Goal: Task Accomplishment & Management: Complete application form

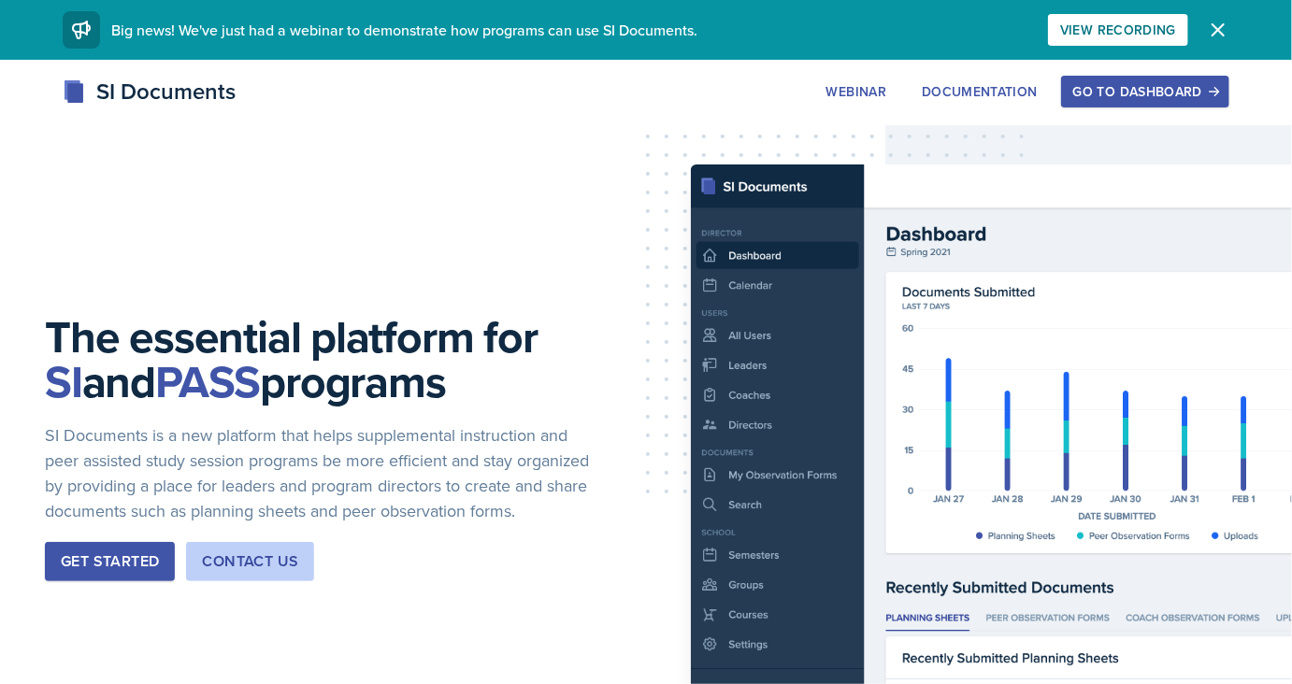
click at [1113, 92] on div "Go to Dashboard" at bounding box center [1145, 91] width 144 height 15
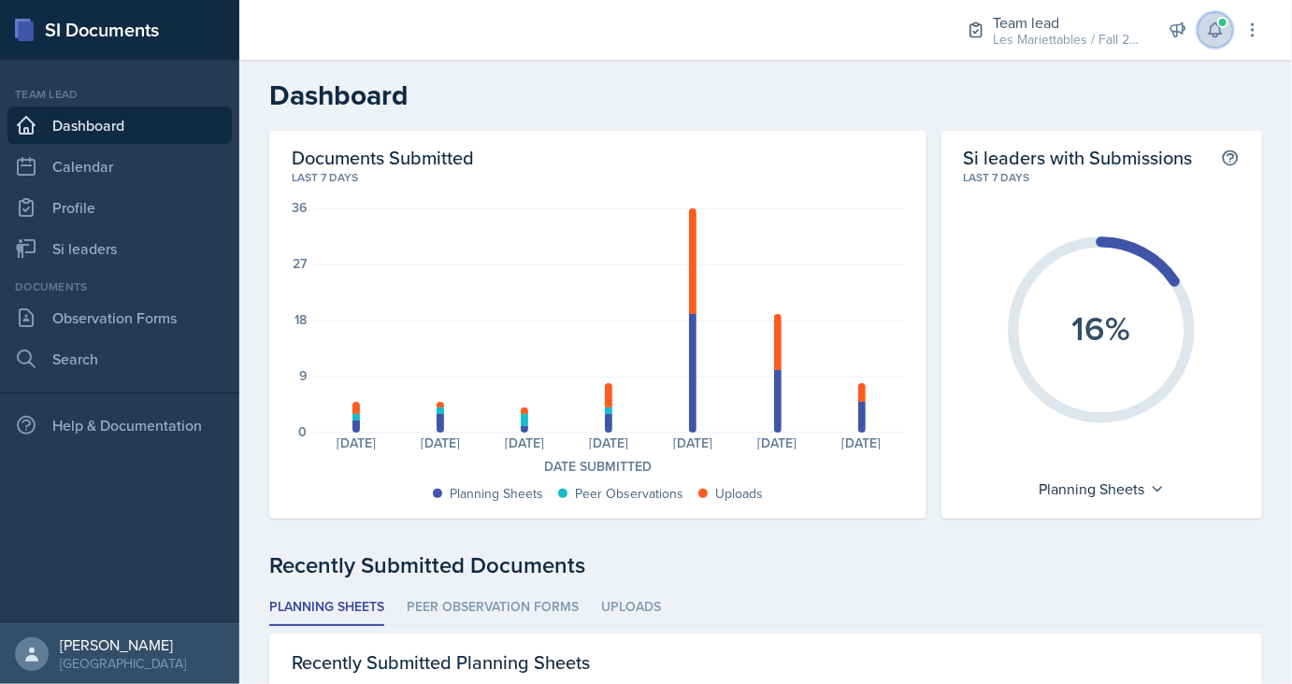
click at [1205, 35] on button at bounding box center [1215, 30] width 34 height 34
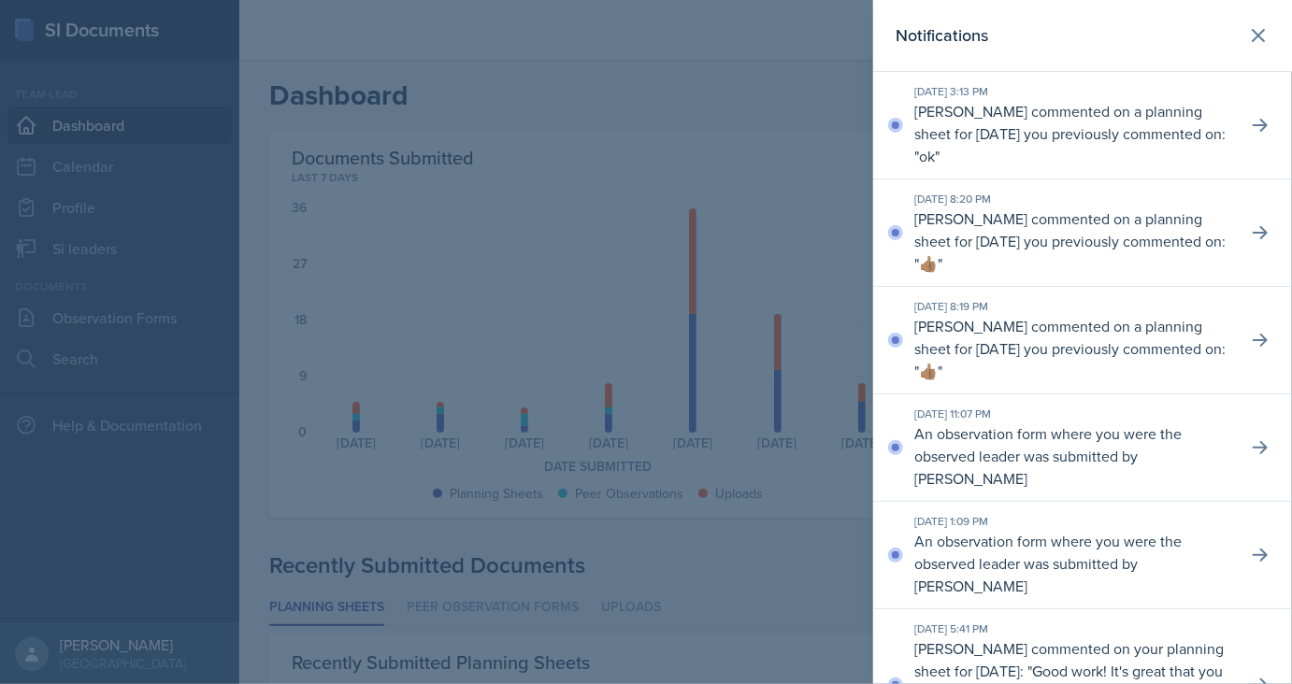
scroll to position [6, 0]
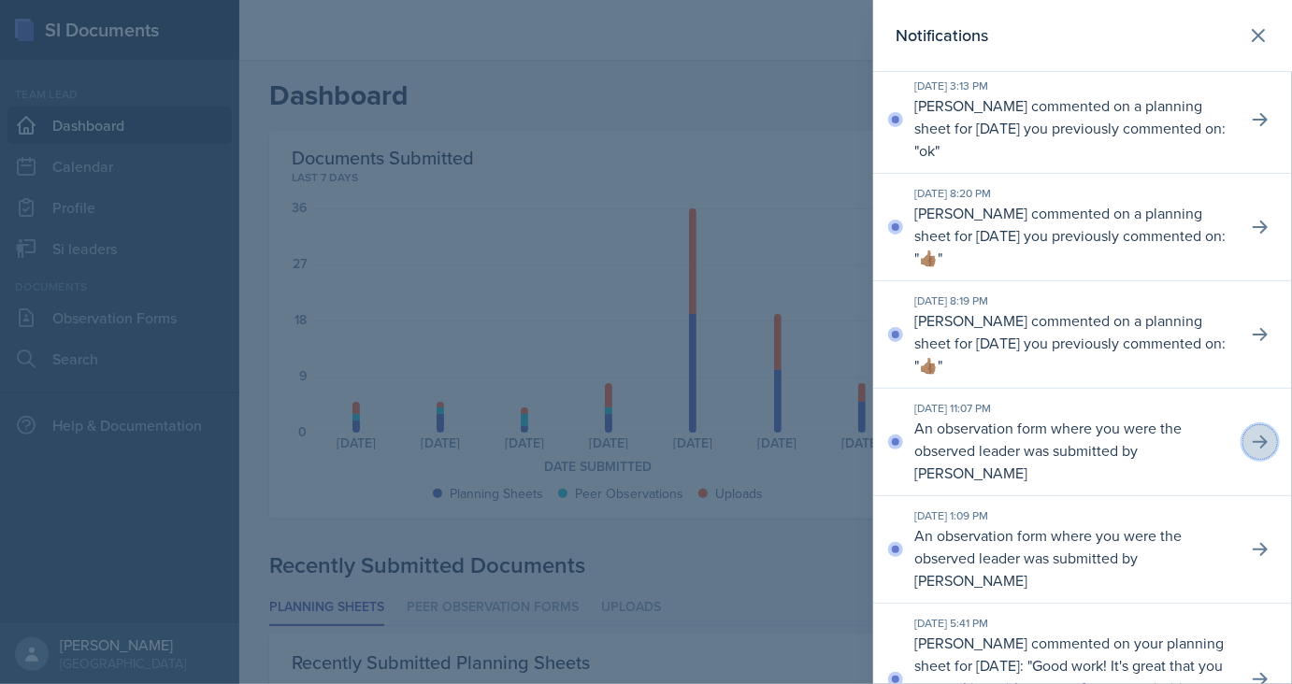
click at [1253, 443] on icon at bounding box center [1259, 442] width 19 height 19
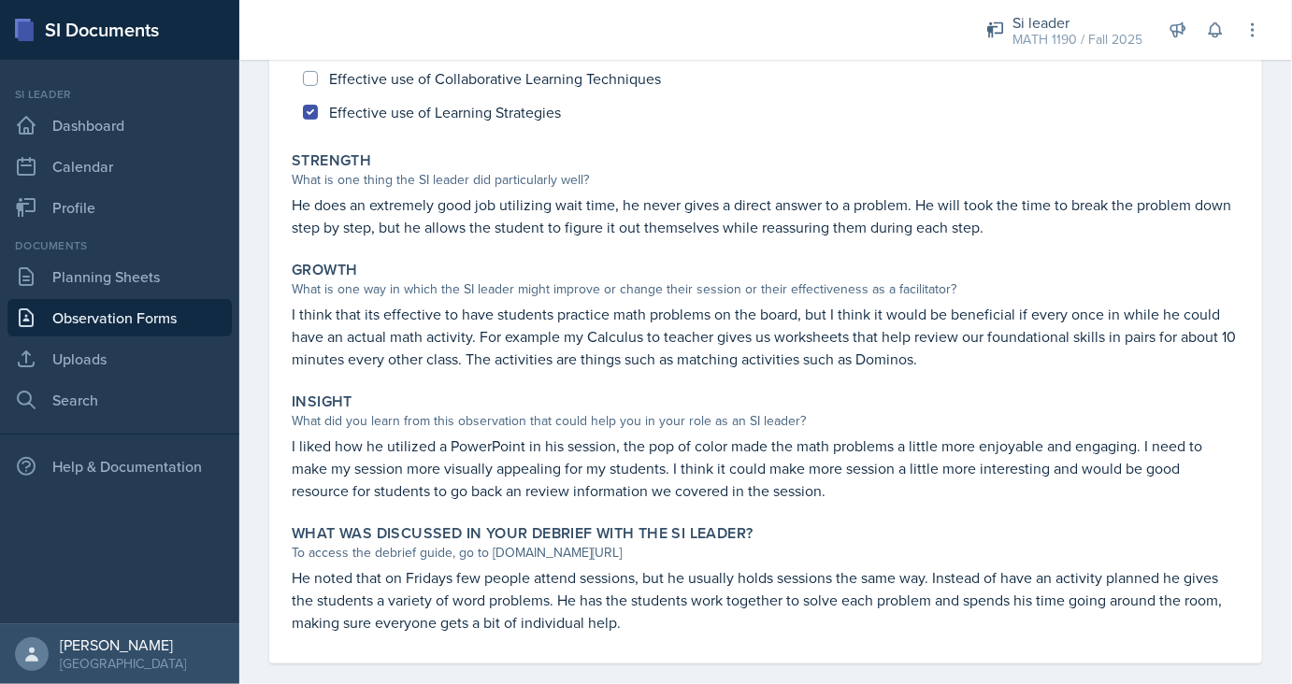
scroll to position [244, 0]
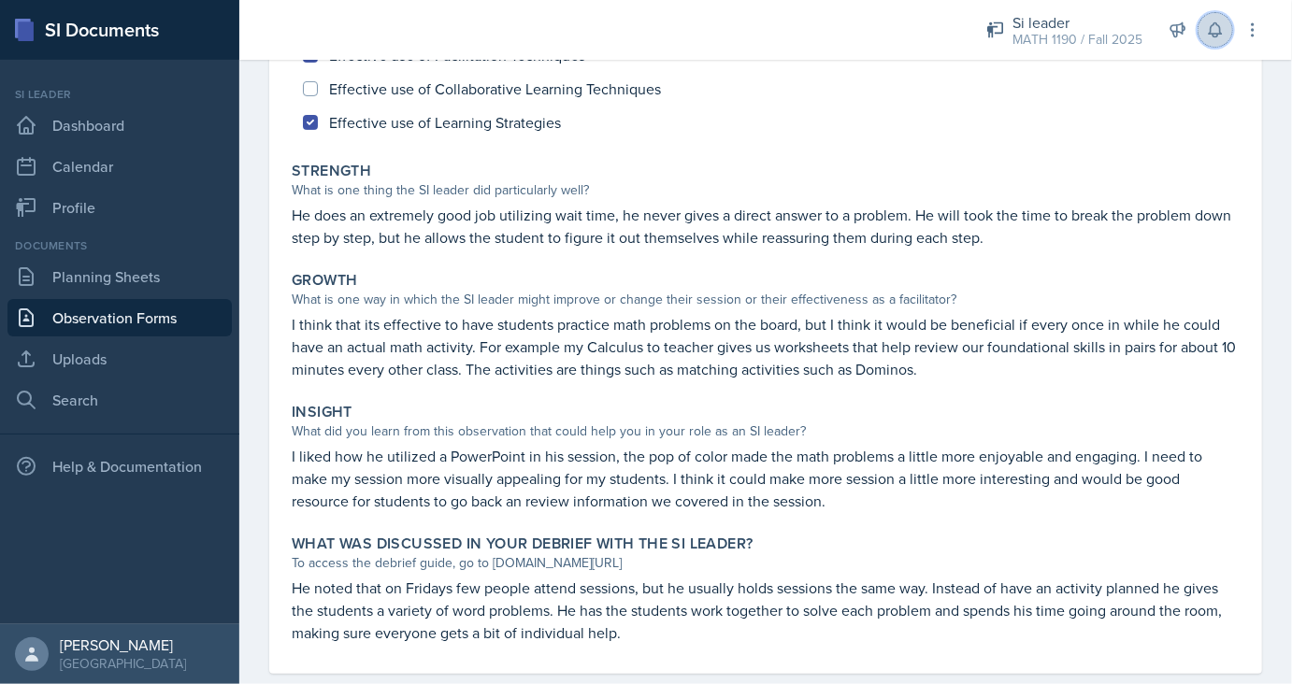
click at [1221, 29] on icon at bounding box center [1215, 30] width 19 height 19
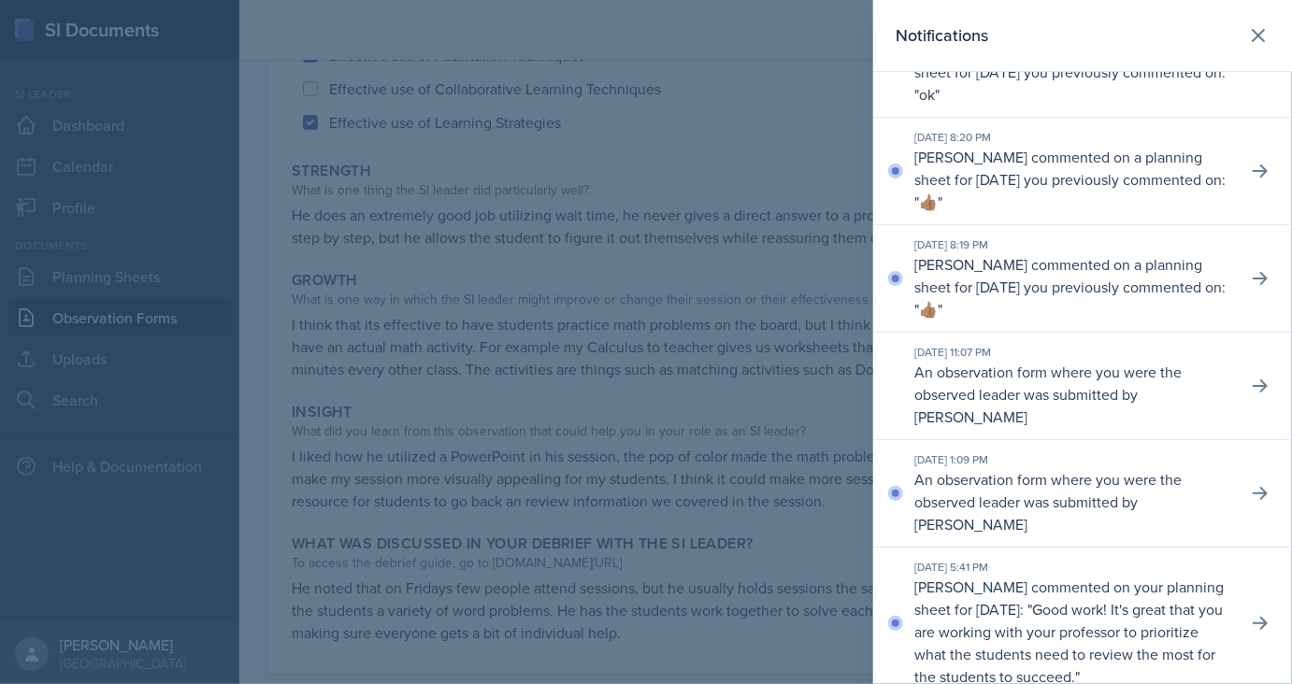
scroll to position [63, 0]
click at [1254, 494] on icon at bounding box center [1259, 492] width 19 height 19
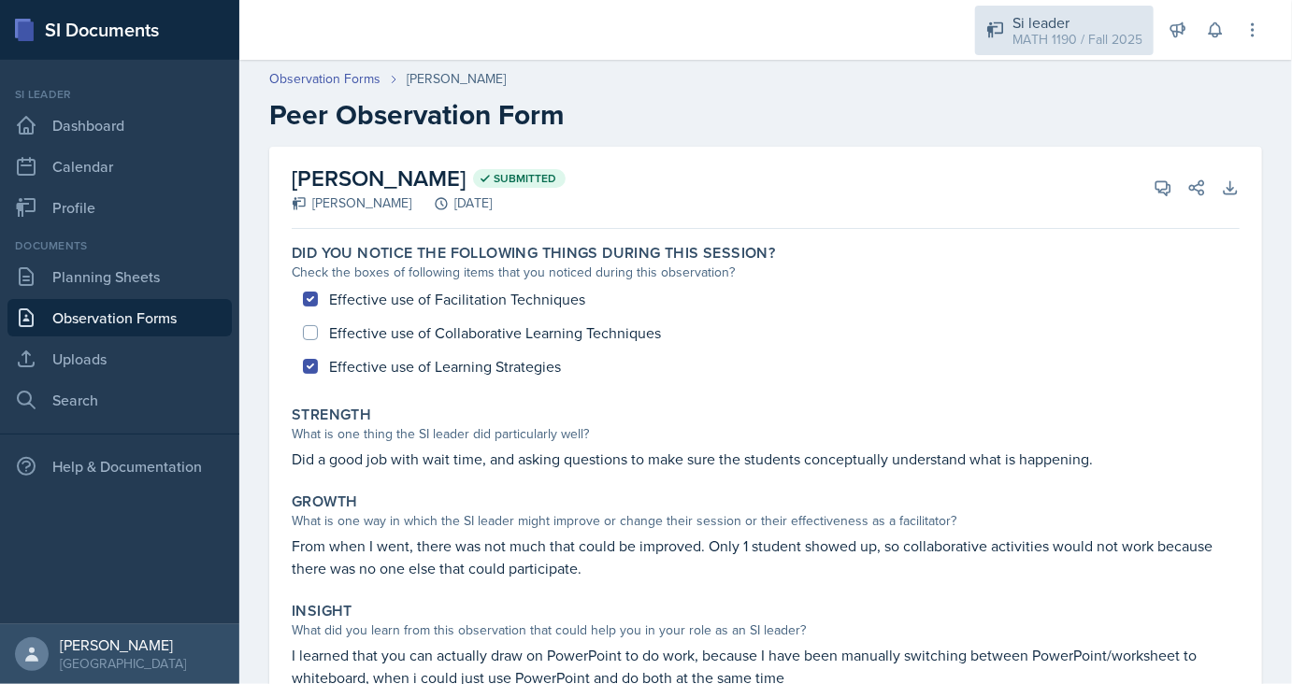
click at [1049, 32] on div "MATH 1190 / Fall 2025" at bounding box center [1077, 40] width 130 height 20
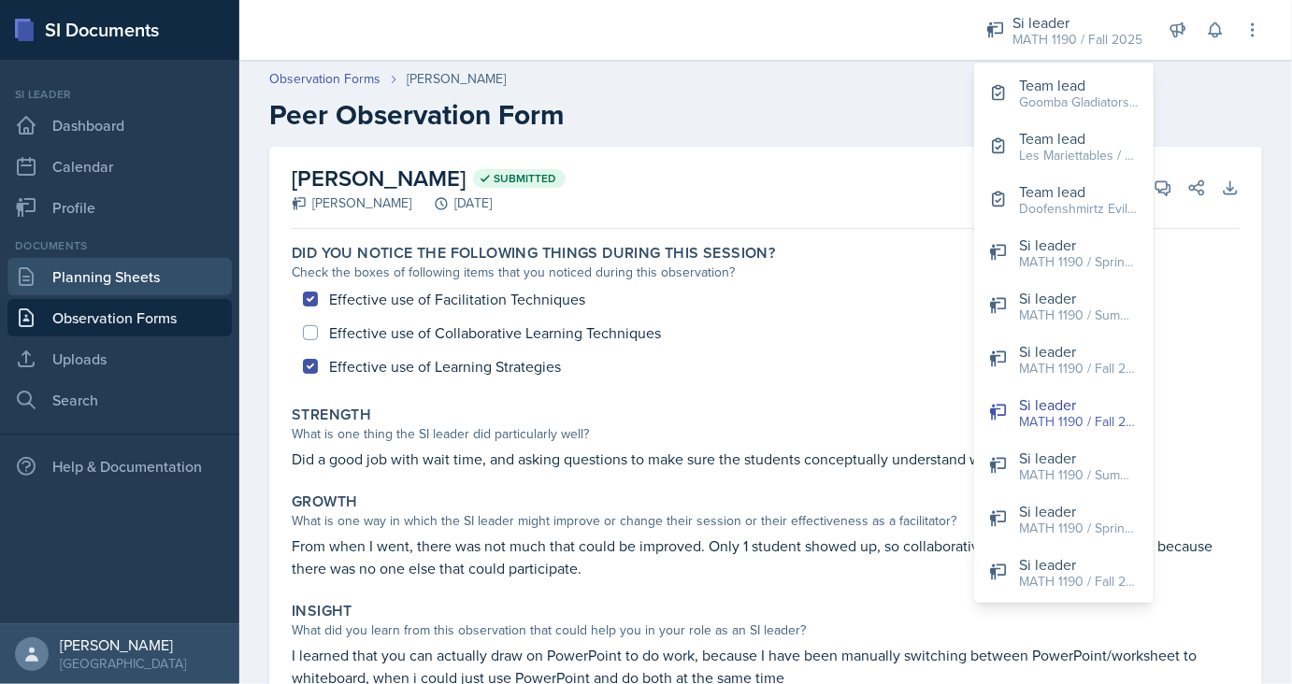
click at [104, 285] on link "Planning Sheets" at bounding box center [119, 276] width 224 height 37
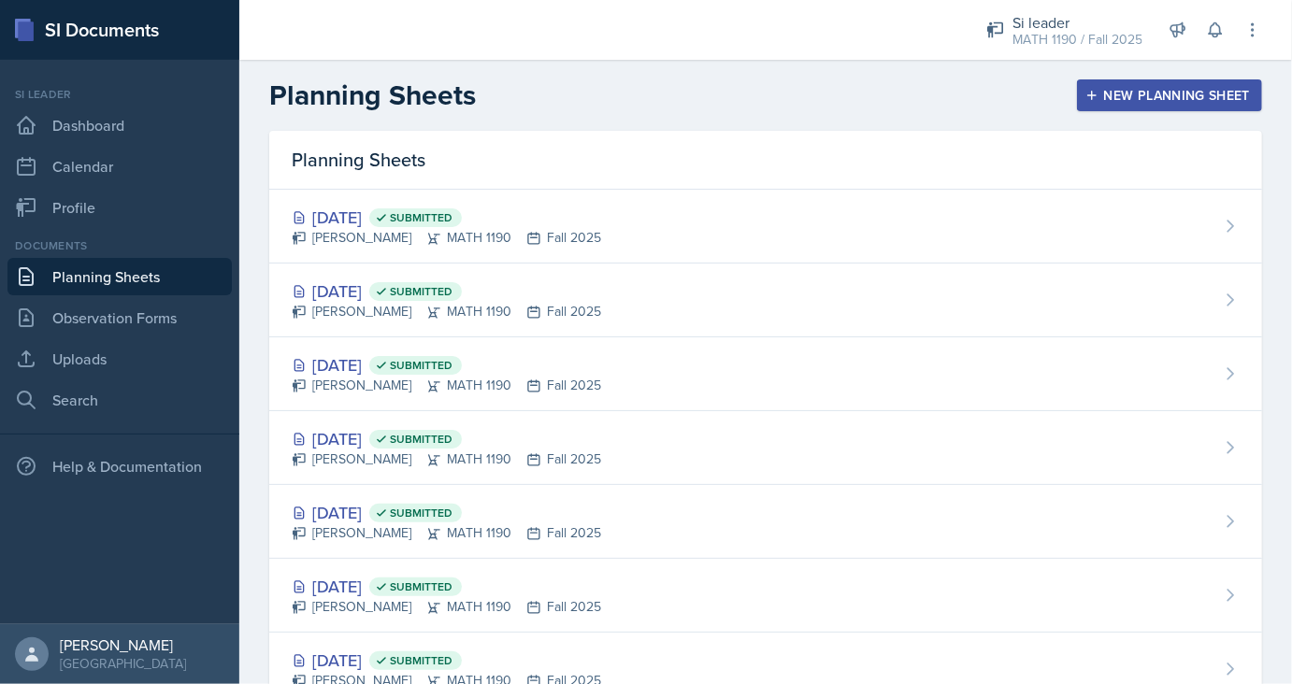
click at [1121, 100] on div "New Planning Sheet" at bounding box center [1169, 95] width 161 height 15
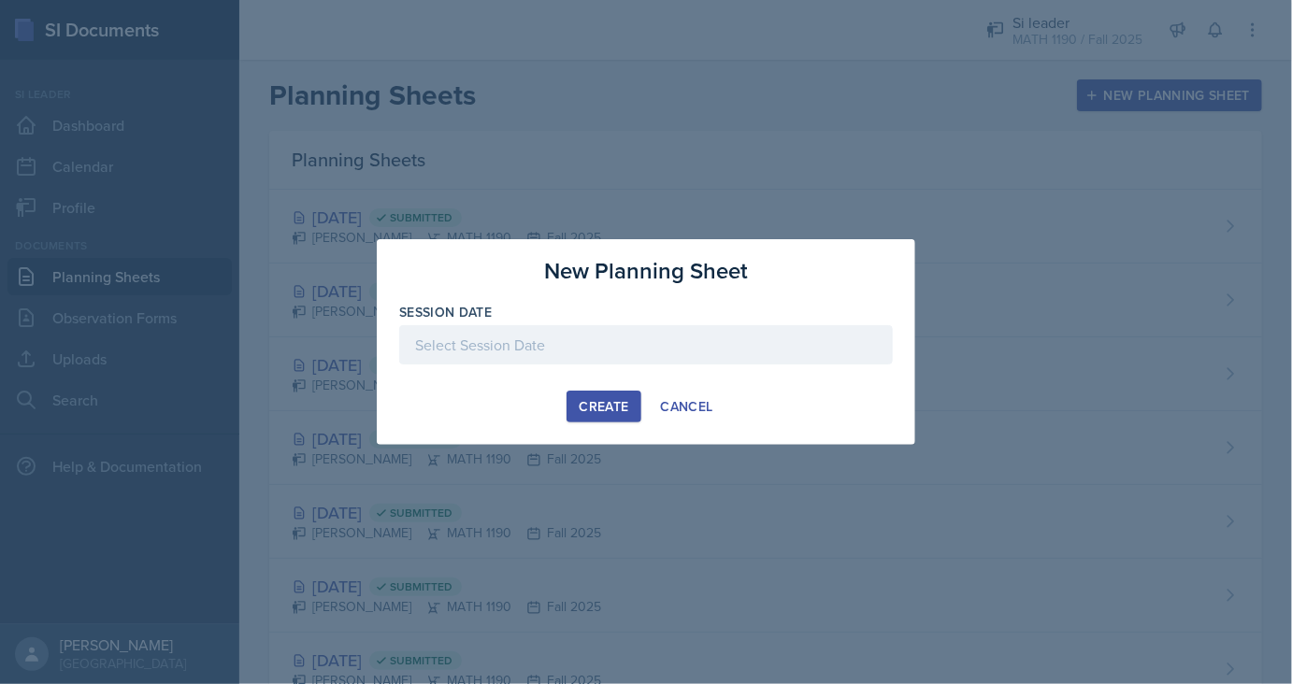
click at [682, 355] on div at bounding box center [645, 344] width 493 height 39
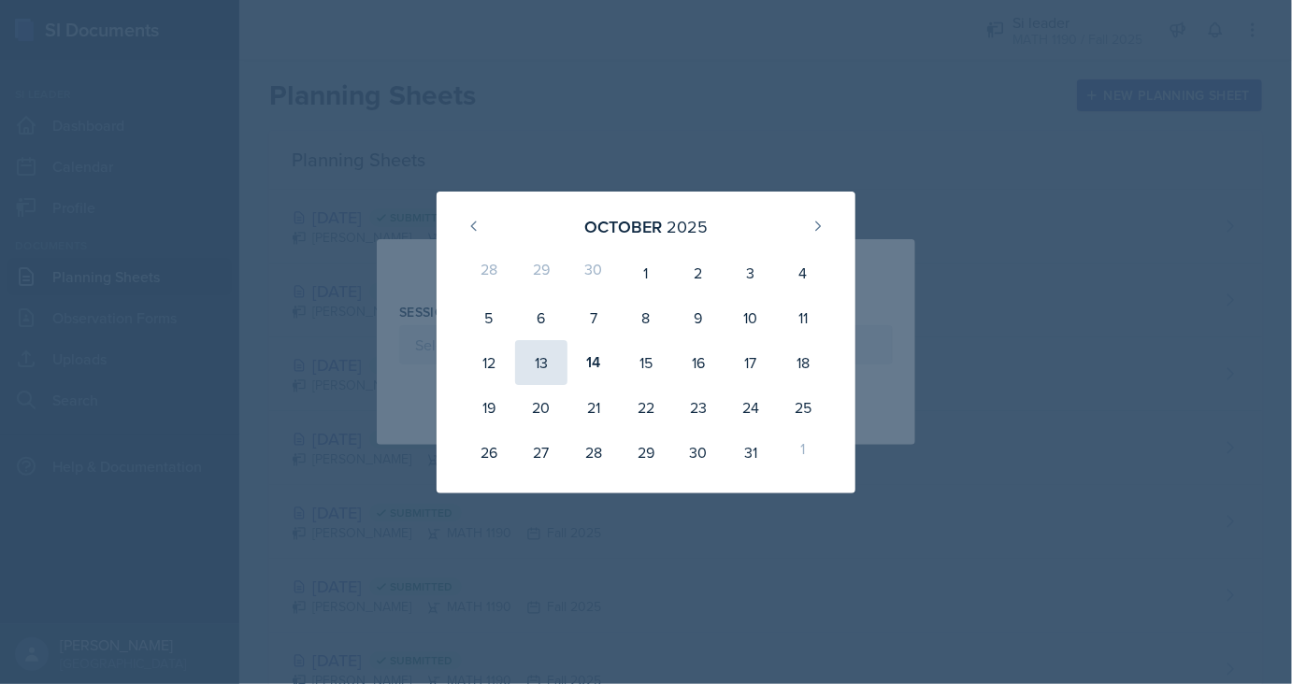
click at [538, 377] on div "13" at bounding box center [541, 362] width 52 height 45
type input "[DATE]"
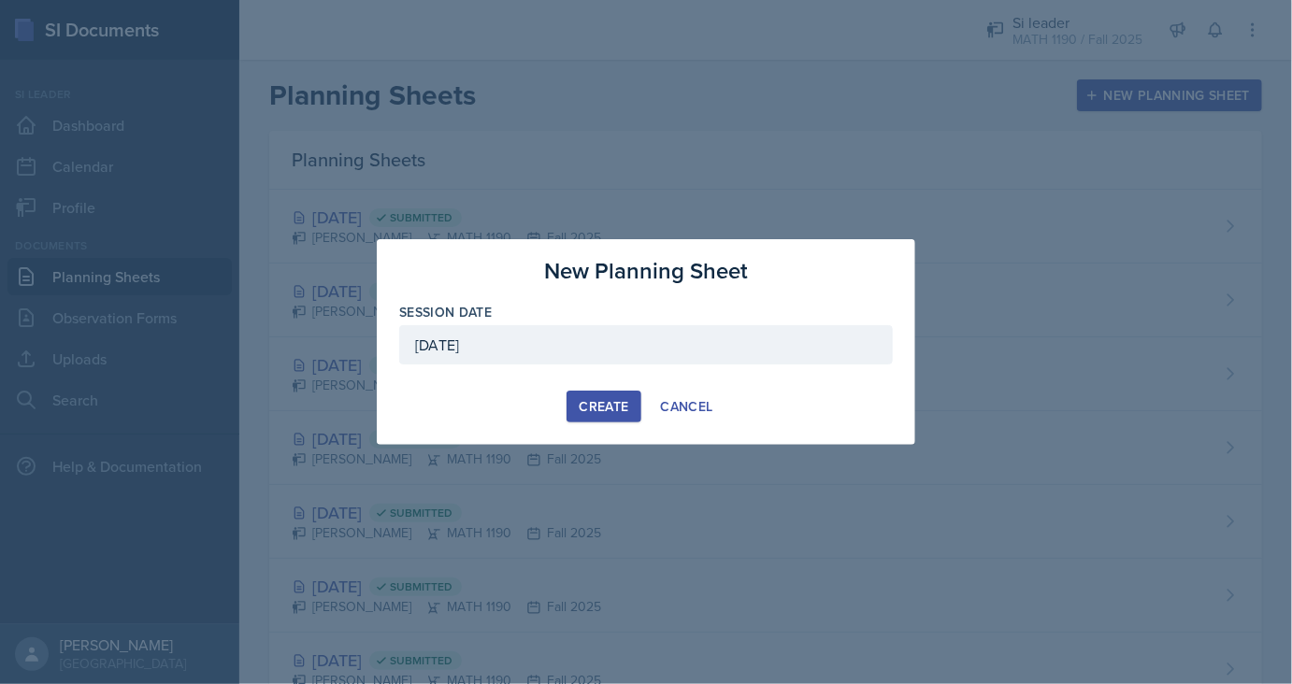
click at [613, 406] on div "Create" at bounding box center [603, 406] width 50 height 15
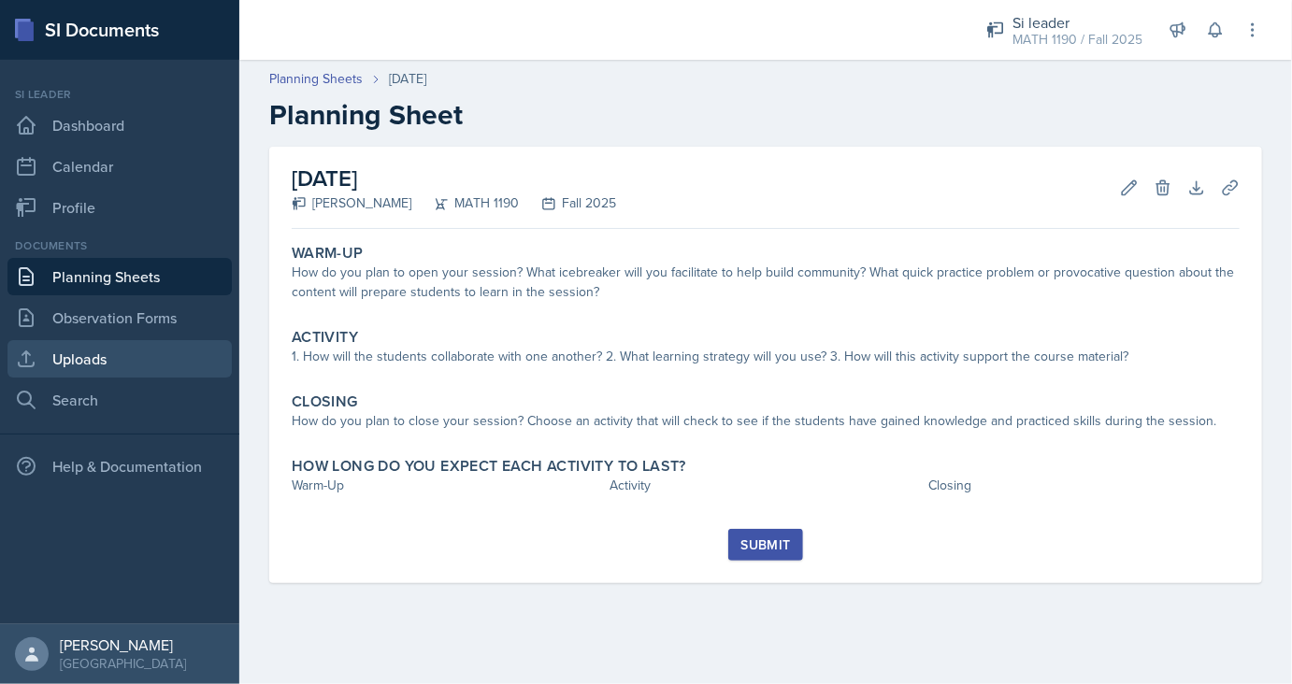
click at [64, 350] on link "Uploads" at bounding box center [119, 358] width 224 height 37
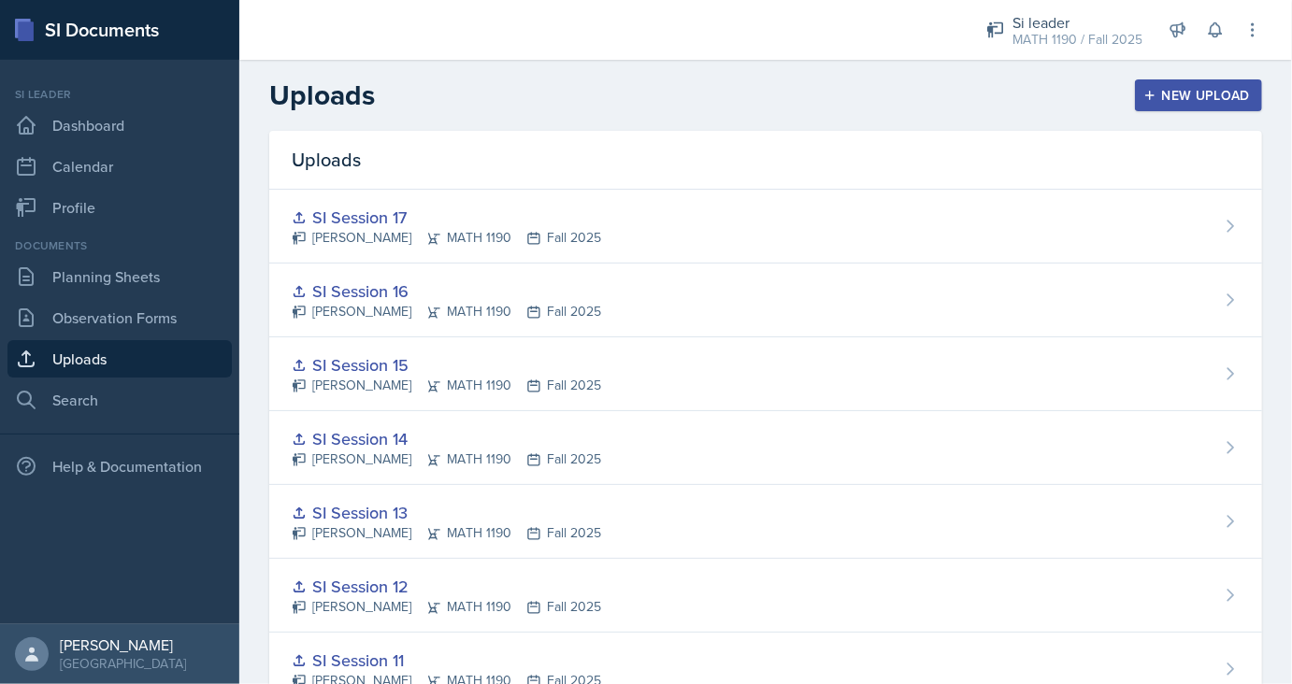
click at [1173, 94] on div "New Upload" at bounding box center [1199, 95] width 104 height 15
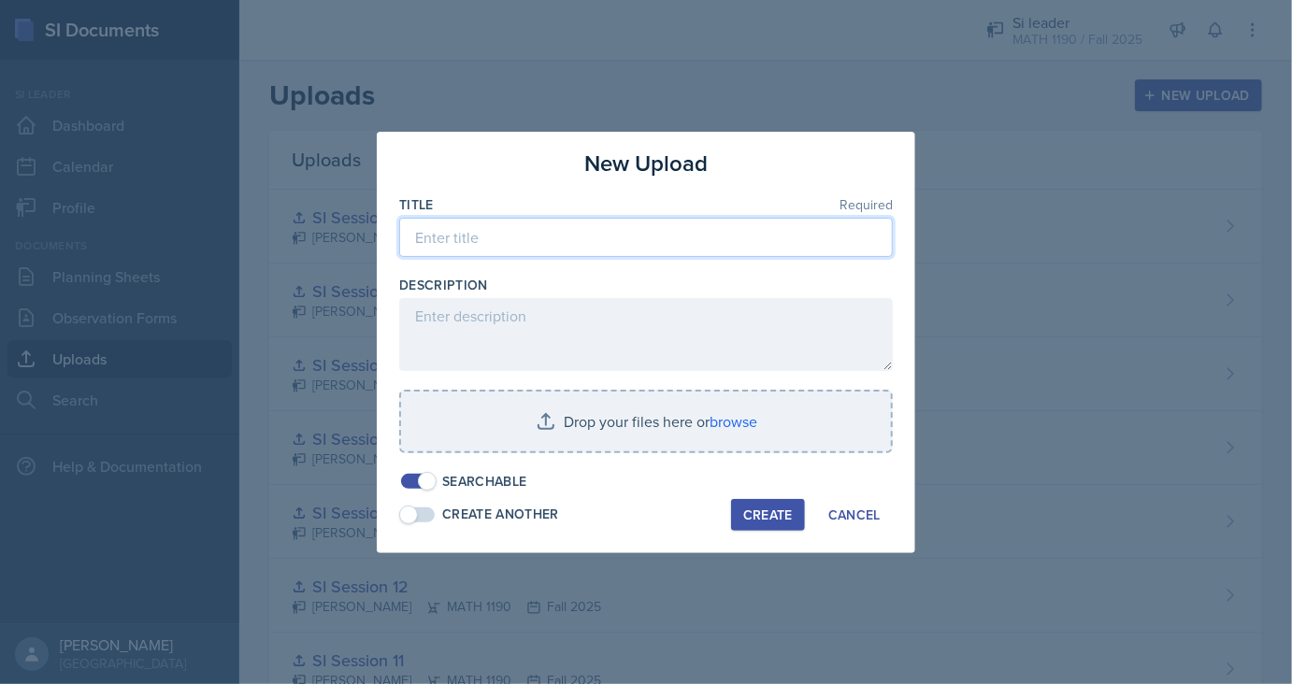
click at [618, 236] on input at bounding box center [645, 237] width 493 height 39
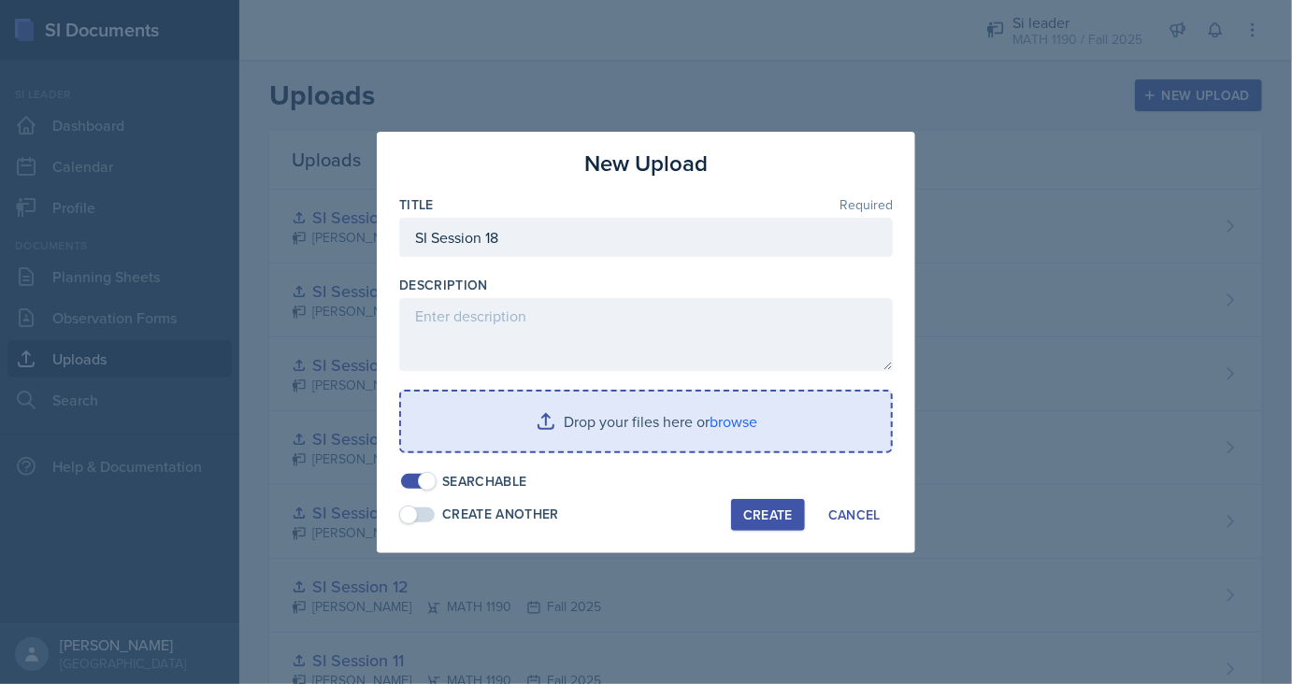
click at [631, 421] on input "file" at bounding box center [646, 422] width 490 height 60
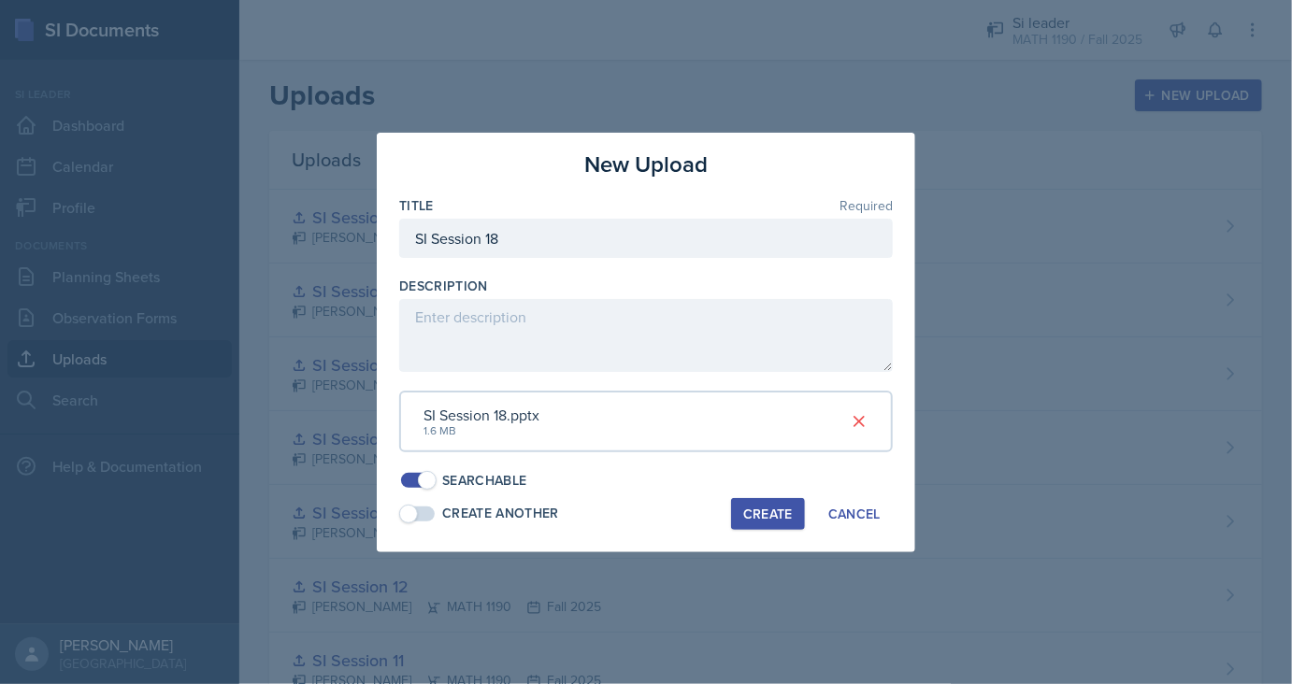
click at [753, 517] on div "Create" at bounding box center [768, 514] width 50 height 15
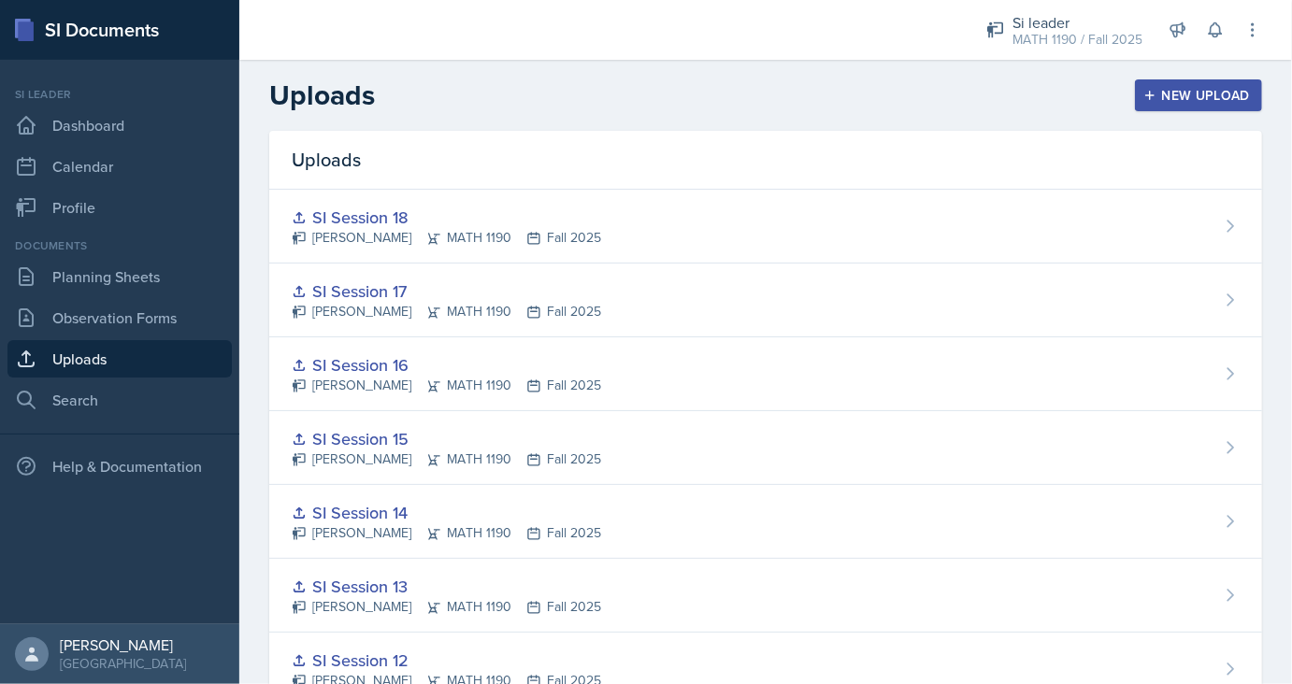
click at [1192, 92] on div "New Upload" at bounding box center [1199, 95] width 104 height 15
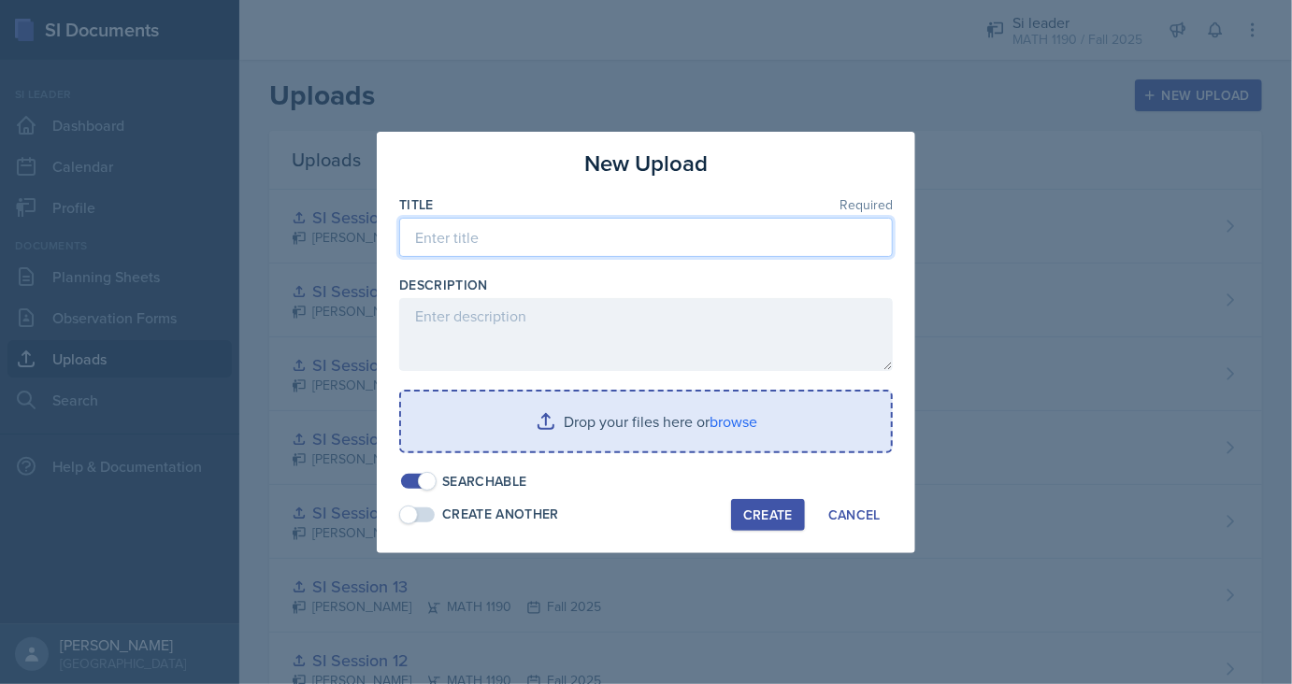
click at [629, 238] on input at bounding box center [645, 237] width 493 height 39
type input "SI Session 19 - Major Review"
click at [716, 426] on input "file" at bounding box center [646, 422] width 490 height 60
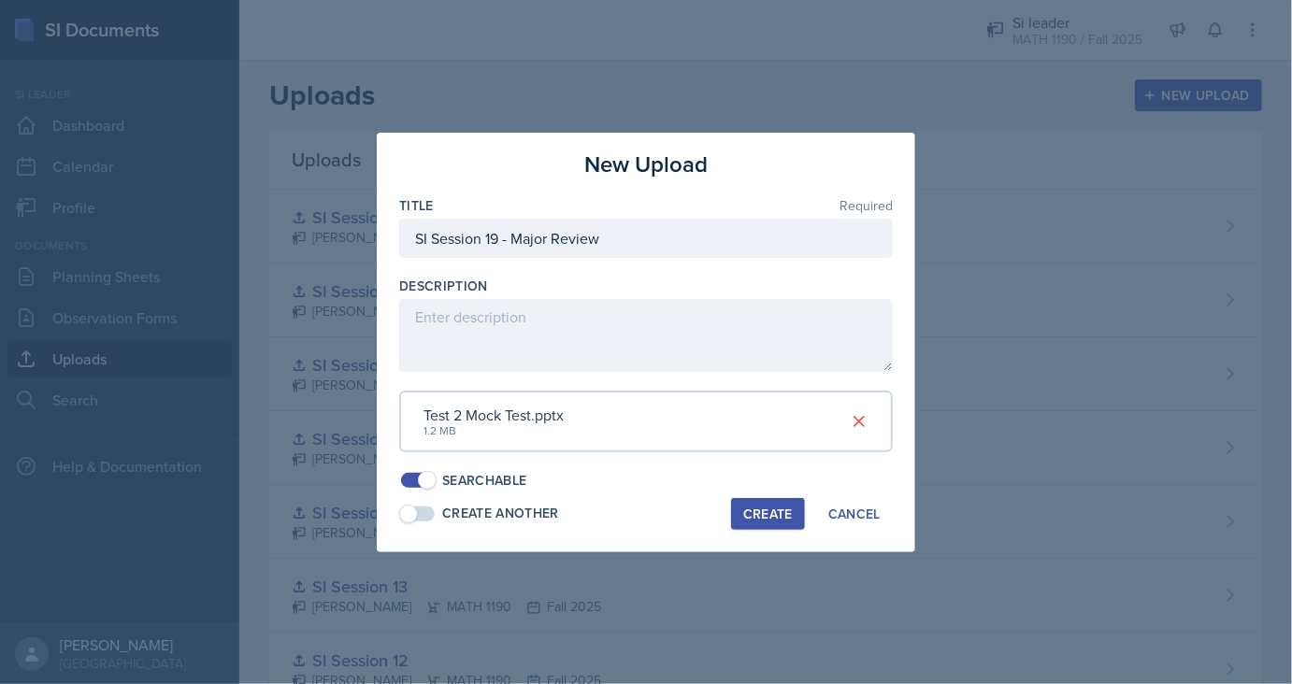
click at [764, 513] on div "Create" at bounding box center [768, 514] width 50 height 15
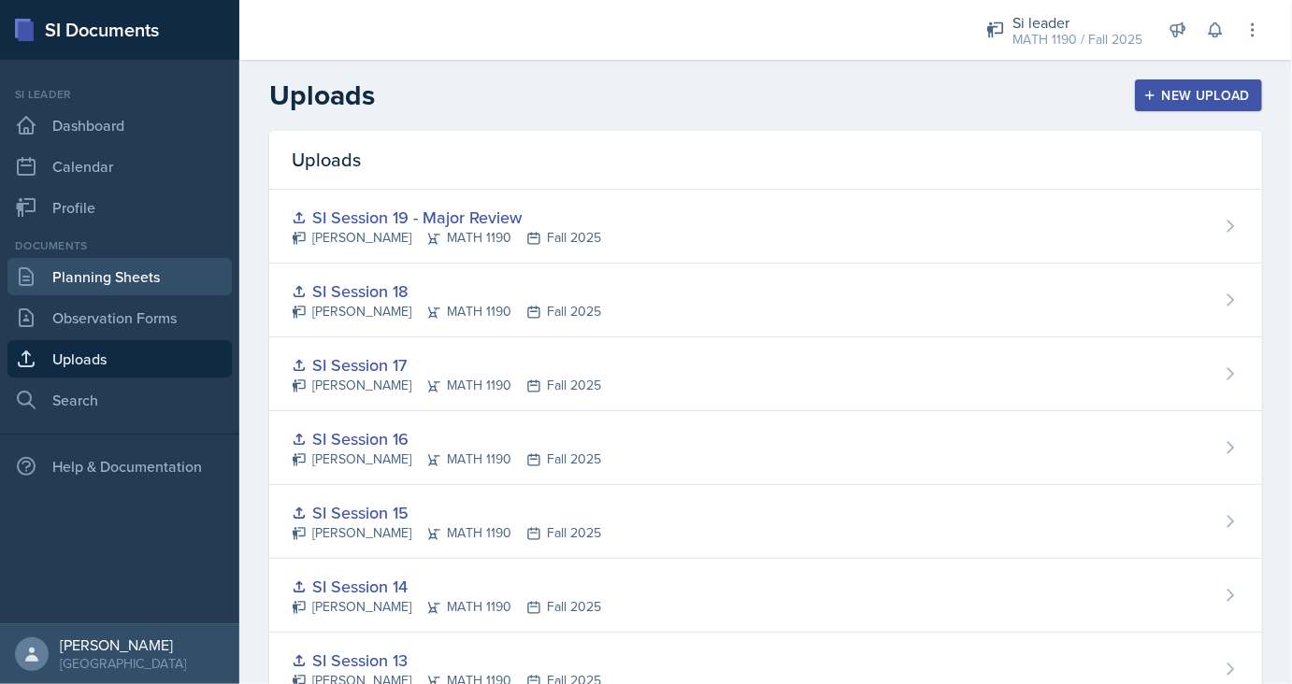
click at [144, 278] on link "Planning Sheets" at bounding box center [119, 276] width 224 height 37
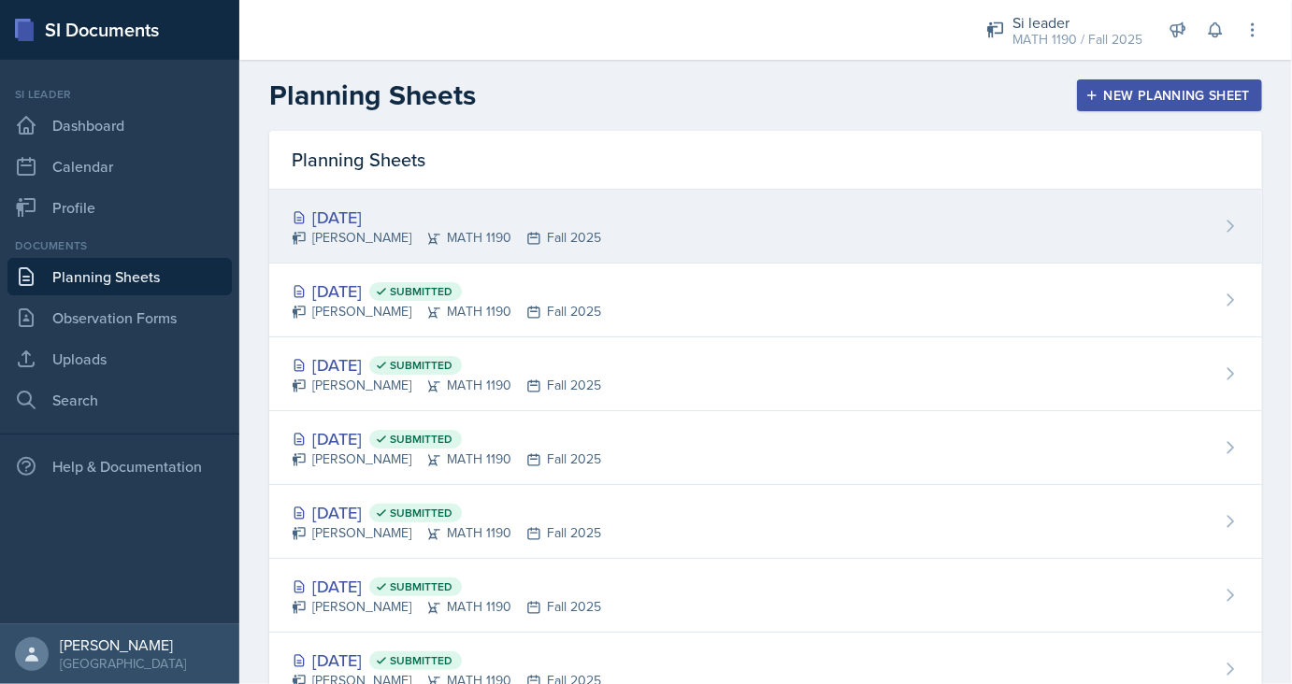
click at [363, 228] on div "[PERSON_NAME] MATH 1190 Fall 2025" at bounding box center [446, 238] width 309 height 20
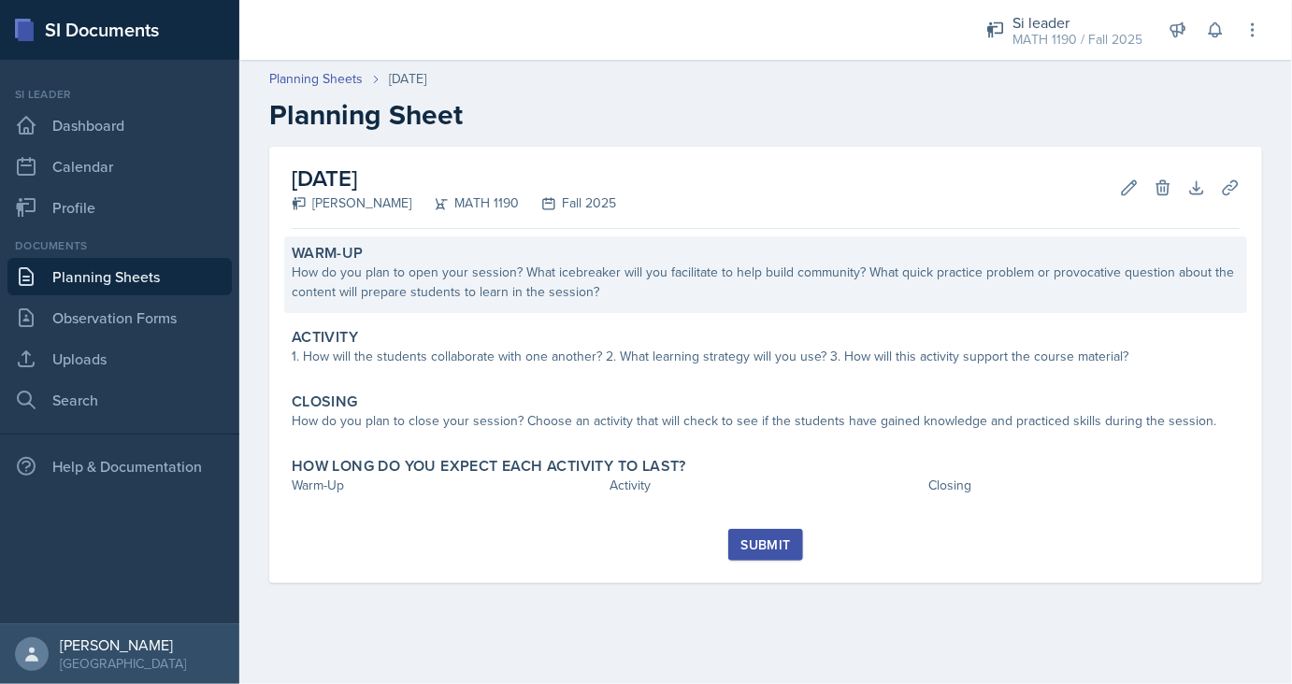
click at [424, 296] on div "How do you plan to open your session? What icebreaker will you facilitate to he…" at bounding box center [766, 282] width 948 height 39
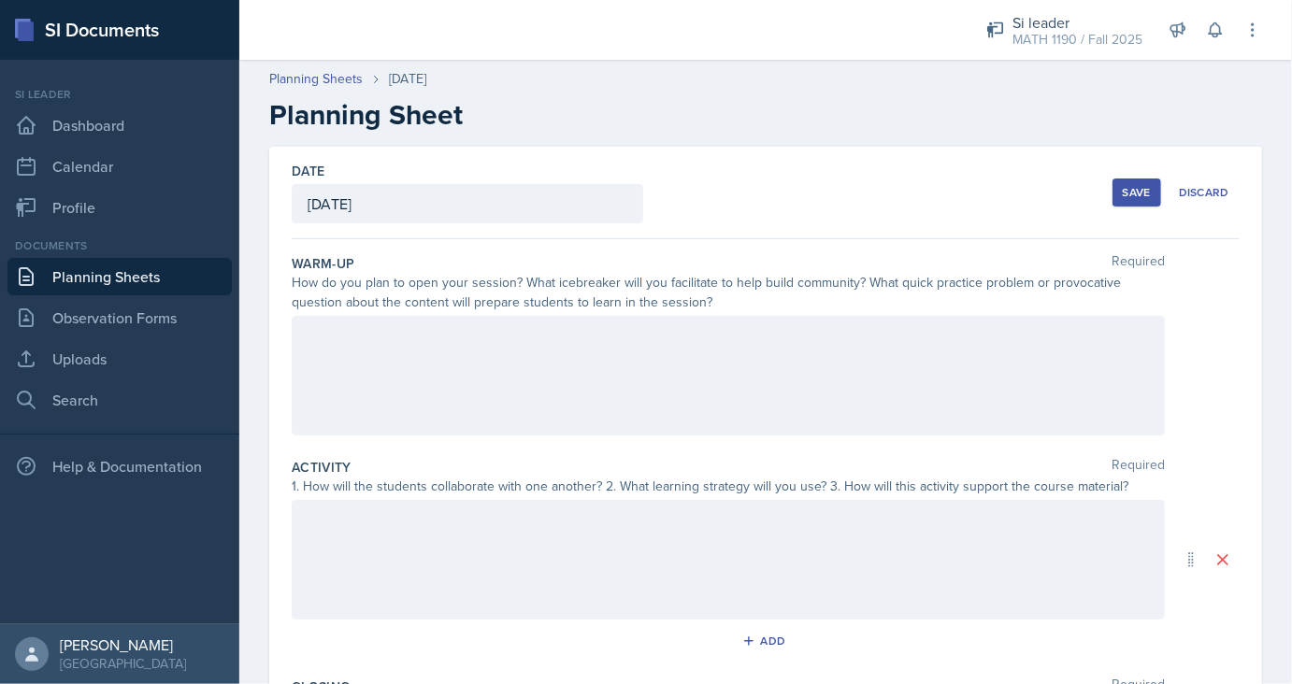
click at [392, 363] on div at bounding box center [728, 376] width 873 height 120
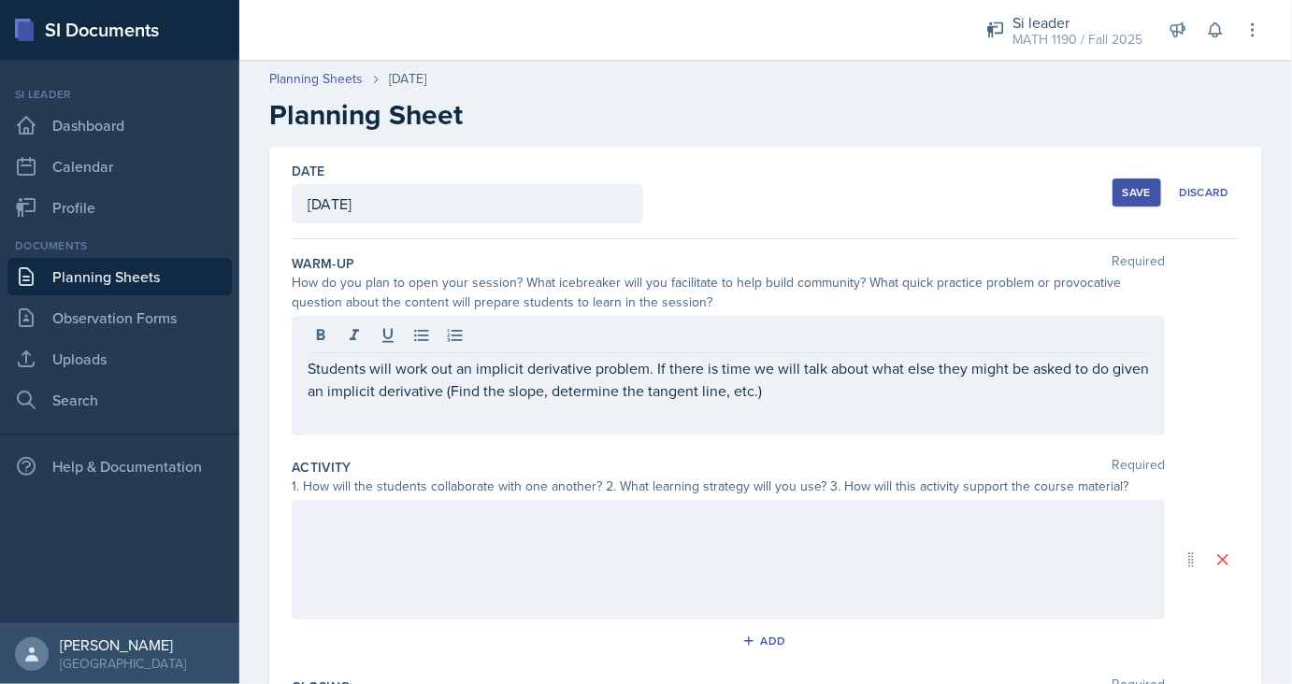
click at [459, 614] on div at bounding box center [728, 560] width 873 height 120
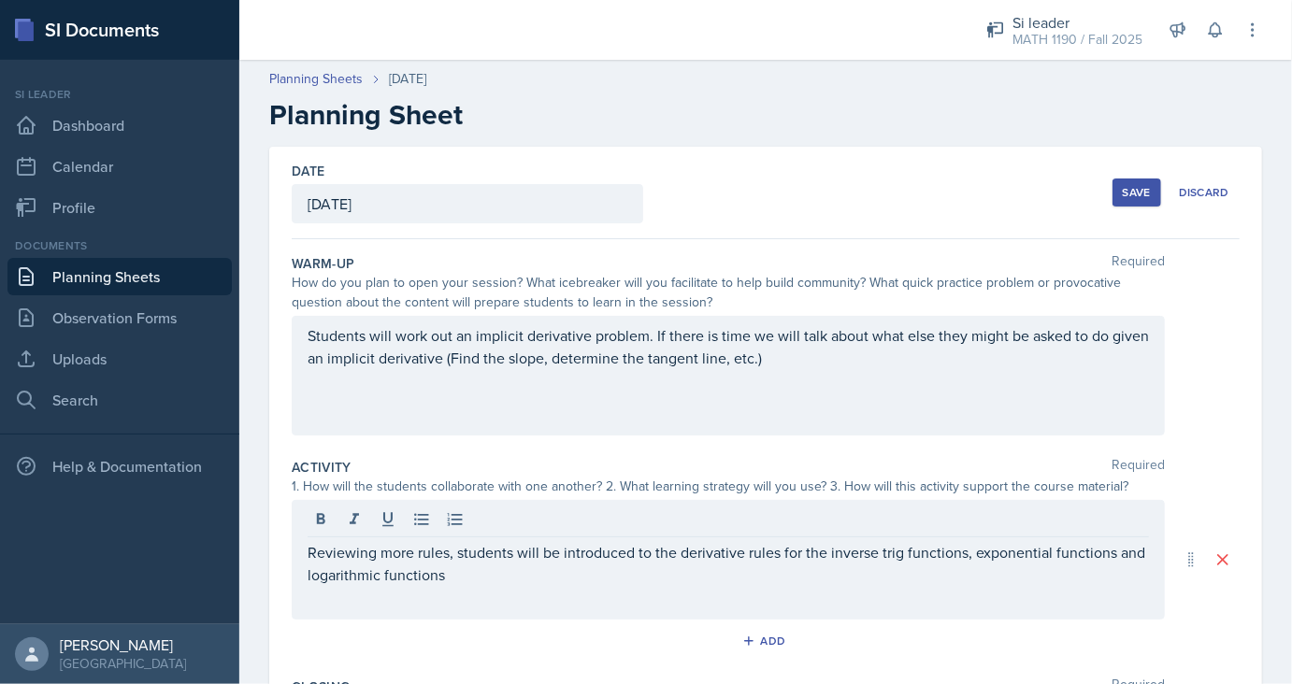
click at [705, 589] on div "Reviewing more rules, students will be introduced to the derivative rules for t…" at bounding box center [728, 560] width 873 height 120
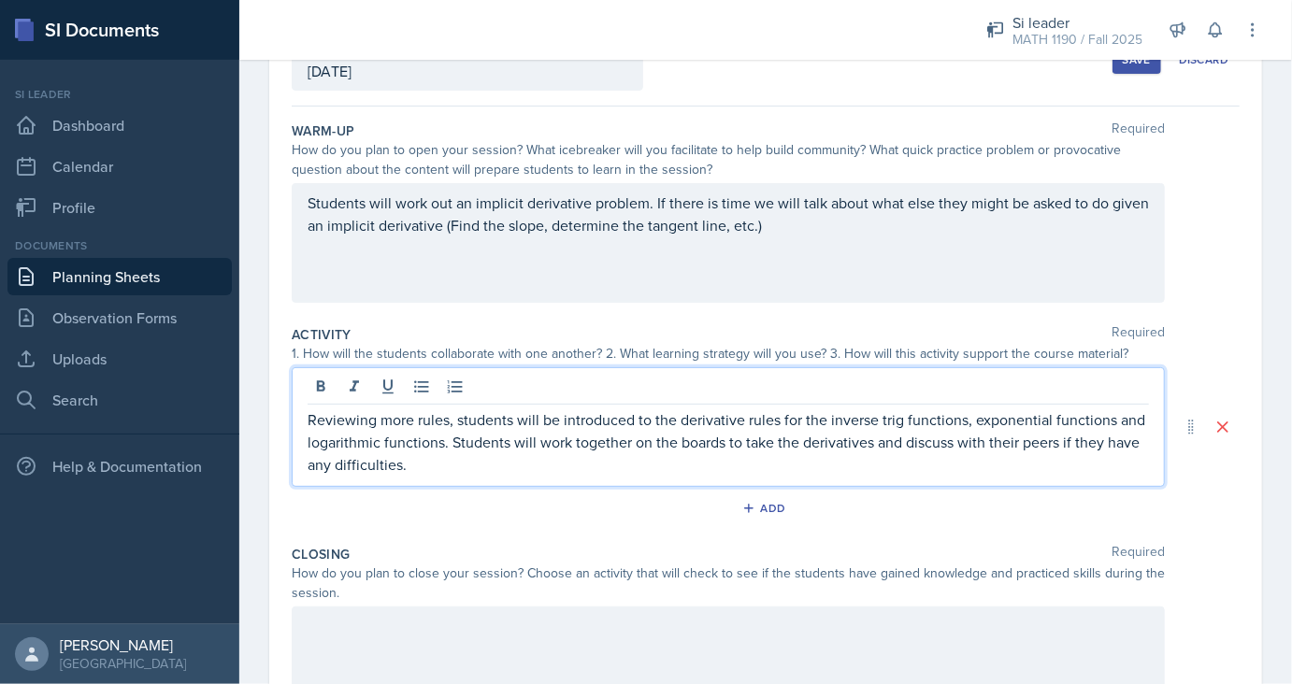
scroll to position [134, 0]
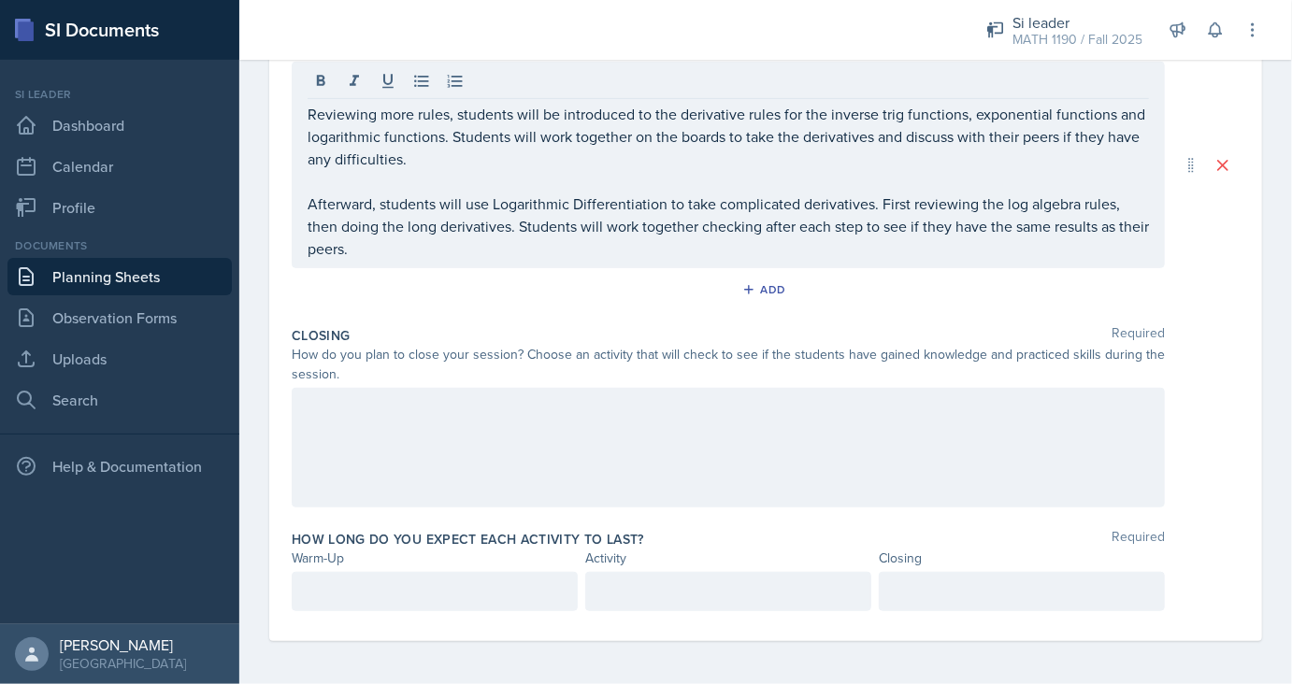
click at [844, 469] on div at bounding box center [728, 448] width 873 height 120
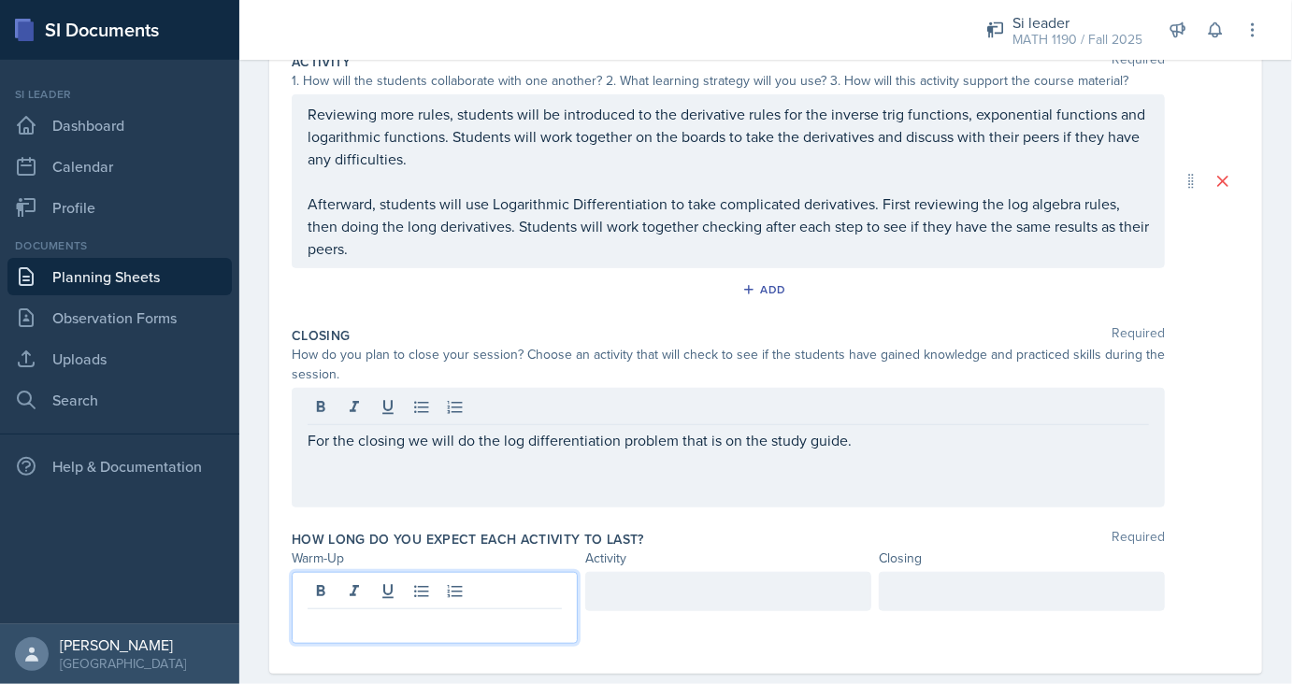
click at [345, 589] on div at bounding box center [435, 608] width 286 height 72
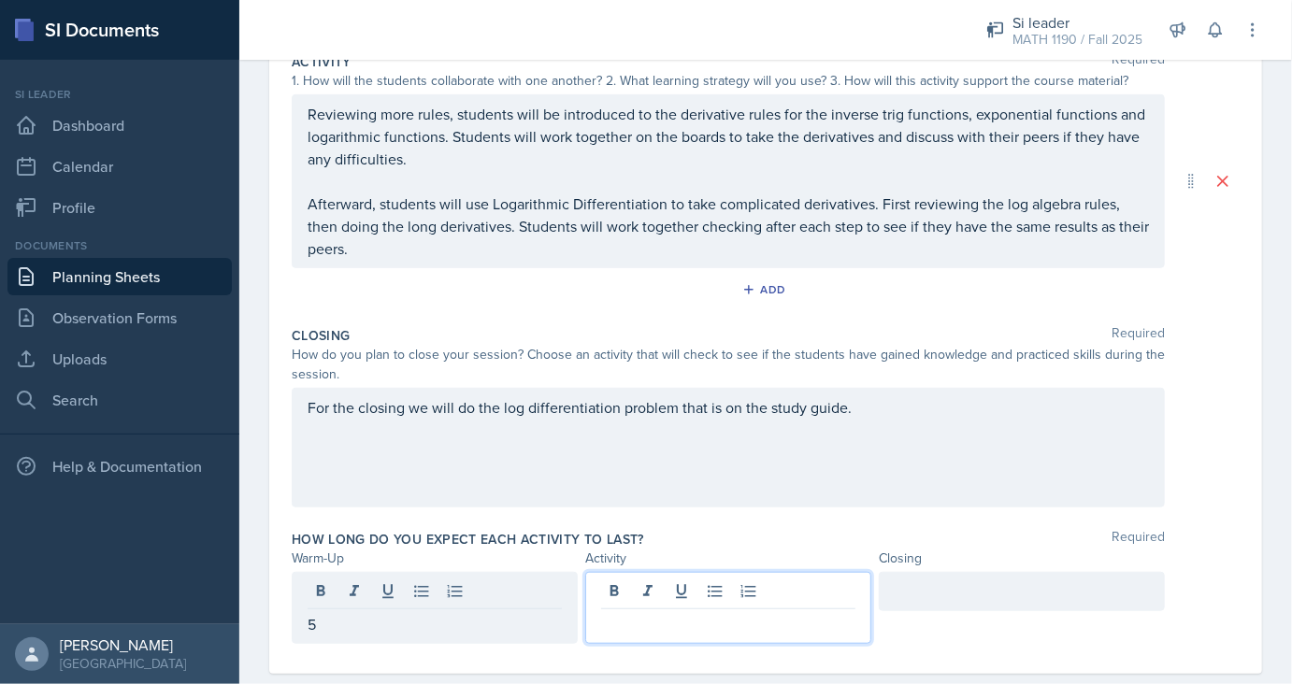
click at [622, 598] on div at bounding box center [728, 608] width 286 height 72
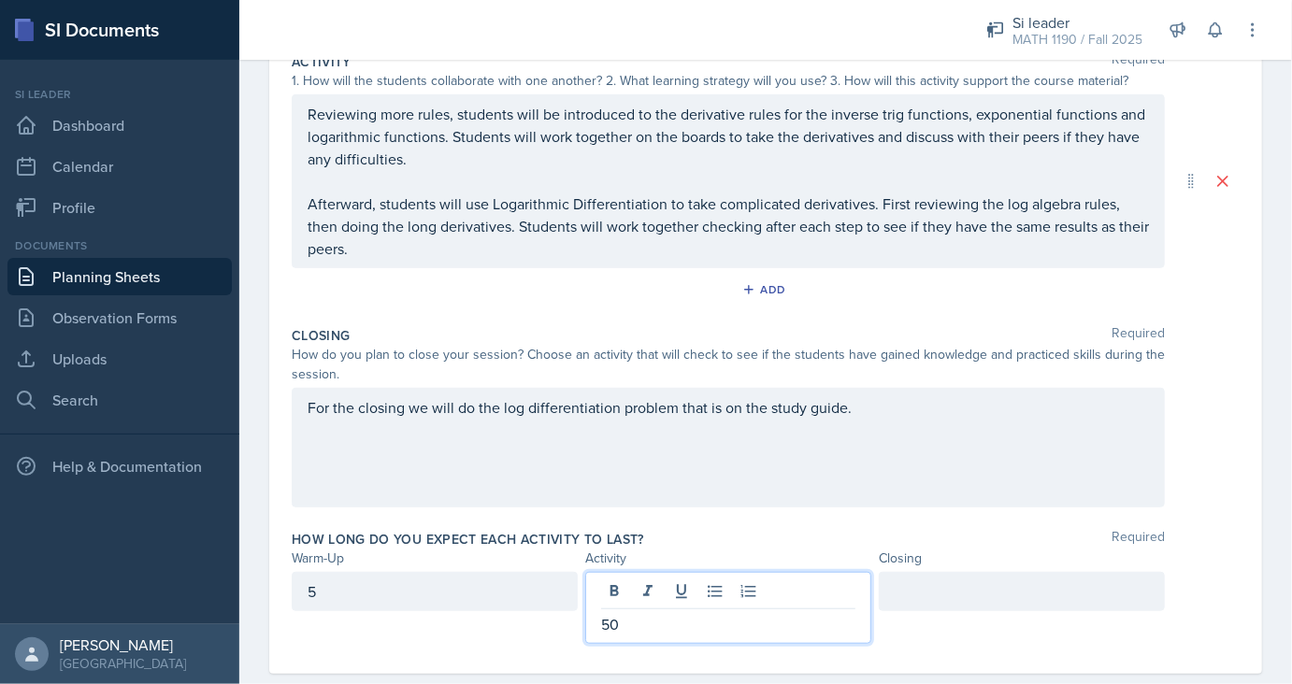
click at [920, 608] on div at bounding box center [1021, 591] width 286 height 39
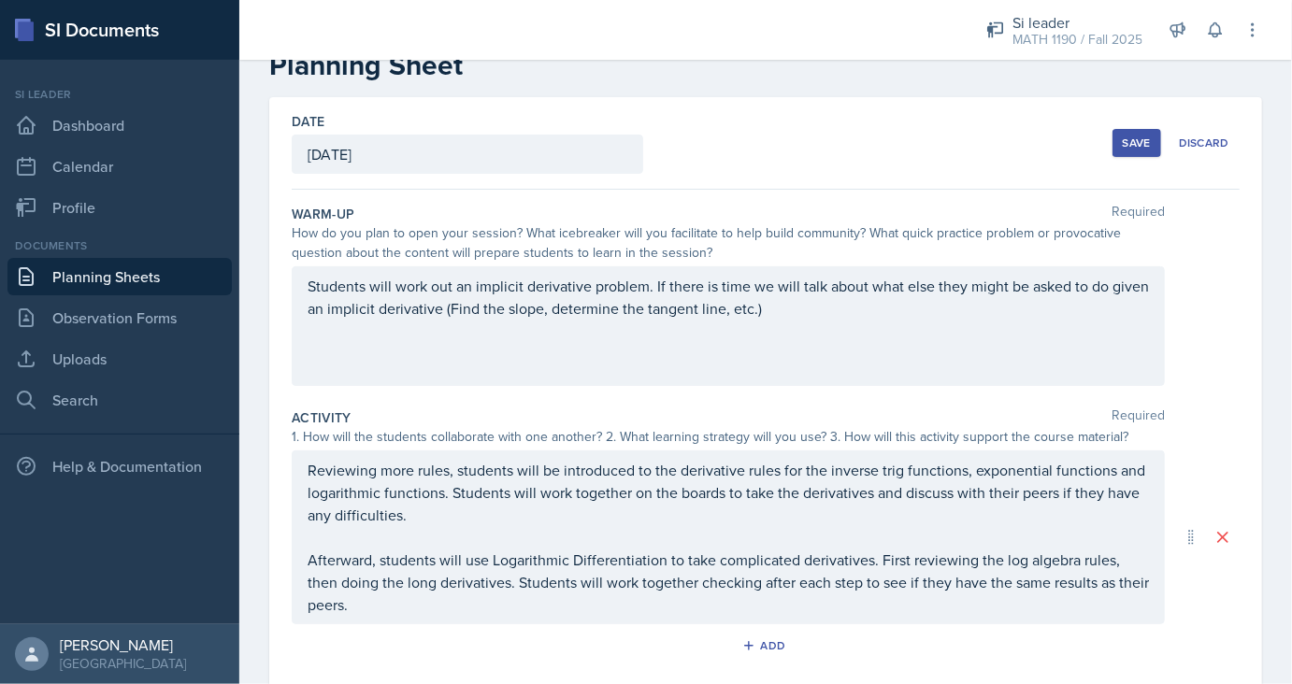
scroll to position [7, 0]
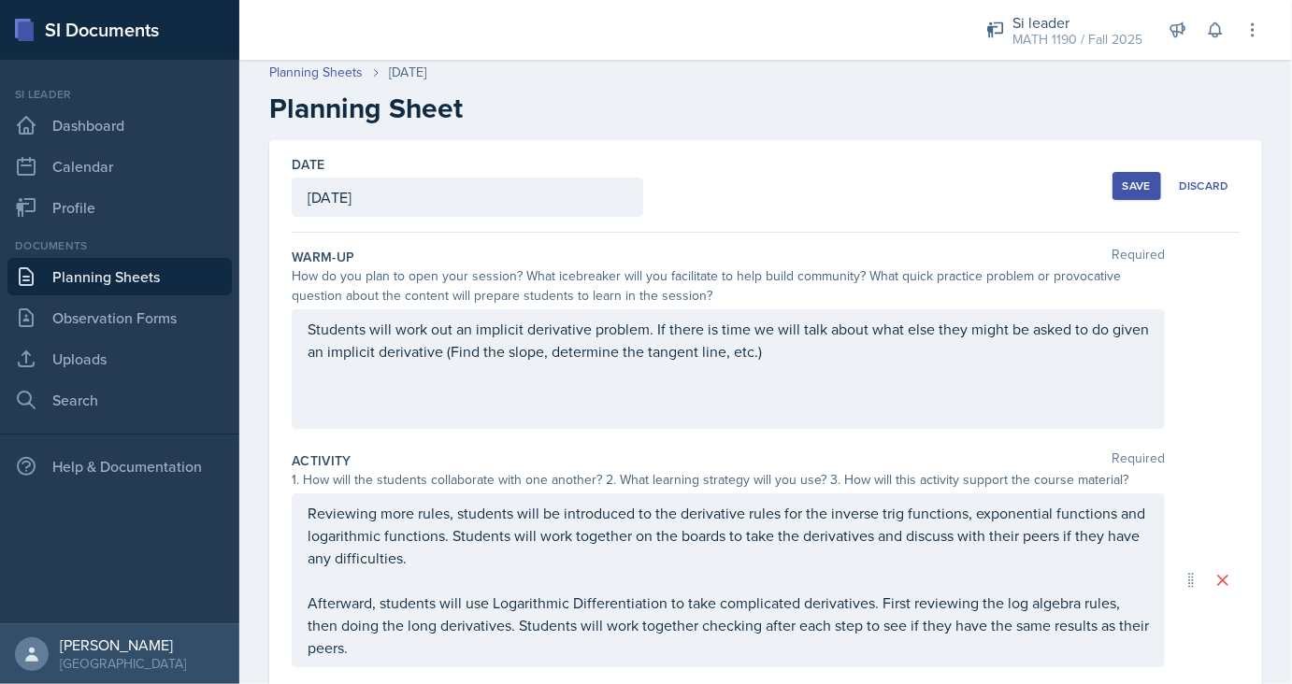
click at [1131, 194] on button "Save" at bounding box center [1136, 186] width 49 height 28
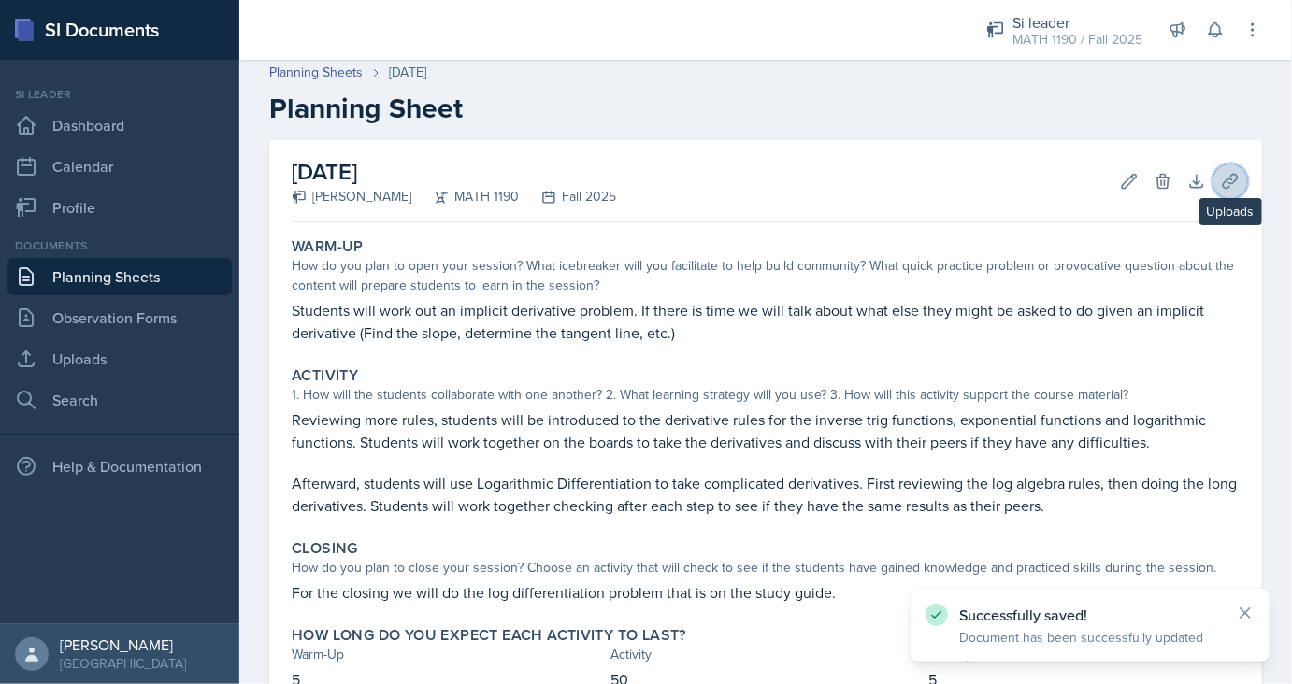
click at [1222, 188] on icon at bounding box center [1230, 181] width 19 height 19
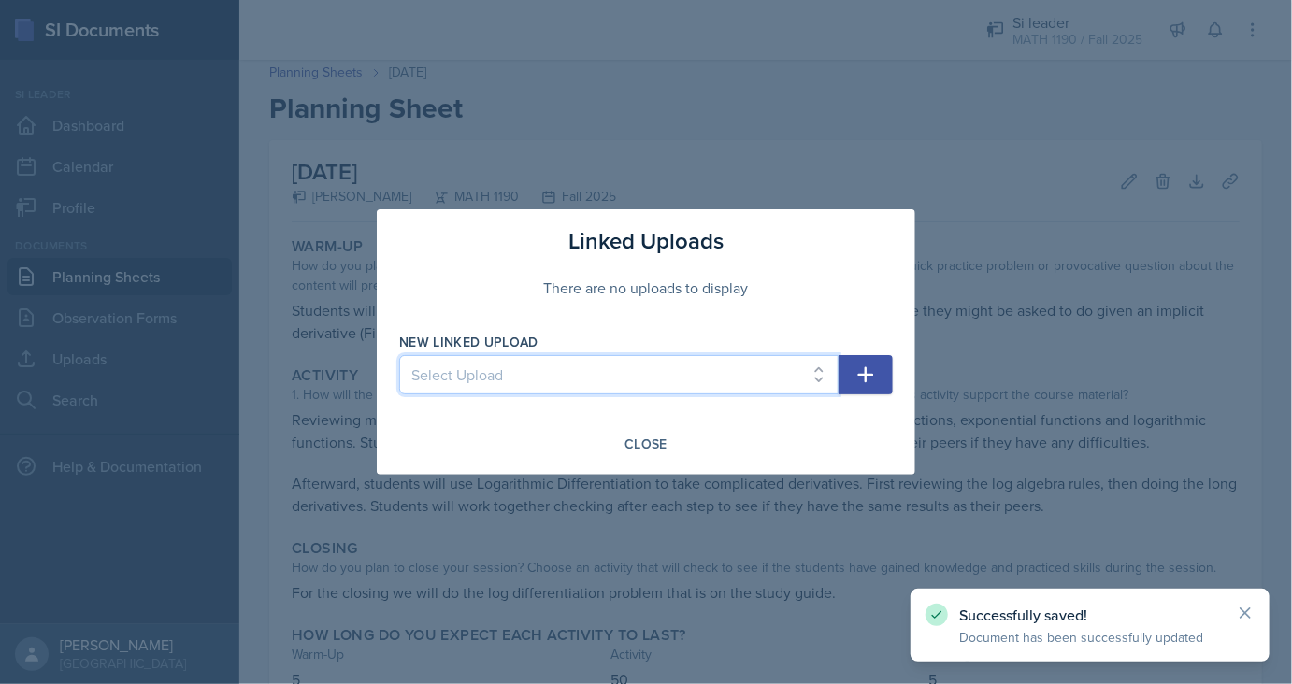
select select "d3124685-44a1-40e6-a714-3c0f4f4416fa"
click option "SI Session 18" at bounding box center [0, 0] width 0 height 0
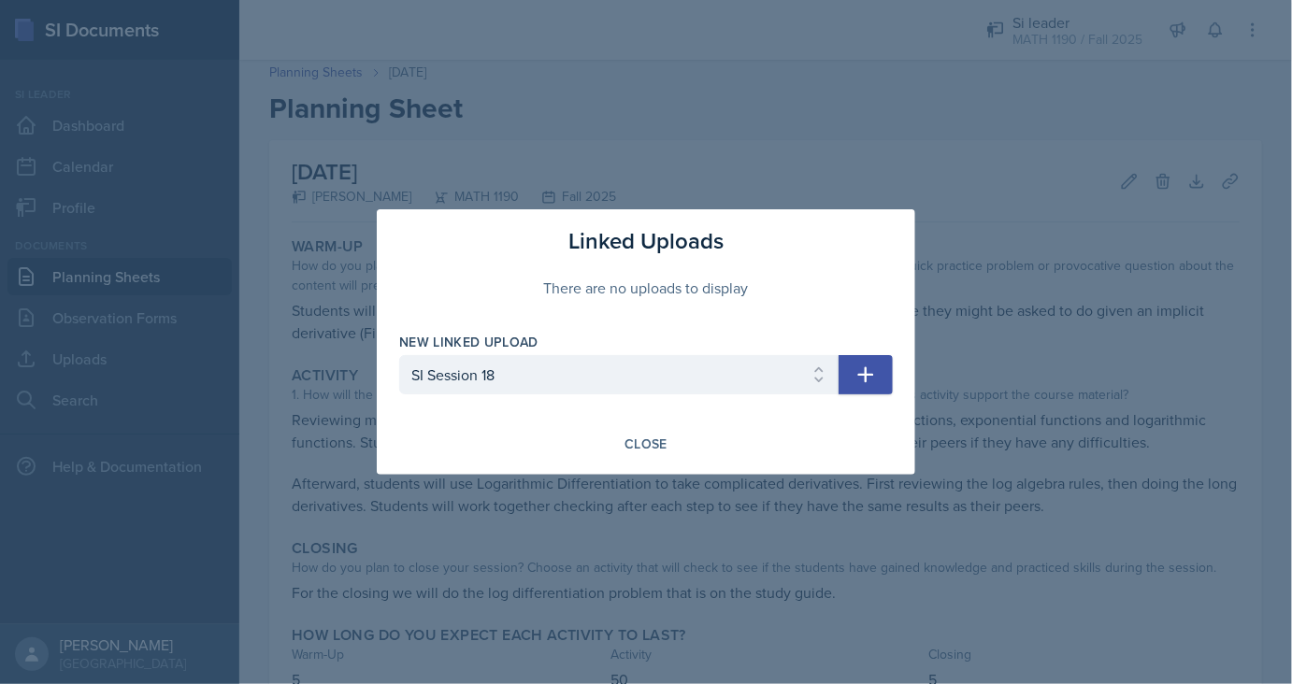
click at [860, 375] on icon "button" at bounding box center [866, 375] width 16 height 16
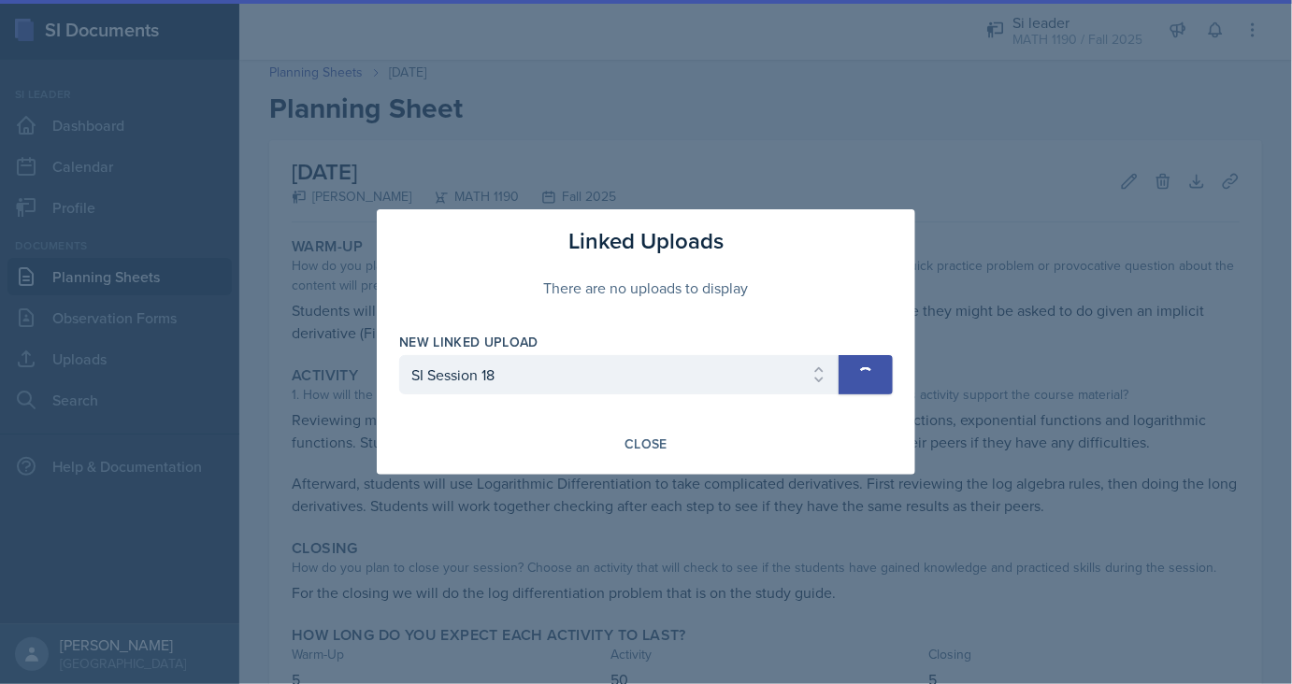
select select
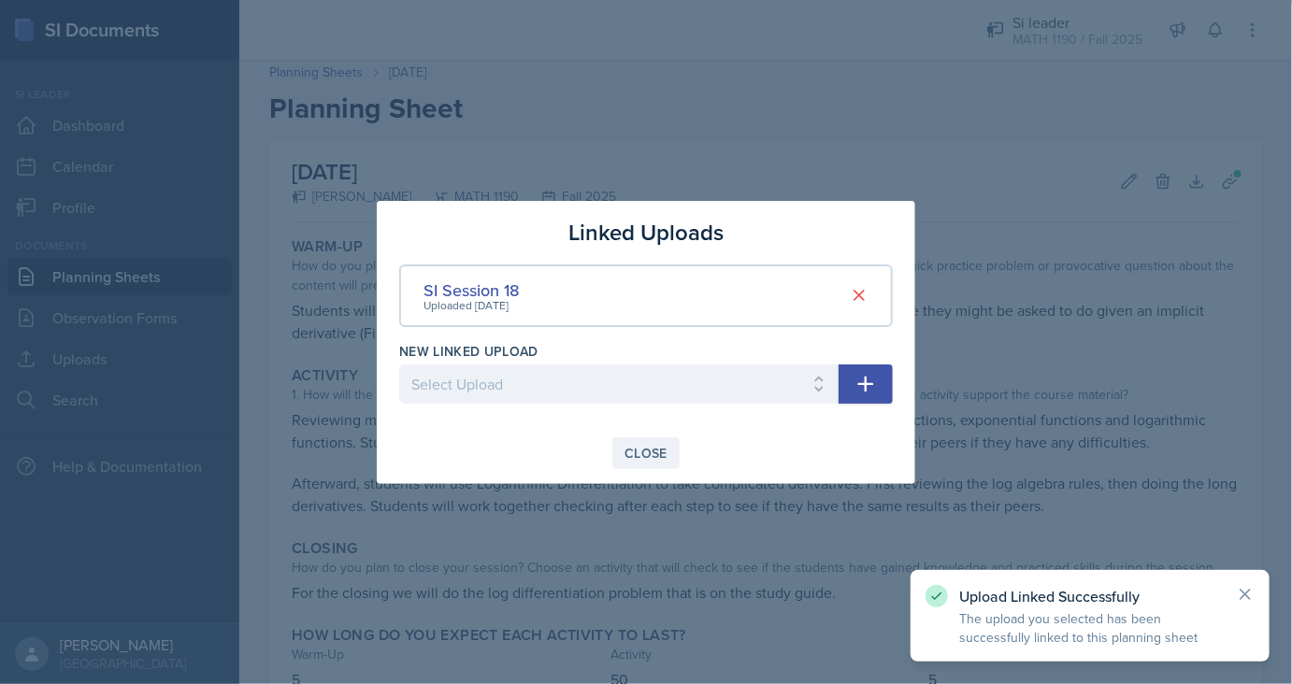
click at [646, 461] on div "Close" at bounding box center [645, 453] width 43 height 15
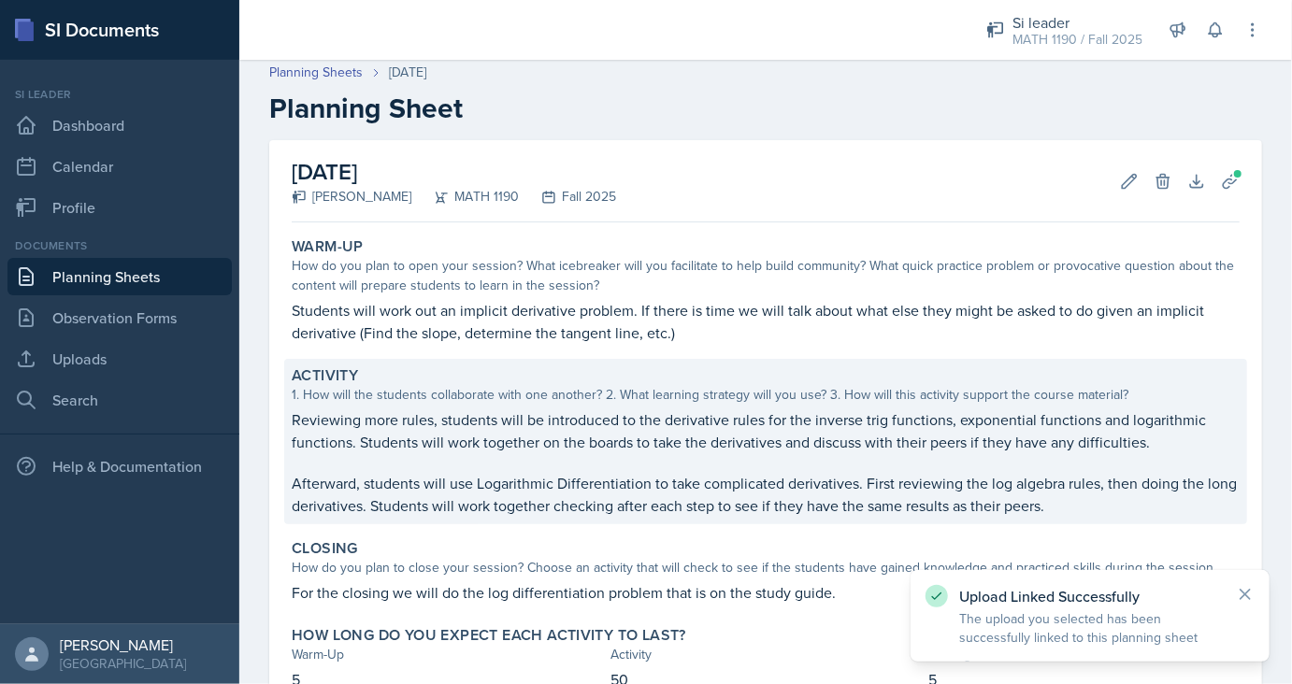
scroll to position [142, 0]
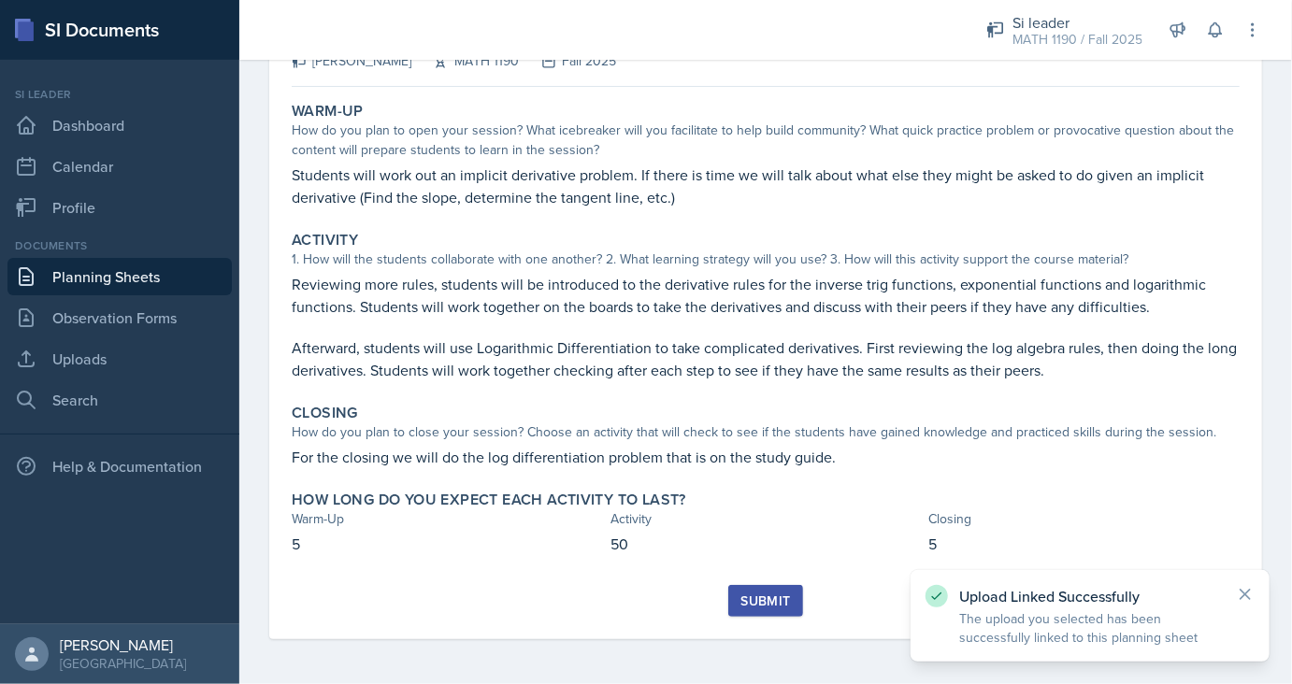
click at [740, 594] on button "Submit" at bounding box center [765, 601] width 74 height 32
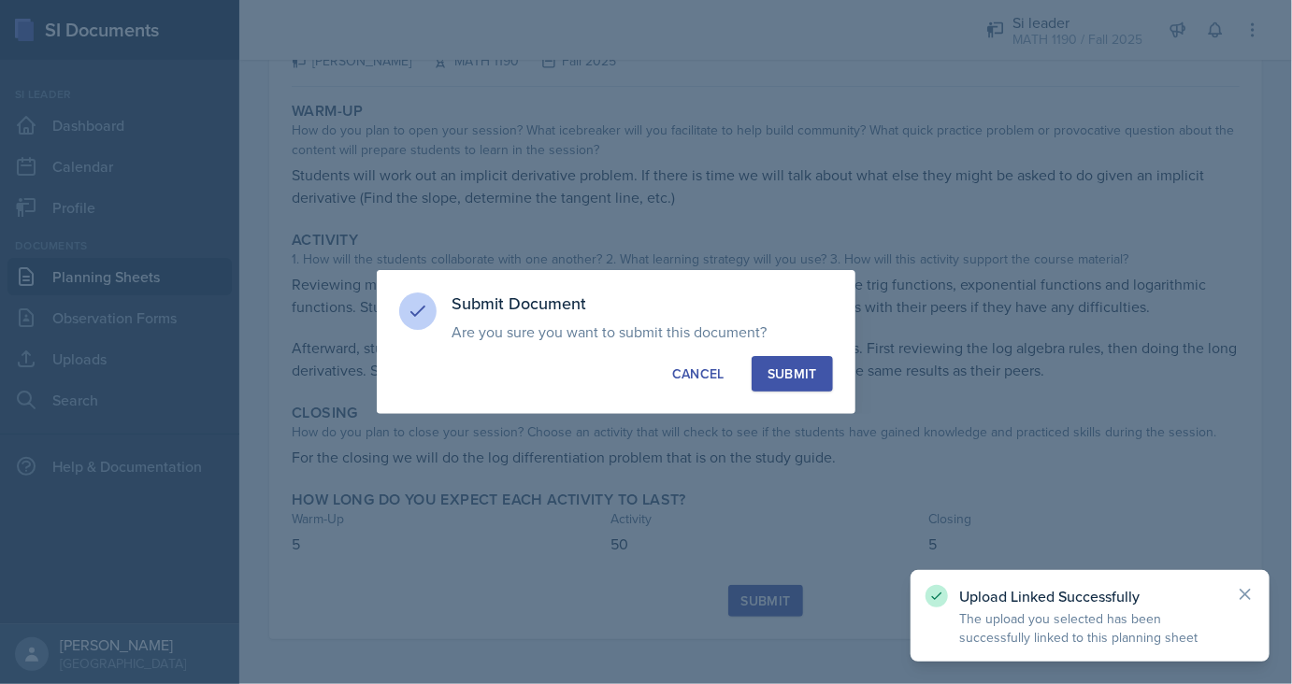
click at [789, 374] on div "Submit" at bounding box center [792, 373] width 50 height 19
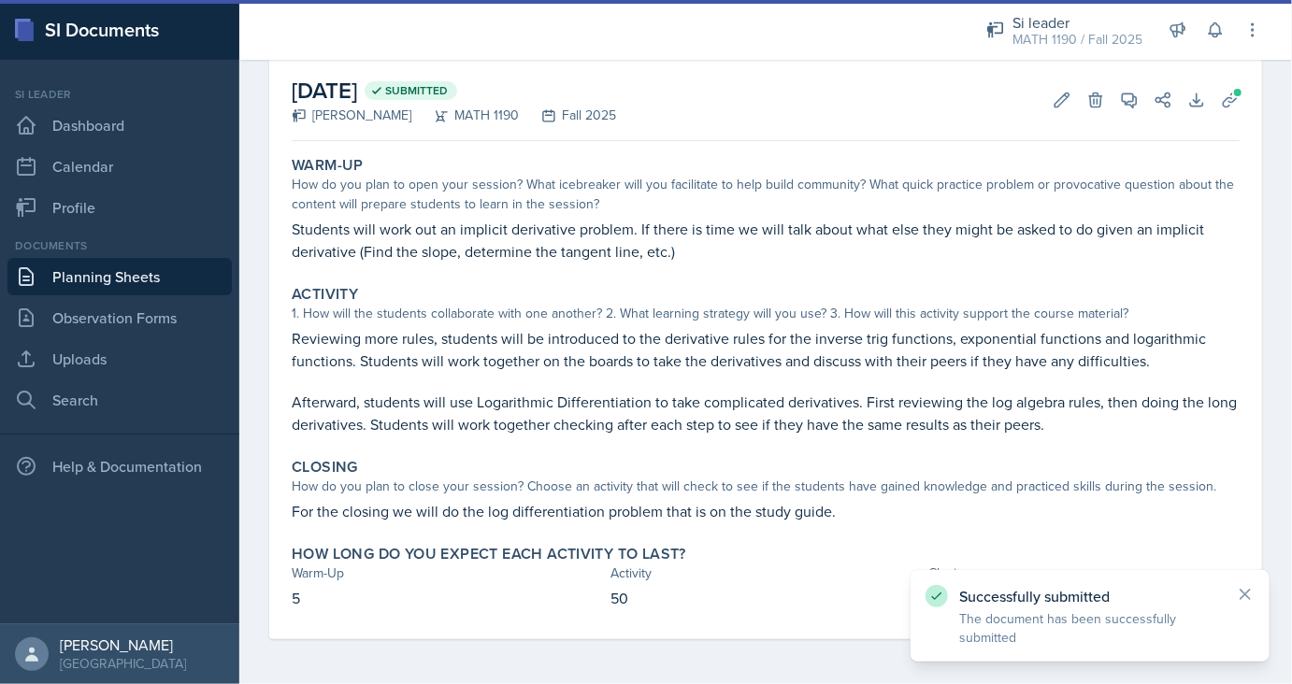
scroll to position [88, 0]
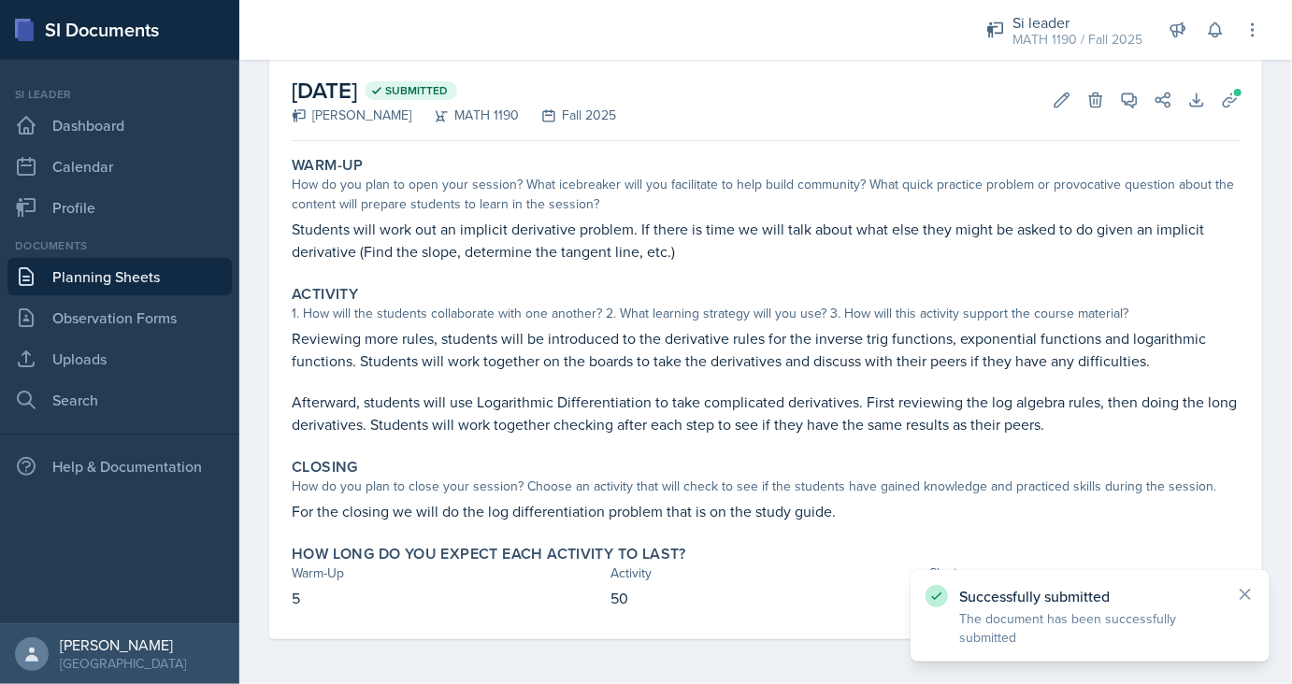
click at [141, 278] on link "Planning Sheets" at bounding box center [119, 276] width 224 height 37
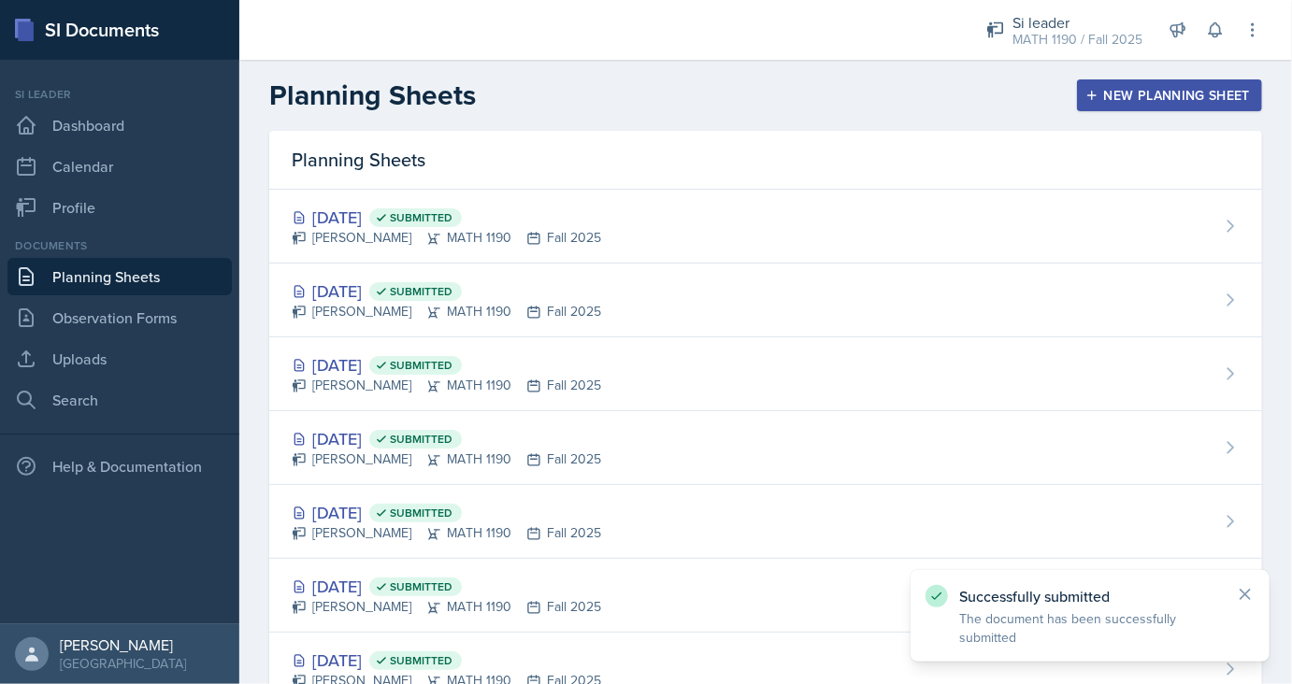
click at [1146, 96] on div "New Planning Sheet" at bounding box center [1169, 95] width 161 height 15
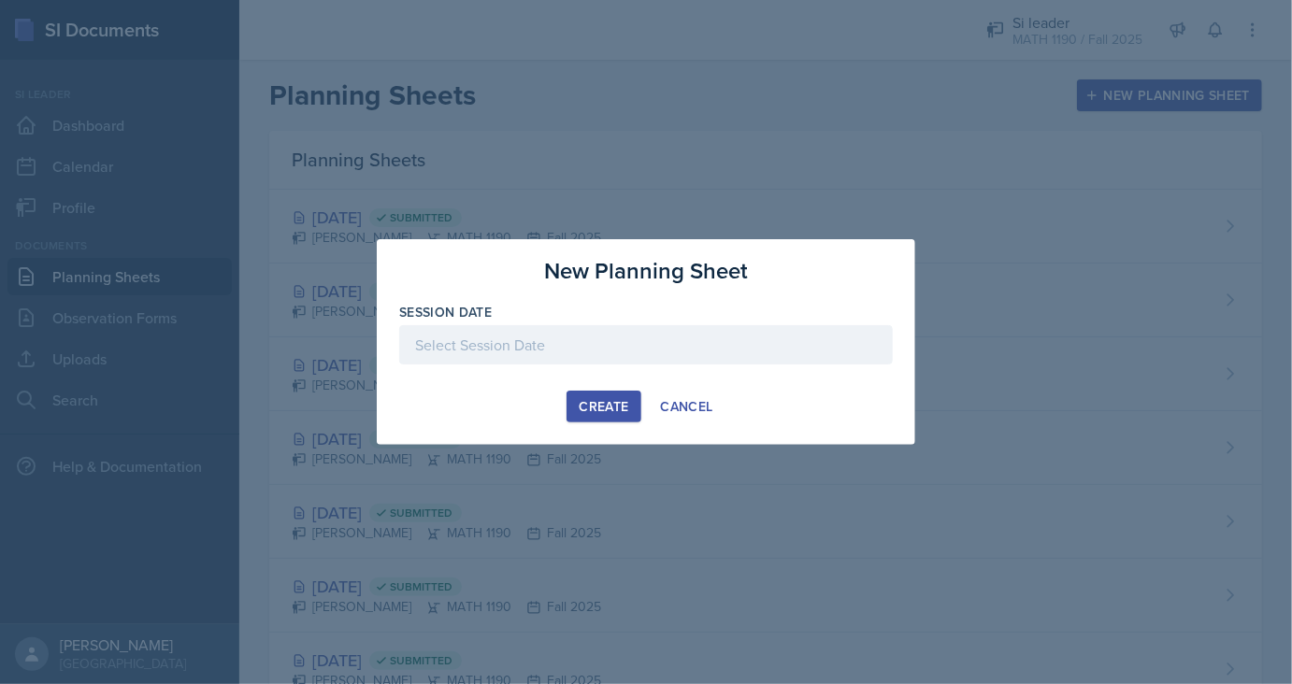
click at [606, 332] on div at bounding box center [645, 344] width 493 height 39
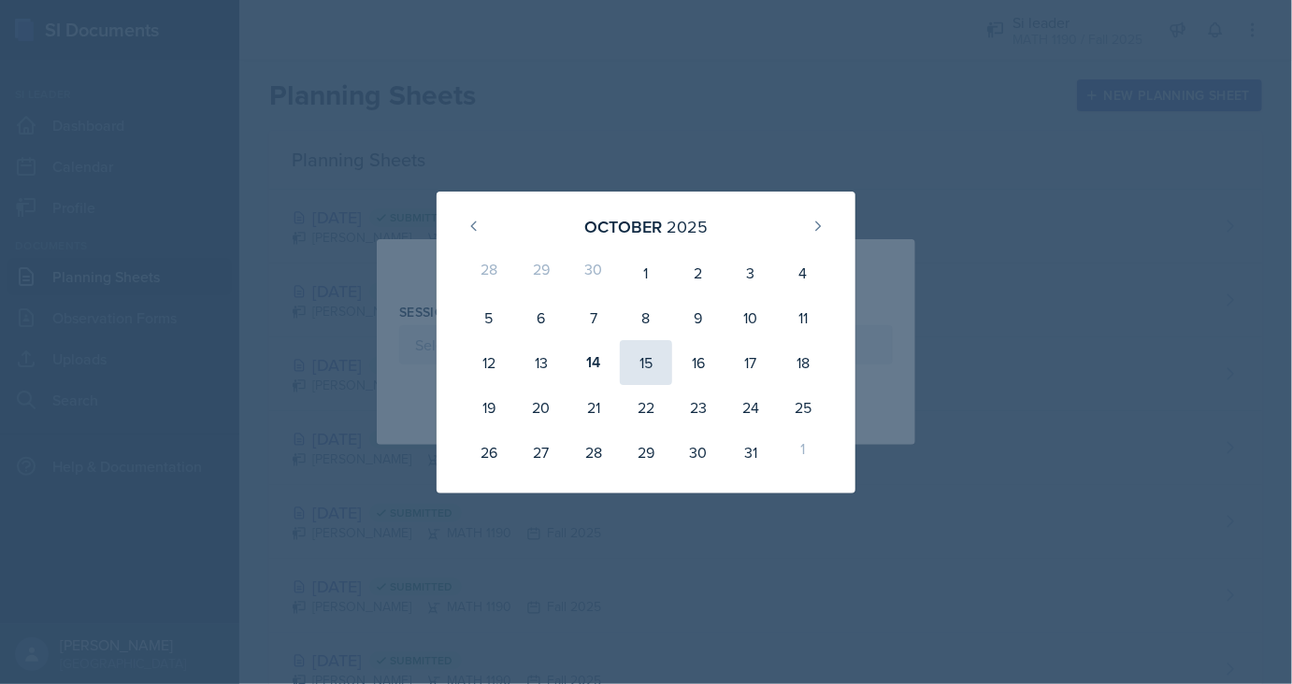
click at [650, 370] on div "15" at bounding box center [646, 362] width 52 height 45
type input "[DATE]"
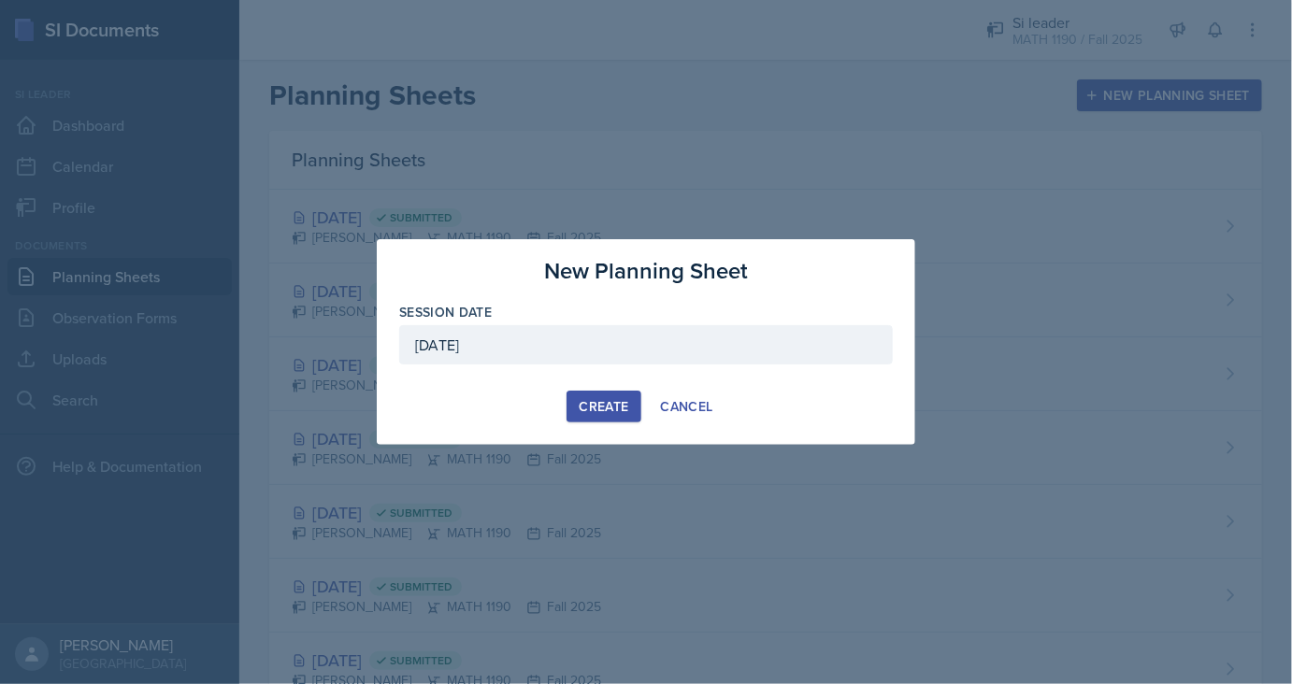
click at [590, 399] on div "Create" at bounding box center [603, 406] width 50 height 15
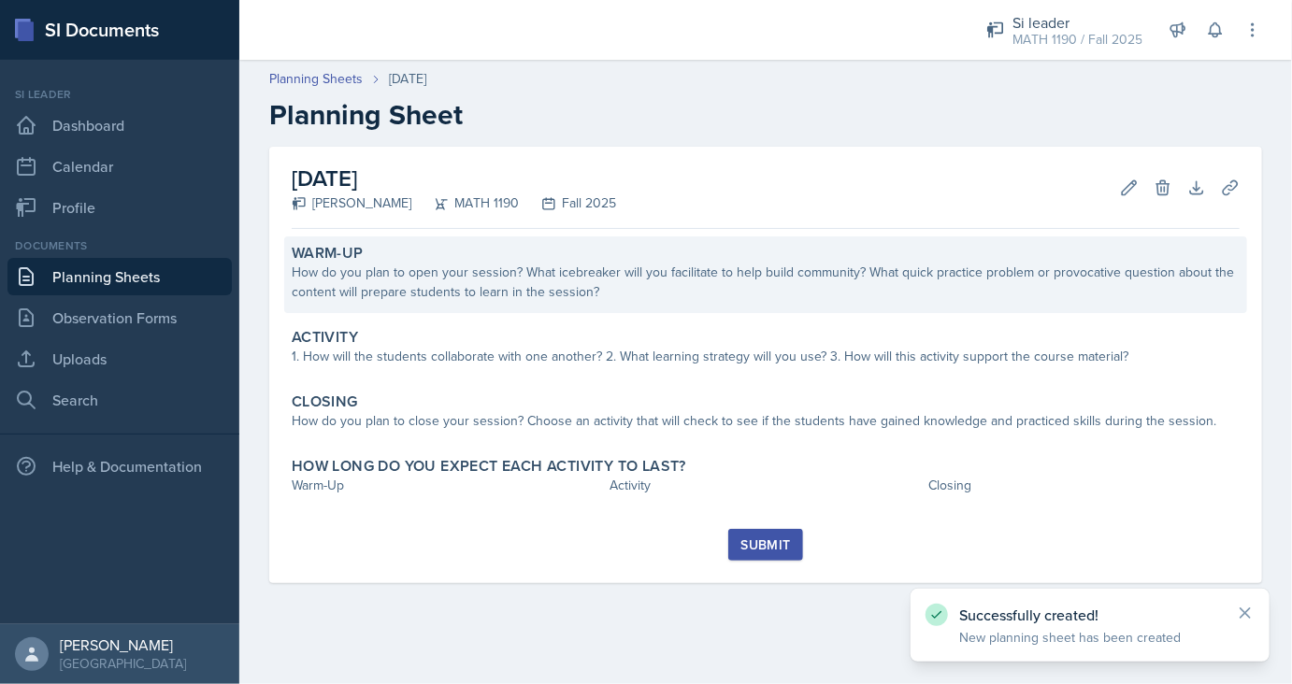
click at [556, 283] on div "How do you plan to open your session? What icebreaker will you facilitate to he…" at bounding box center [766, 282] width 948 height 39
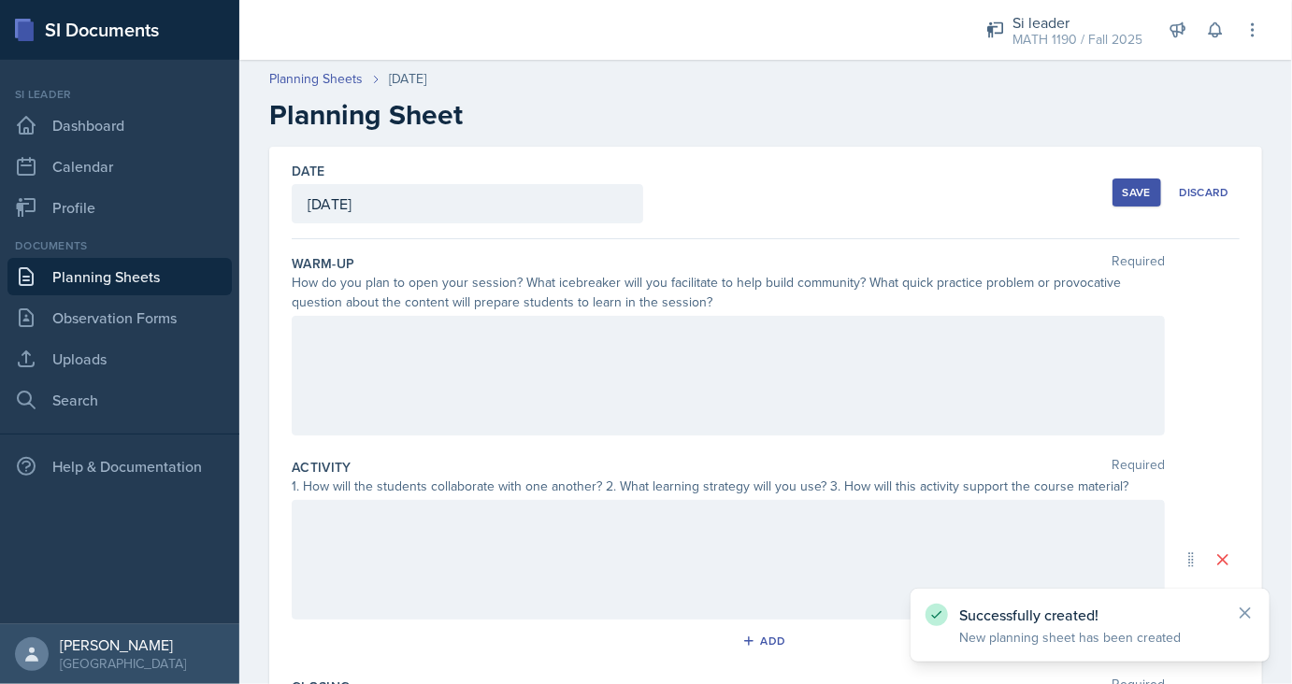
click at [467, 367] on div at bounding box center [728, 376] width 873 height 120
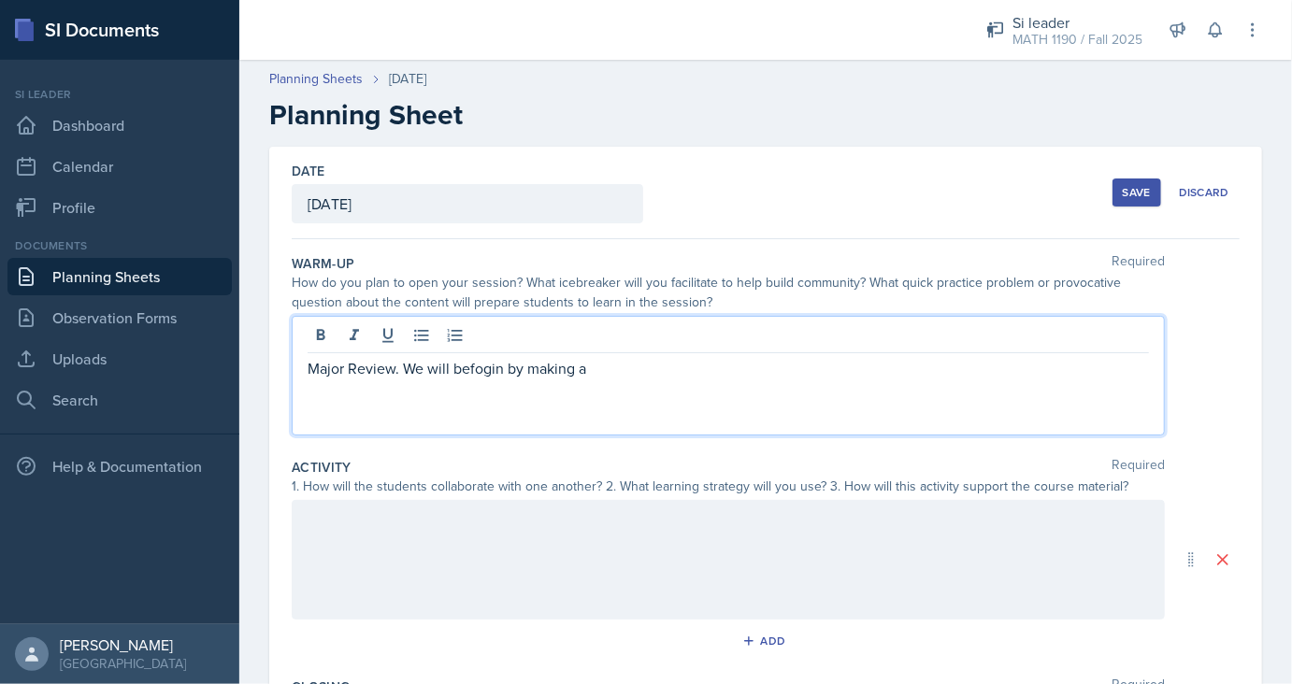
click at [467, 367] on p "Major Review. We will befogin by making a" at bounding box center [727, 368] width 841 height 22
click at [680, 373] on p "Major Review. We will begin by making a" at bounding box center [727, 368] width 841 height 22
click at [667, 370] on p "Major Review. We will begin by making a formula sheet of all the derivative for…" at bounding box center [727, 379] width 841 height 45
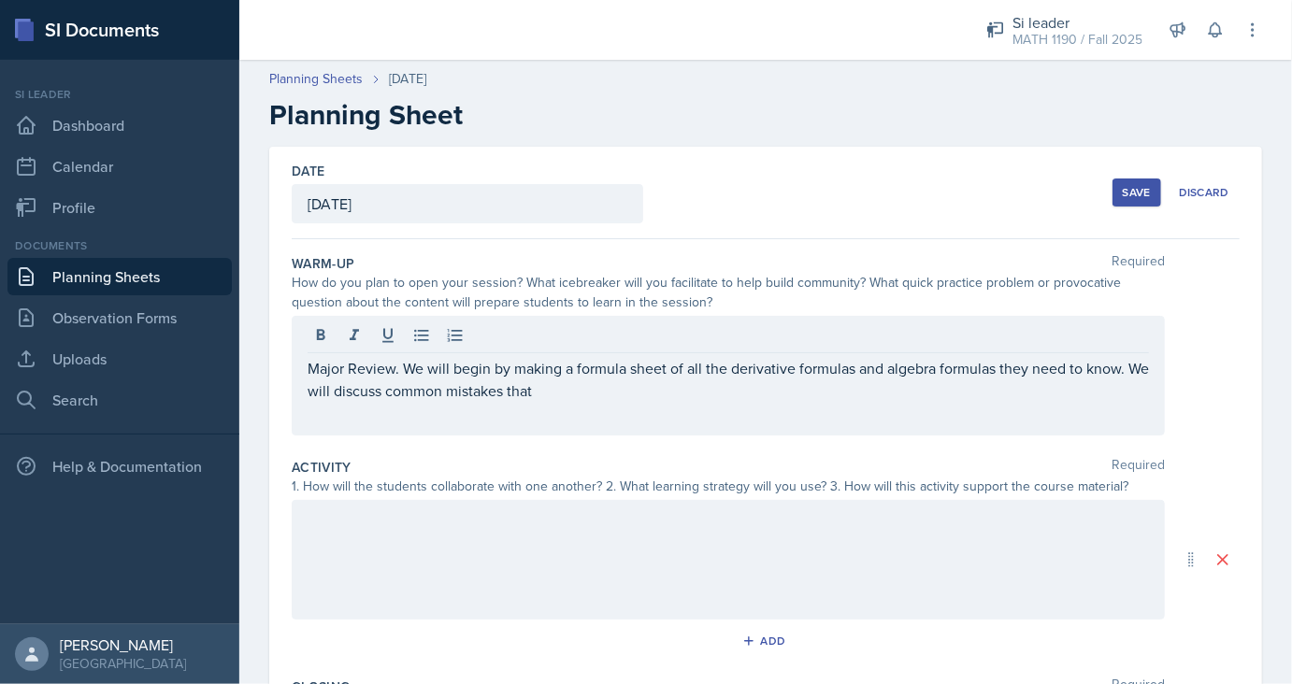
click at [493, 107] on h2 "Planning Sheet" at bounding box center [765, 115] width 992 height 34
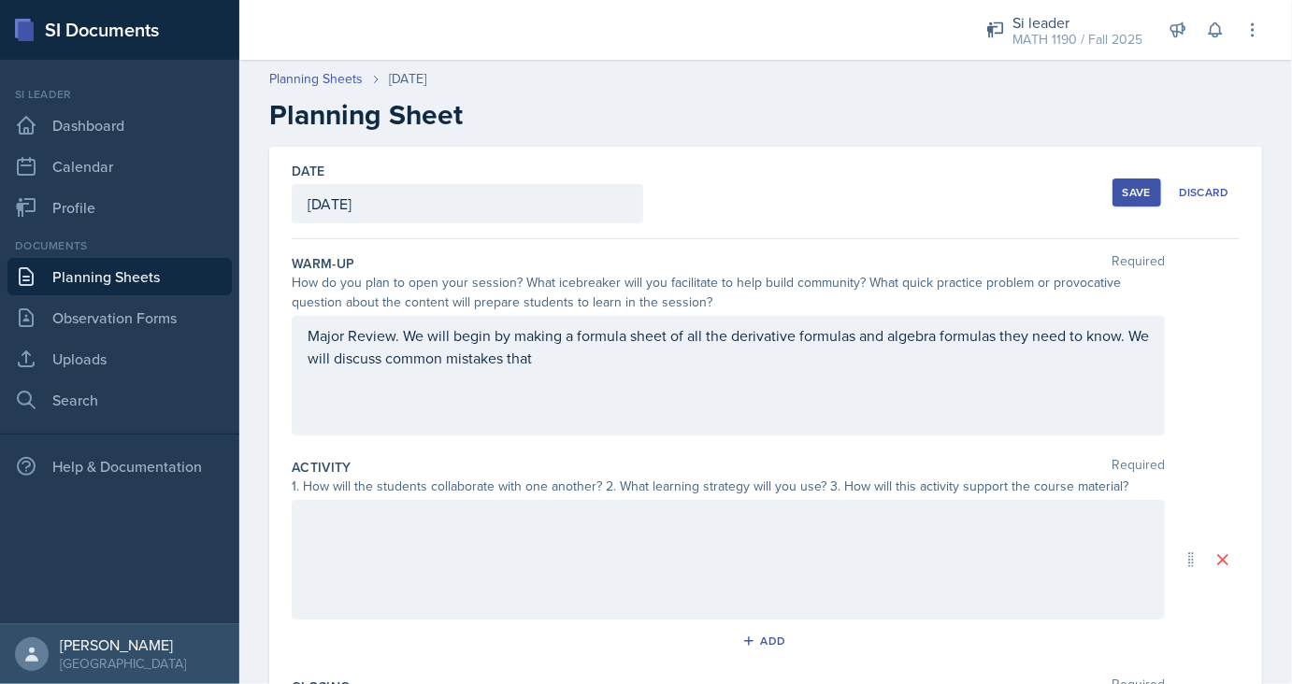
click at [591, 372] on div "Major Review. We will begin by making a formula sheet of all the derivative for…" at bounding box center [728, 376] width 873 height 120
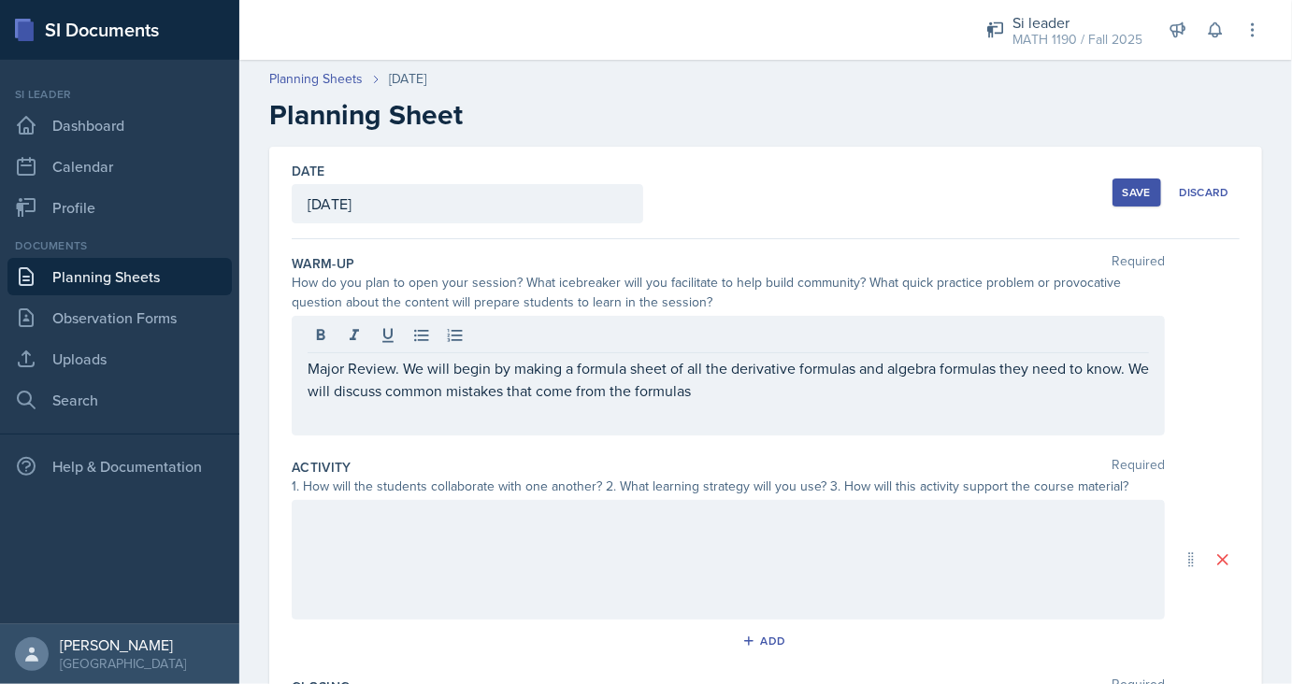
click at [566, 577] on div at bounding box center [728, 560] width 873 height 120
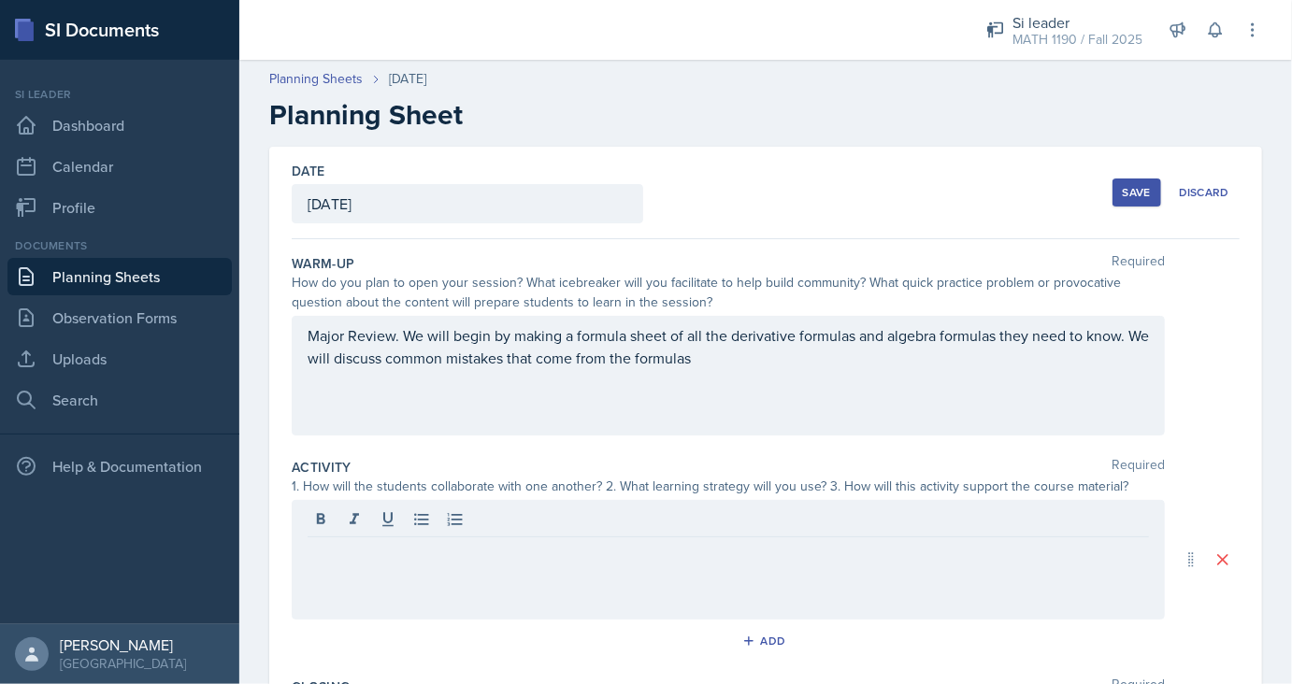
click at [566, 577] on div at bounding box center [728, 560] width 873 height 120
click at [566, 577] on div "For the main activity I will be going over a mock test that I have prepared." at bounding box center [728, 560] width 873 height 120
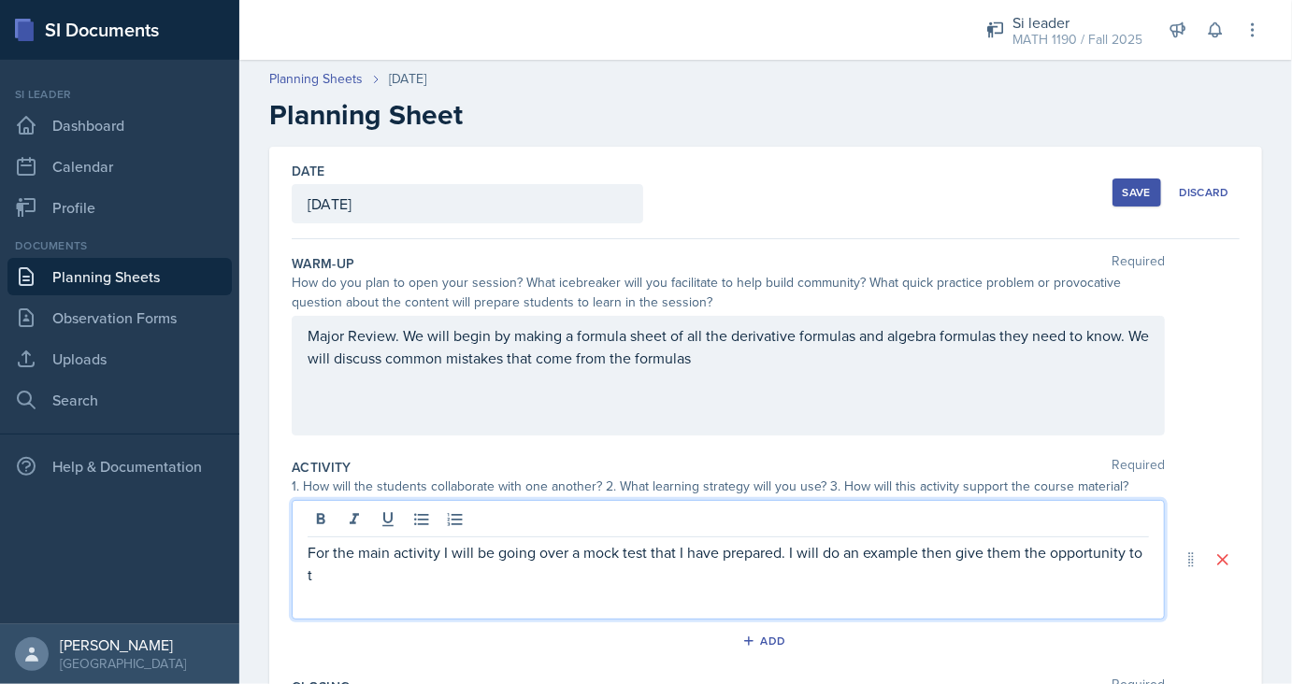
click at [665, 551] on p "For the main activity I will be going over a mock test that I have prepared. I …" at bounding box center [727, 563] width 841 height 45
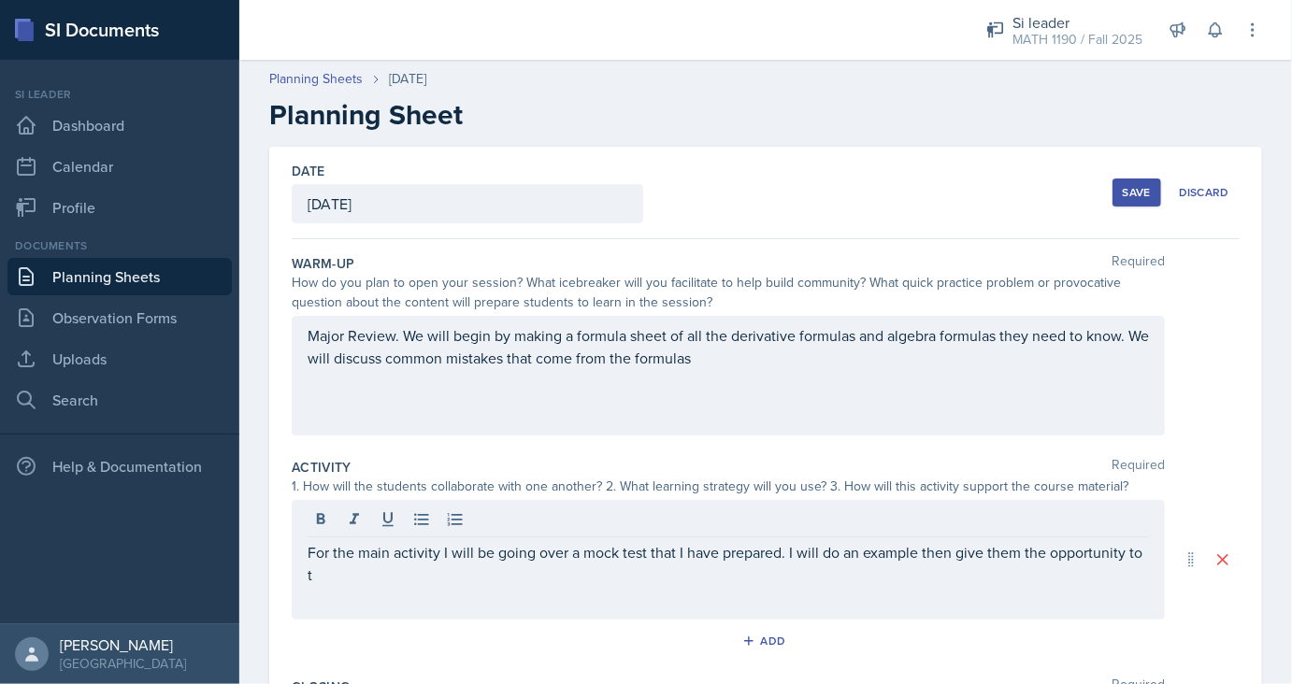
drag, startPoint x: 1181, startPoint y: 595, endPoint x: 1151, endPoint y: 558, distance: 47.9
click at [1151, 558] on div "For the main activity I will be going over a mock test that I have prepared. I …" at bounding box center [766, 560] width 948 height 120
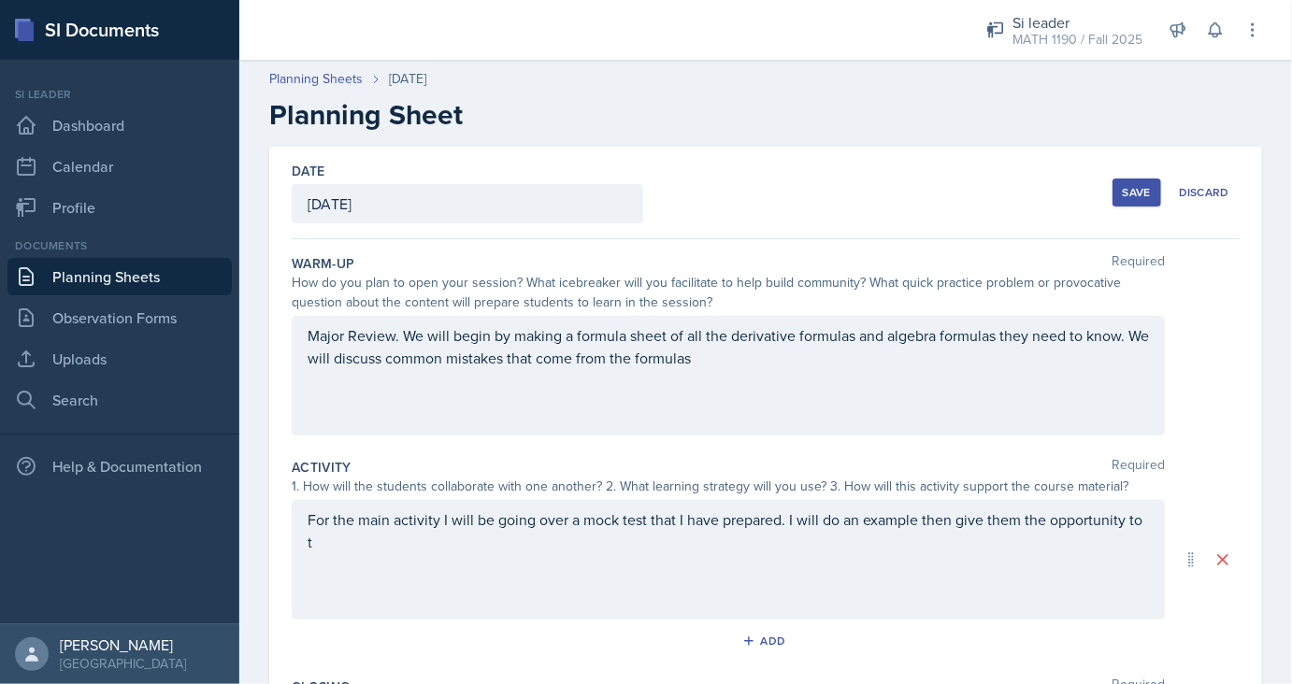
click at [1151, 558] on div "For the main activity I will be going over a mock test that I have prepared. I …" at bounding box center [728, 560] width 873 height 120
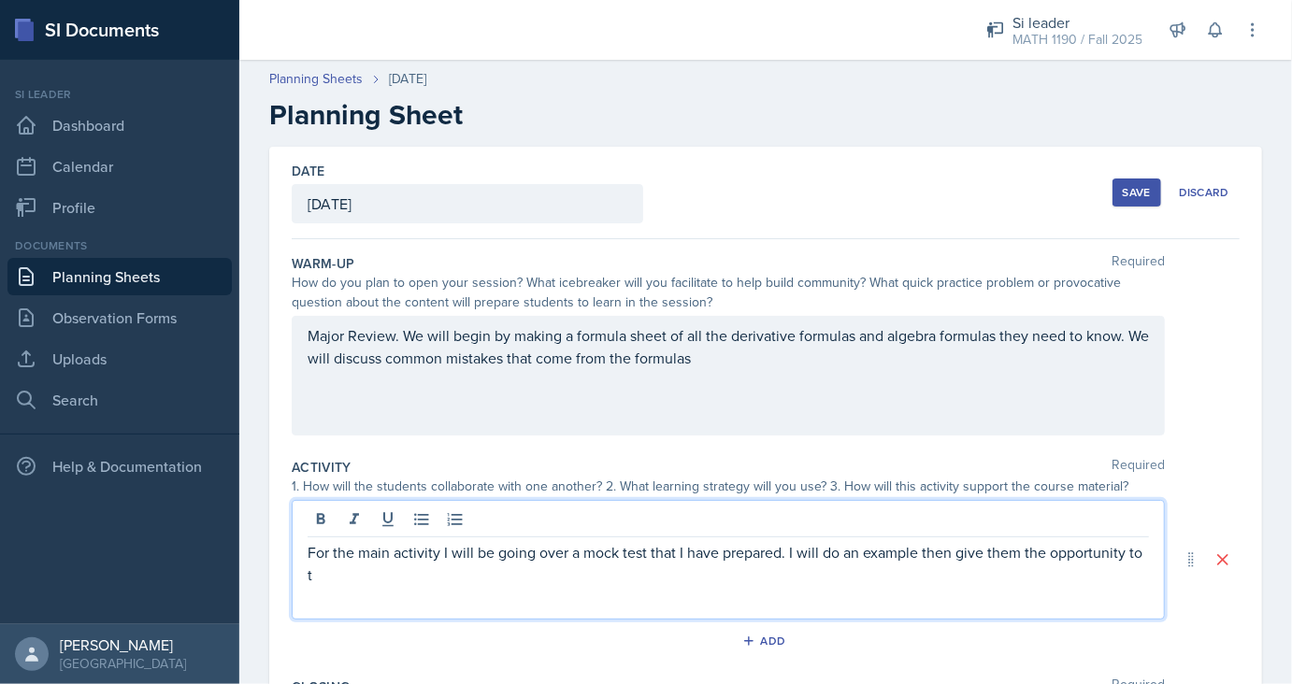
click at [1151, 558] on div "For the main activity I will be going over a mock test that I have prepared. I …" at bounding box center [728, 560] width 873 height 120
click at [1148, 551] on p "For the main activity I will be going over a mock test that I have prepared. I …" at bounding box center [727, 563] width 841 height 45
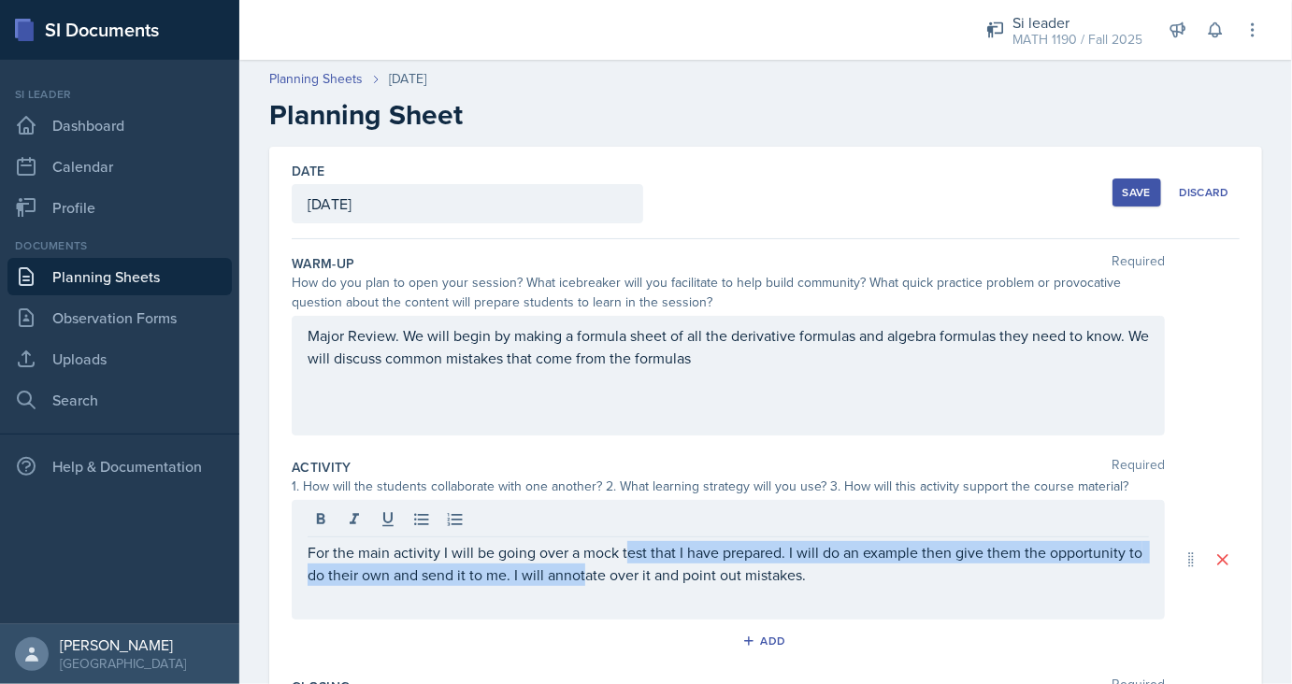
drag, startPoint x: 586, startPoint y: 621, endPoint x: 651, endPoint y: 440, distance: 192.7
click at [647, 430] on div "Warm-Up Required How do you plan to open your session? What icebreaker will you…" at bounding box center [766, 615] width 948 height 753
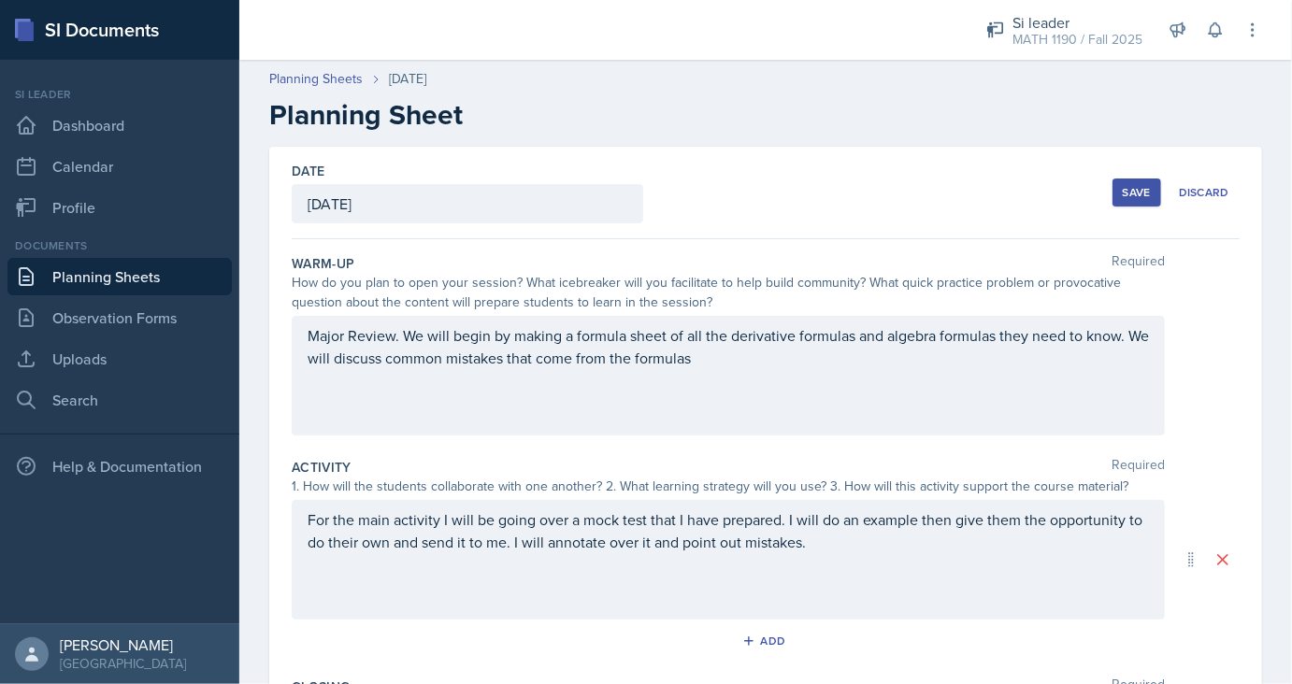
click at [643, 553] on div "For the main activity I will be going over a mock test that I have prepared. I …" at bounding box center [728, 560] width 873 height 120
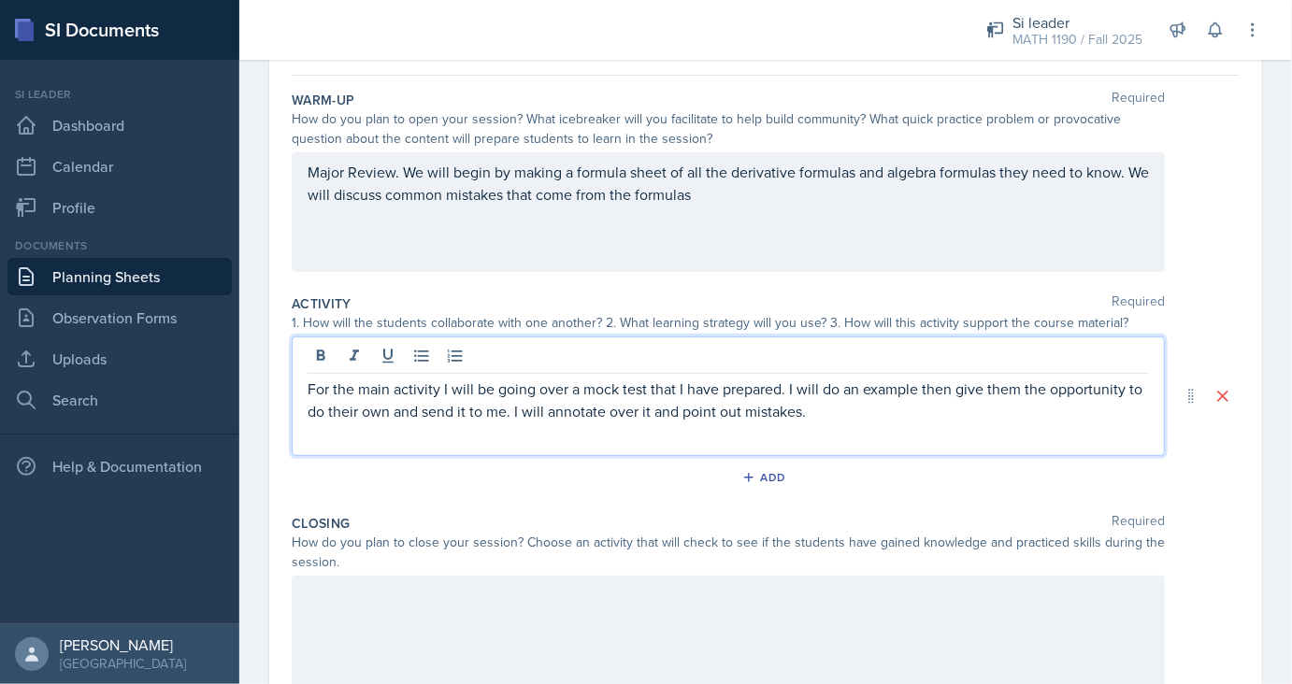
scroll to position [164, 0]
click at [506, 640] on div at bounding box center [728, 636] width 873 height 120
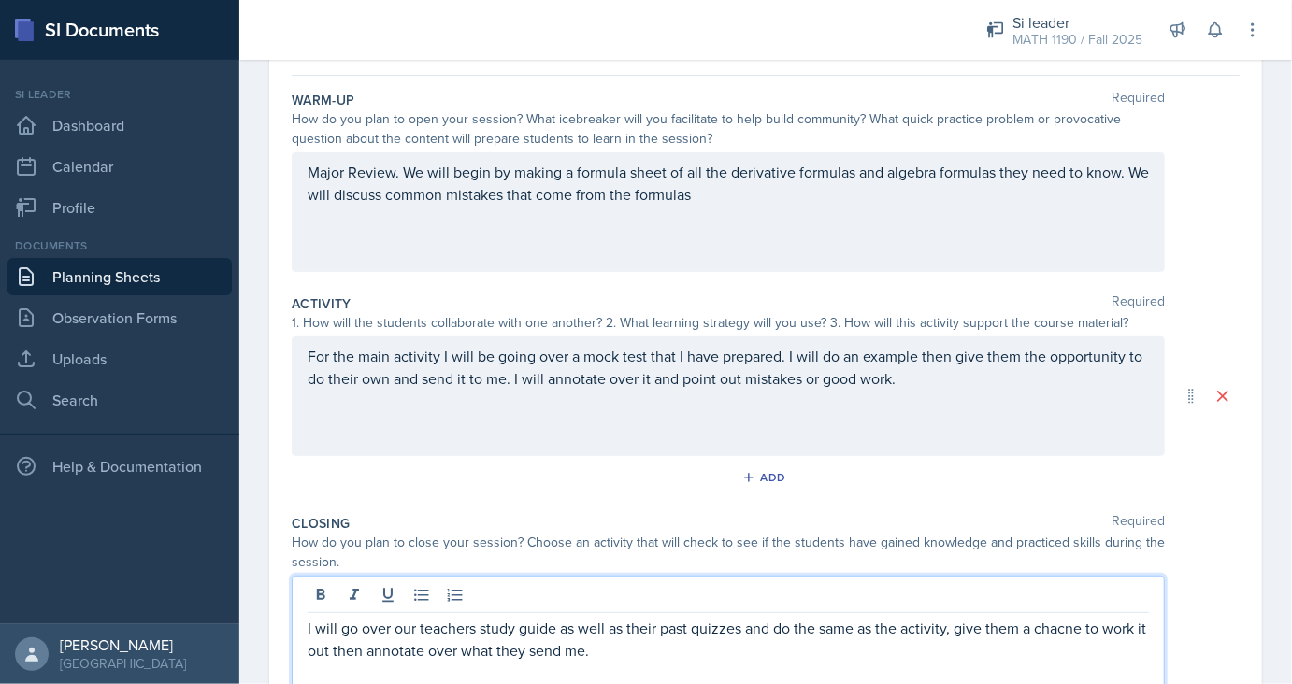
scroll to position [352, 0]
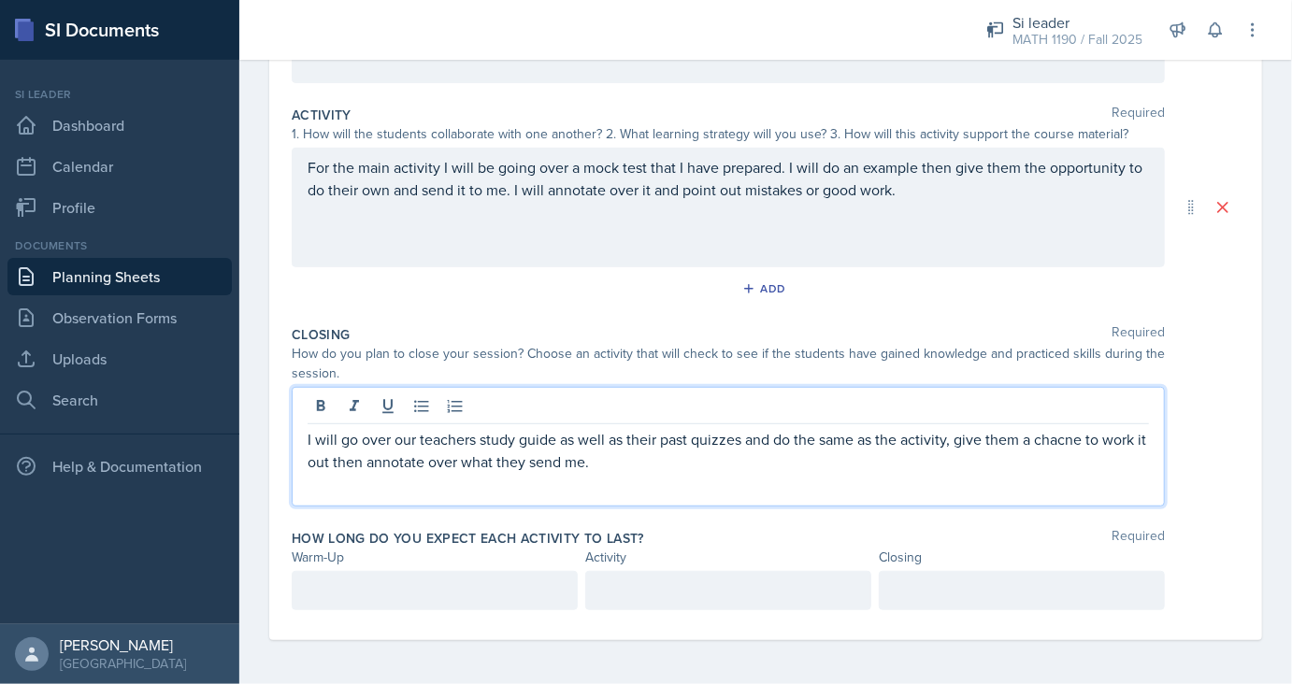
click at [353, 585] on div at bounding box center [435, 590] width 286 height 39
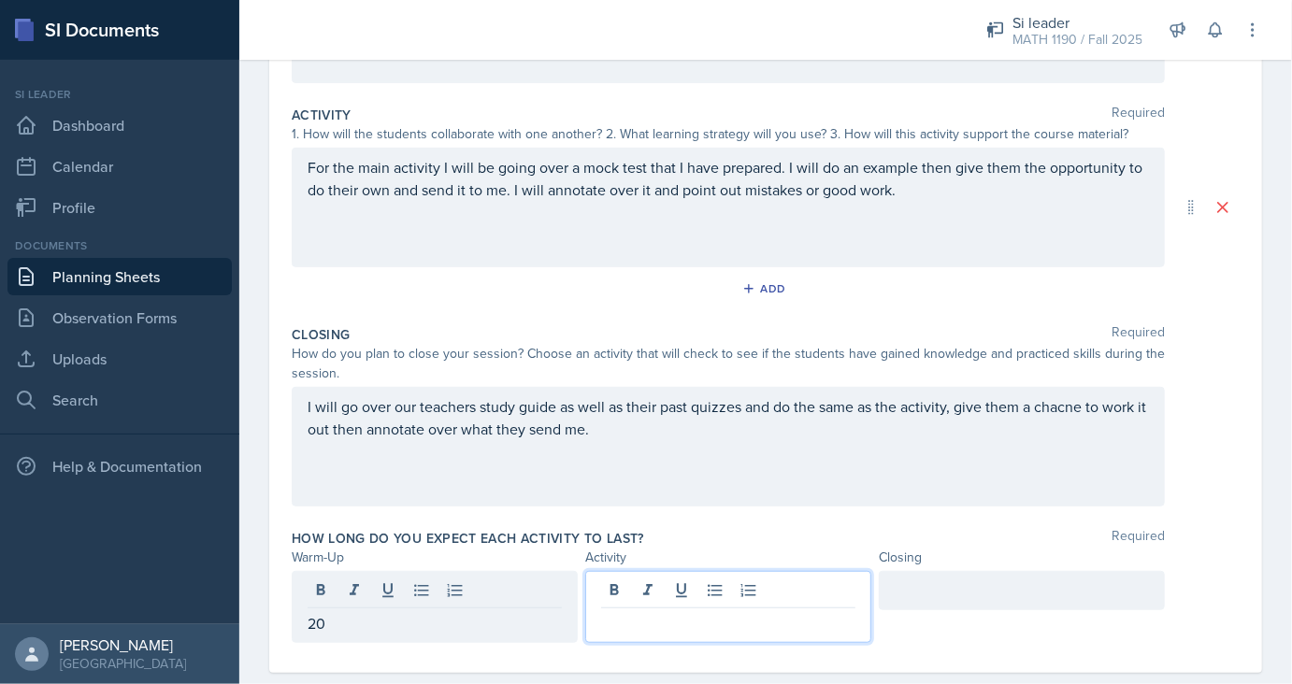
click at [607, 592] on div at bounding box center [728, 607] width 286 height 72
click at [634, 630] on p at bounding box center [728, 623] width 254 height 22
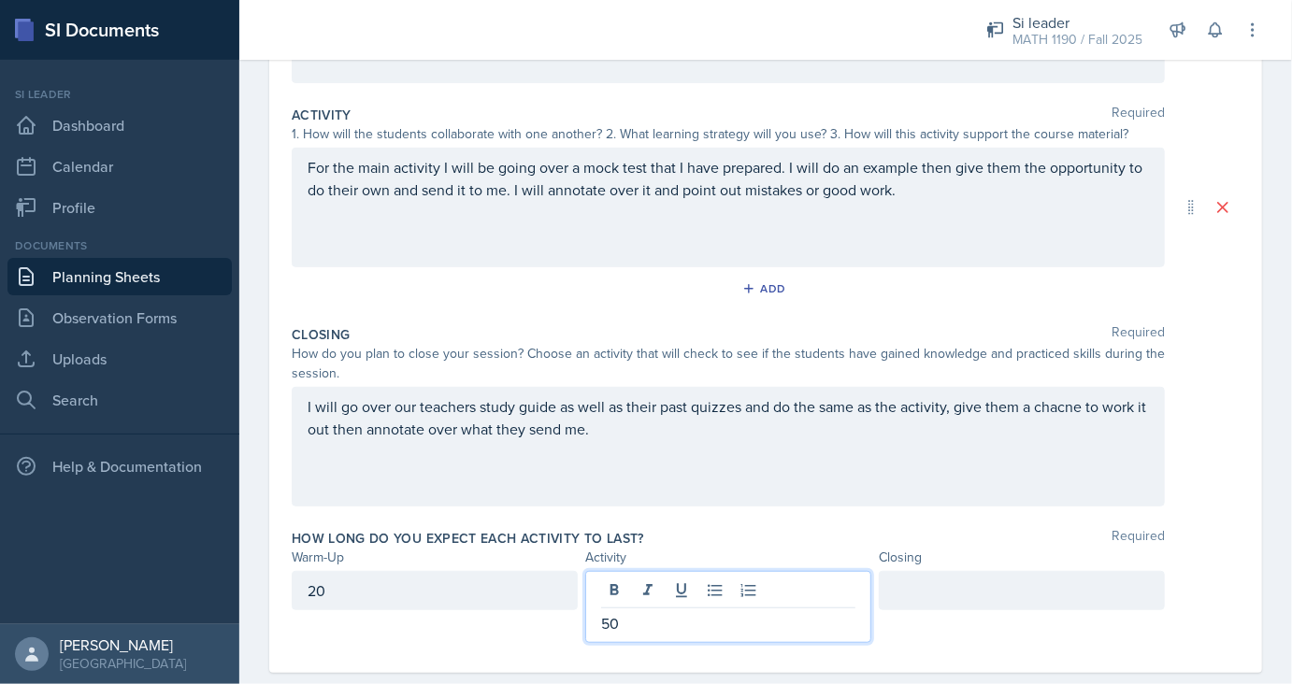
click at [909, 595] on div at bounding box center [1021, 590] width 286 height 39
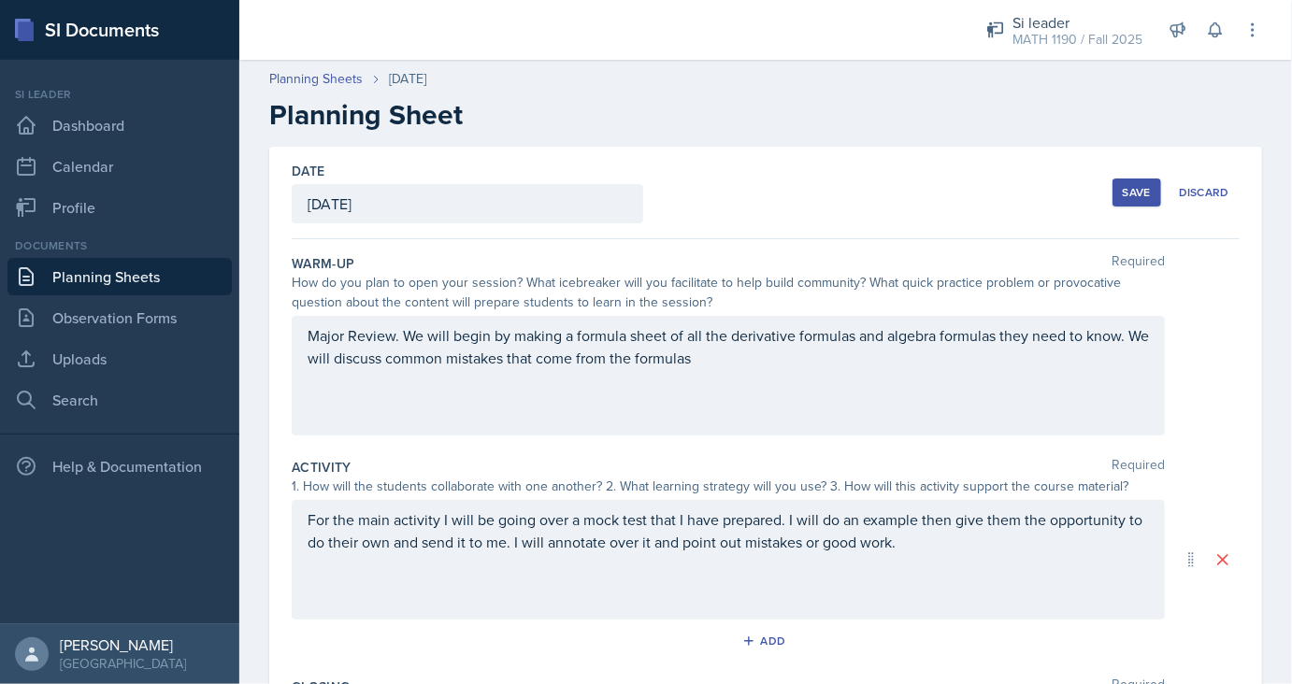
click at [1148, 189] on div "Save" at bounding box center [1136, 192] width 28 height 15
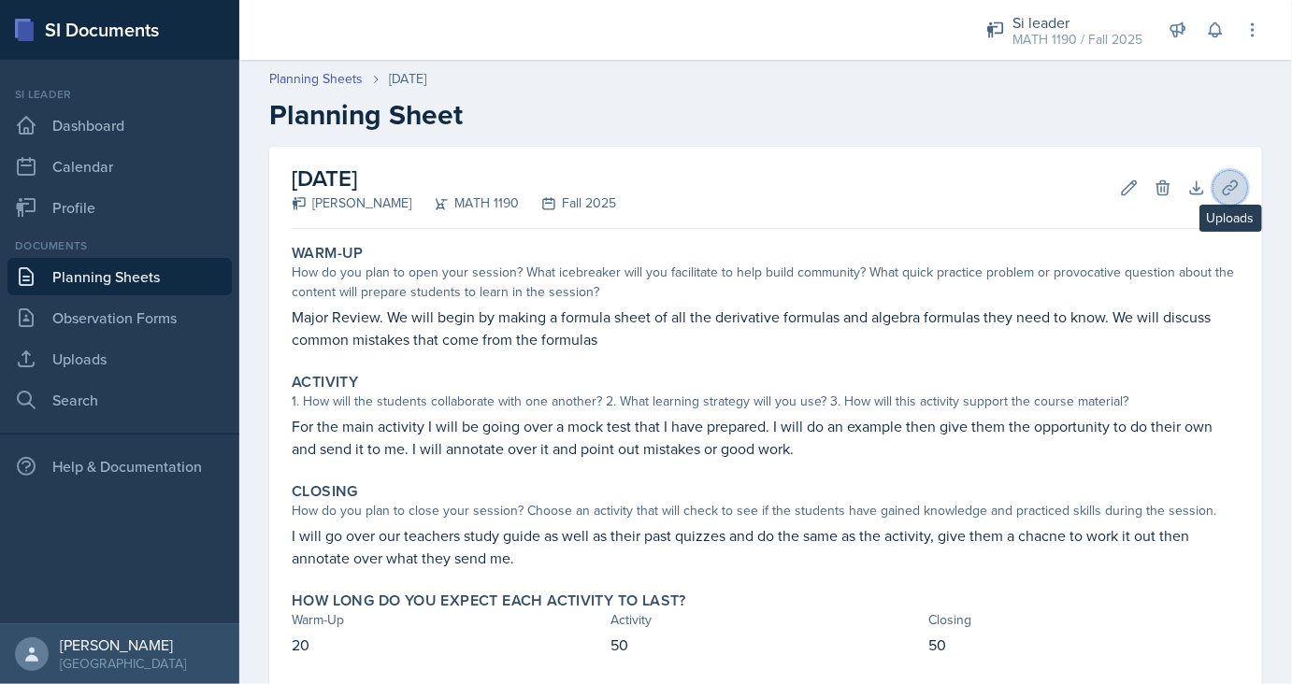
click at [1234, 187] on icon at bounding box center [1229, 187] width 14 height 14
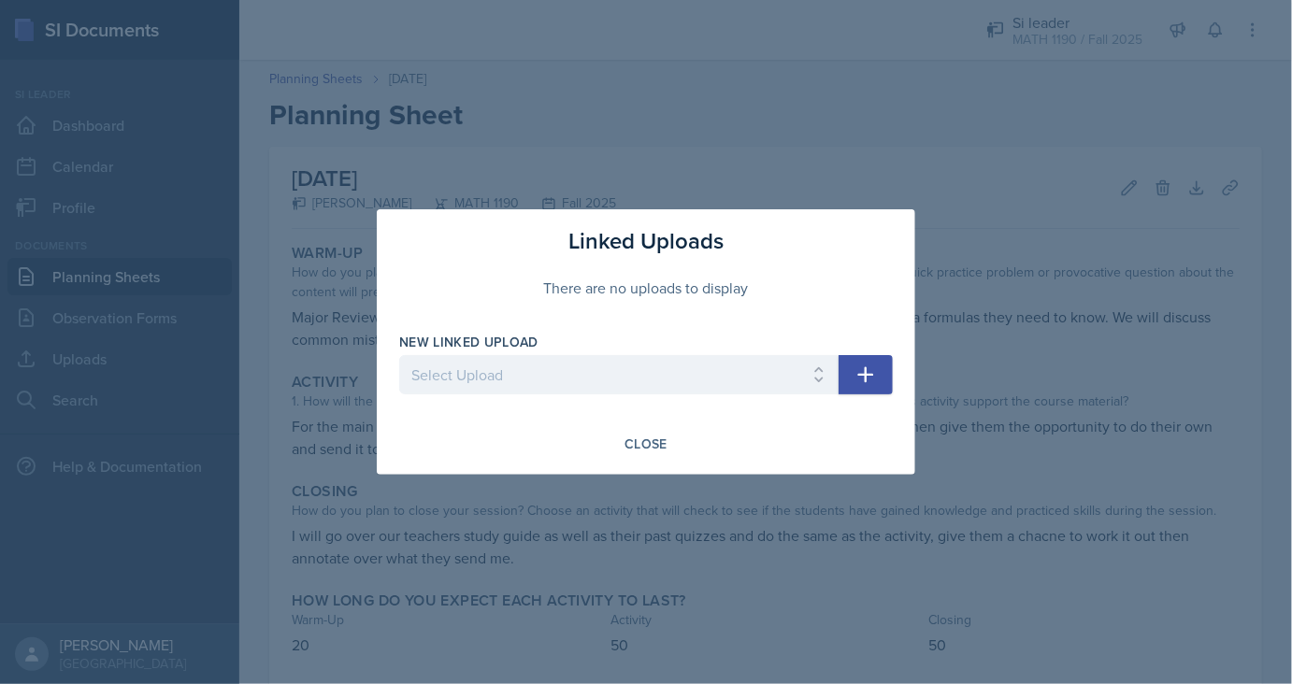
click at [656, 354] on div "New Linked Upload Select Upload SI Session 1 SI Session 2 SI Session 3 SI Sessi…" at bounding box center [618, 373] width 439 height 80
click at [399, 355] on select "Select Upload SI Session 1 SI Session 2 SI Session 3 SI Session 4 SI Session 5 …" at bounding box center [618, 374] width 439 height 39
select select "68f338c8-d72a-4724-a753-b12f68445c03"
click option "SI Session 19 - Major Review" at bounding box center [0, 0] width 0 height 0
click at [889, 371] on button "button" at bounding box center [865, 374] width 54 height 39
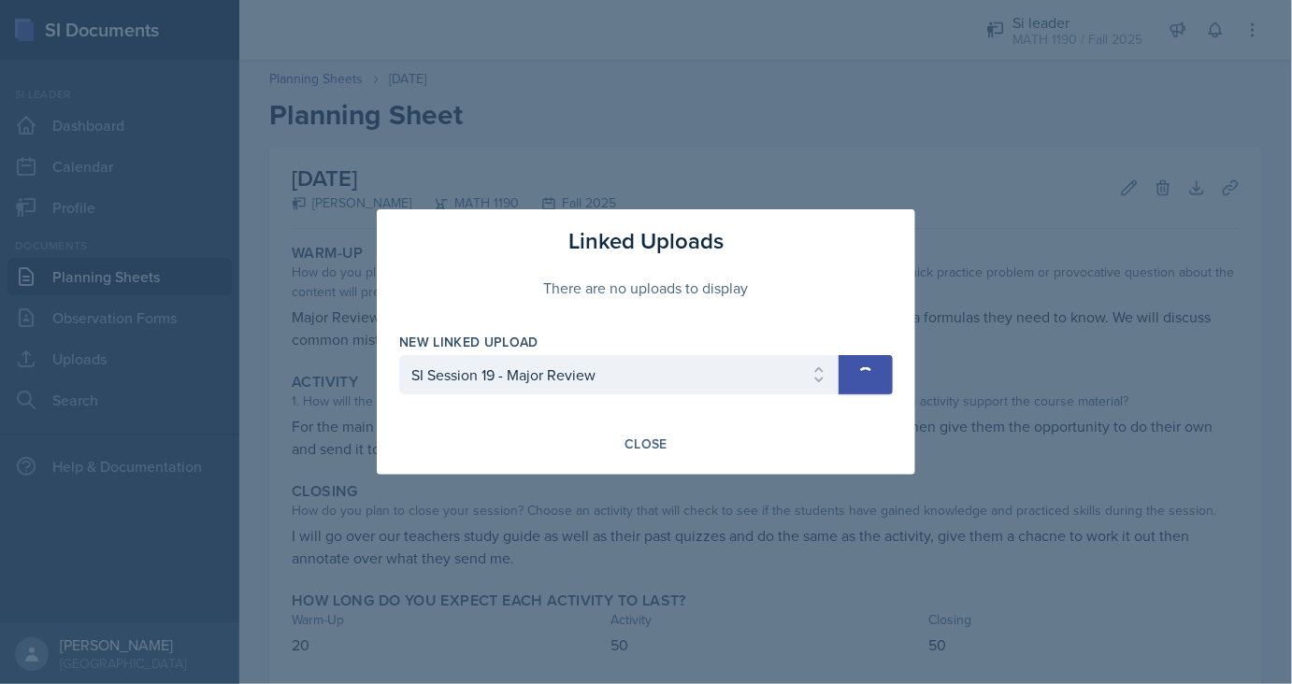
select select
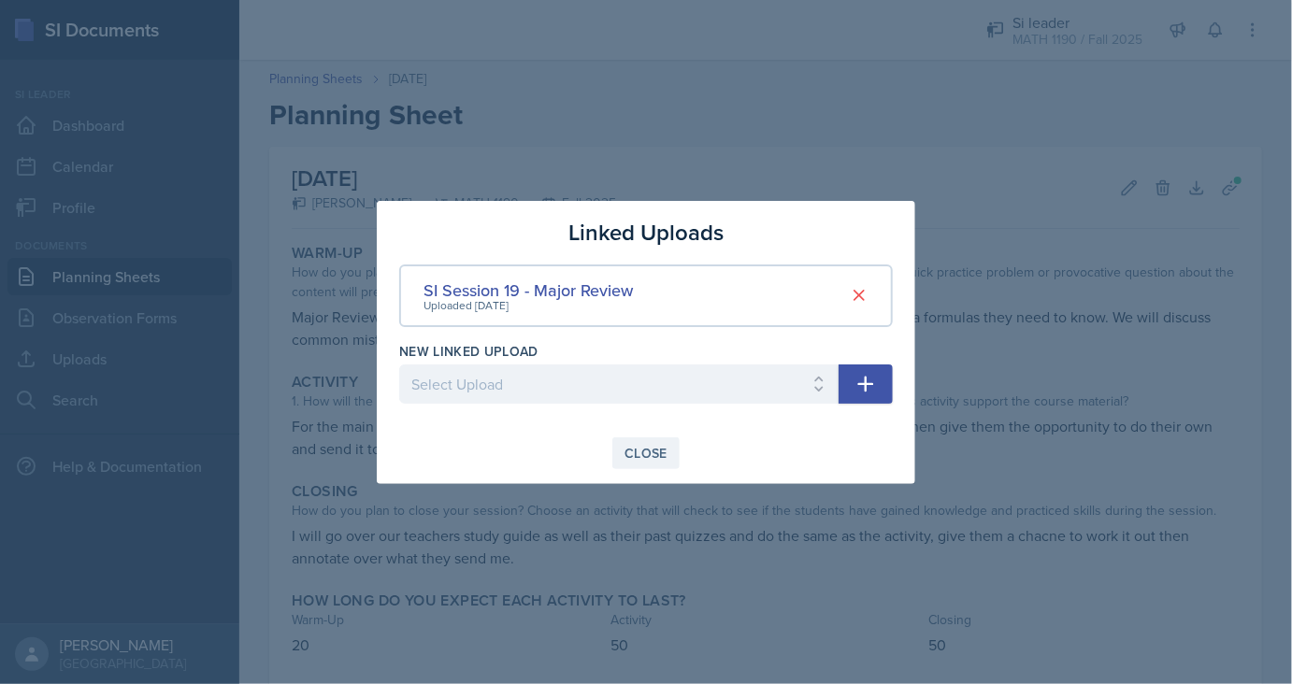
click at [639, 448] on div "Close" at bounding box center [645, 453] width 43 height 15
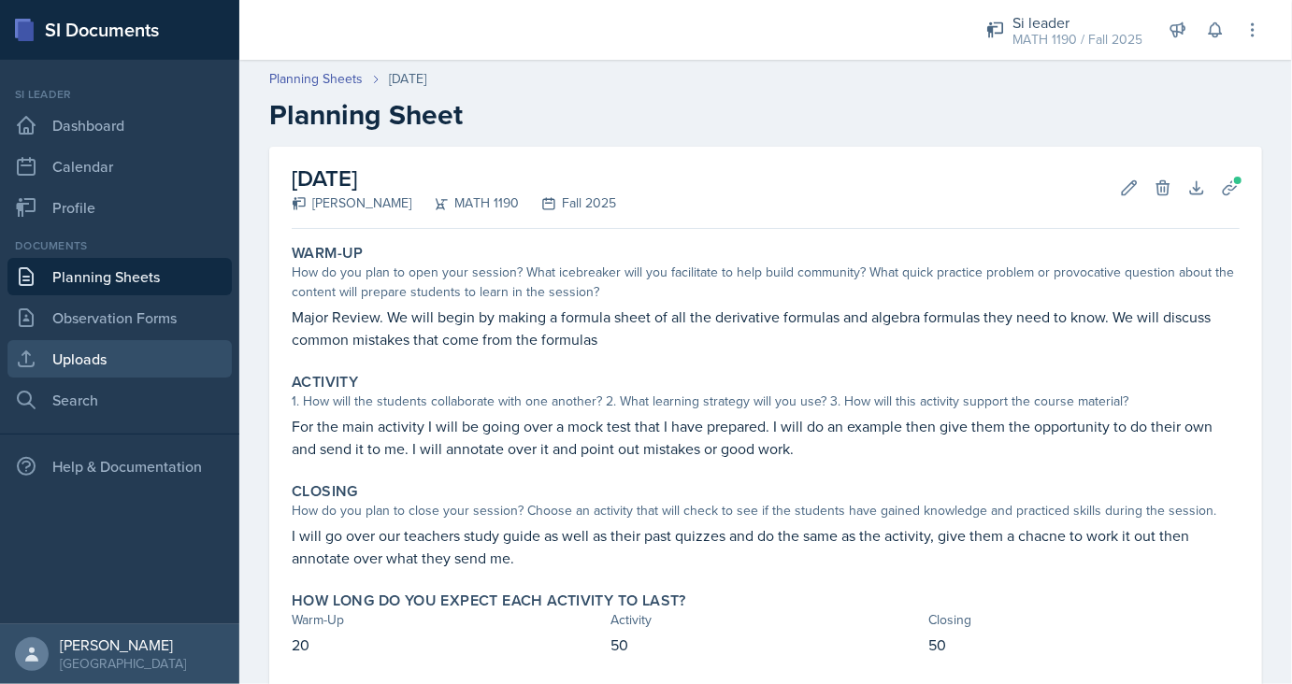
click at [102, 362] on link "Uploads" at bounding box center [119, 358] width 224 height 37
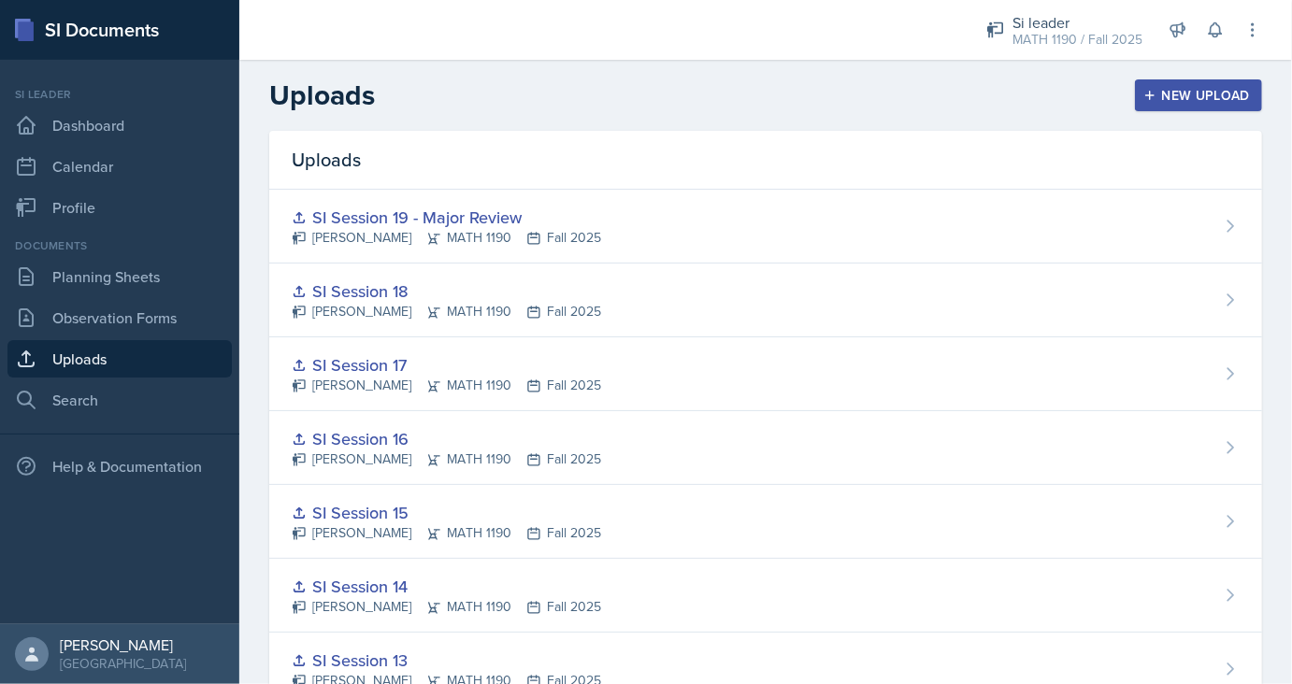
click at [1217, 92] on div "New Upload" at bounding box center [1199, 95] width 104 height 15
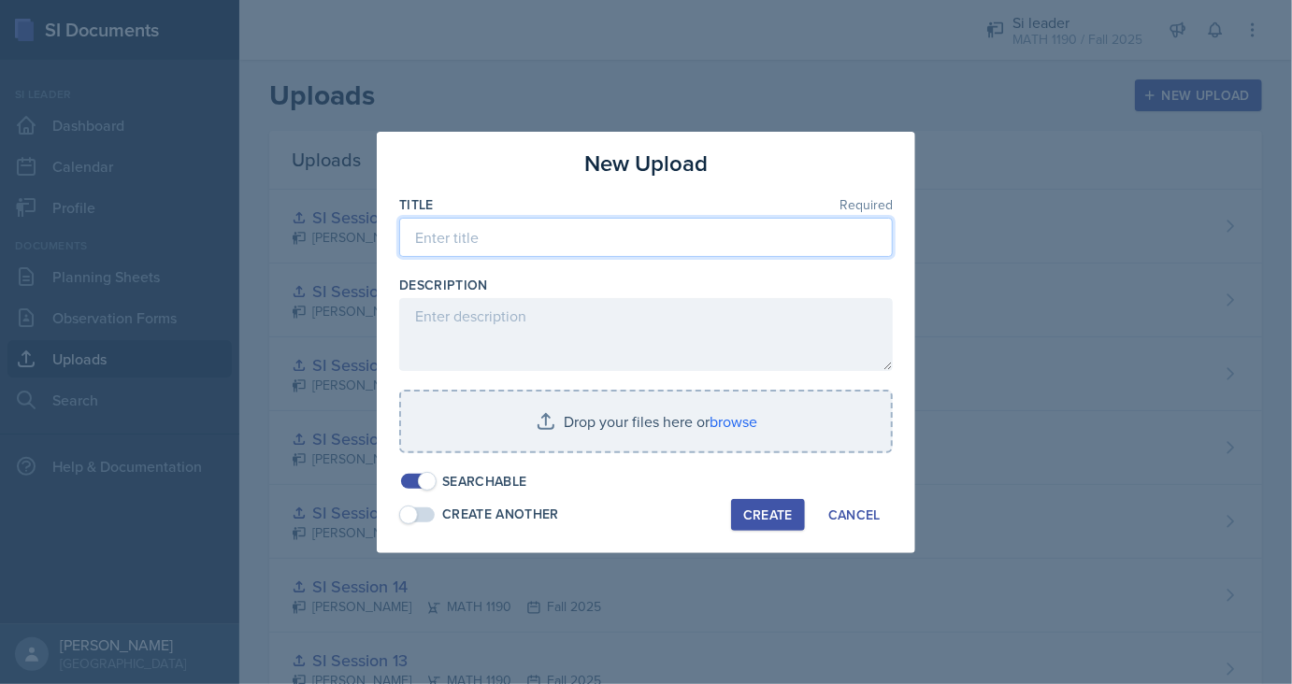
click at [499, 236] on input at bounding box center [645, 237] width 493 height 39
type input "Test 2 Formulas Guide"
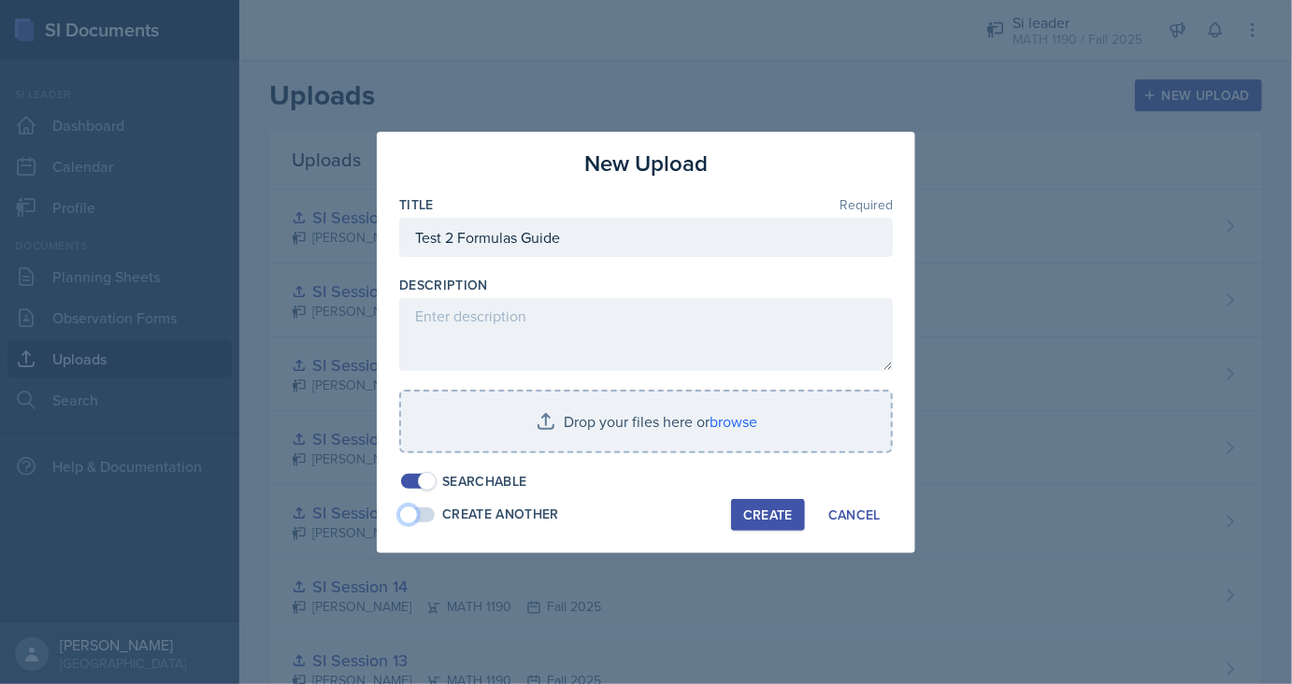
click at [422, 507] on span at bounding box center [418, 514] width 34 height 15
click at [546, 454] on div at bounding box center [645, 462] width 493 height 19
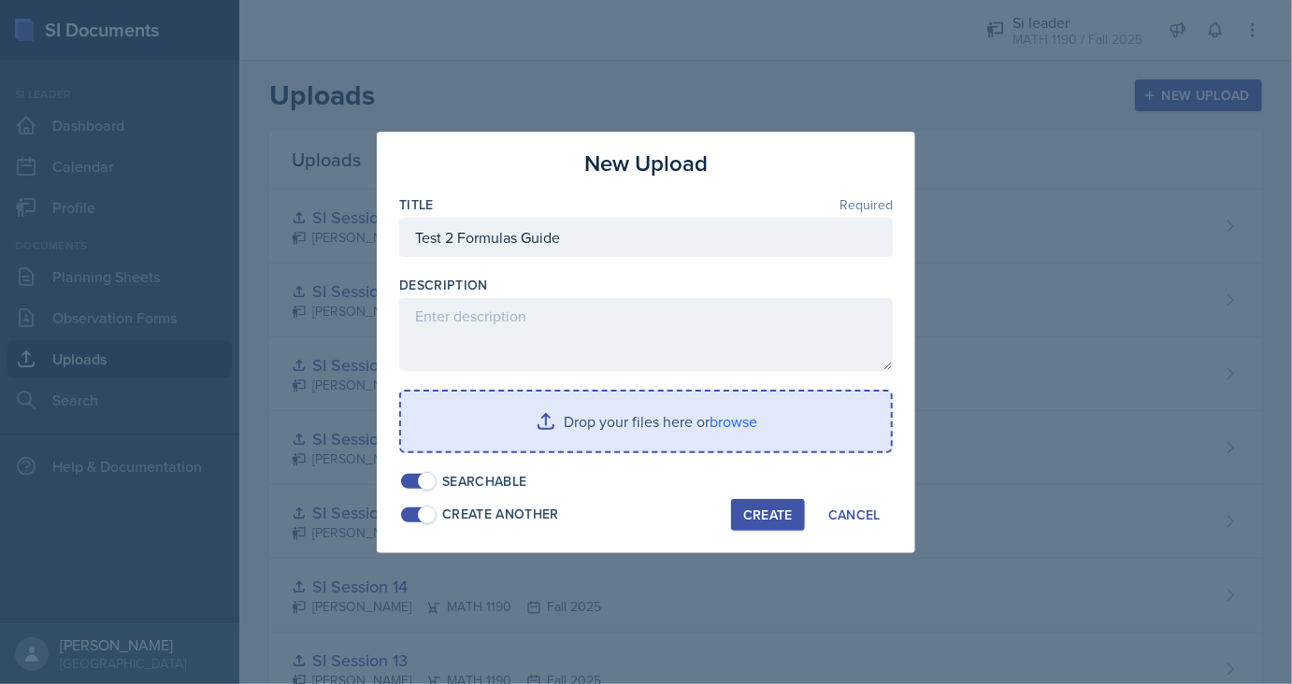
click at [579, 421] on input "file" at bounding box center [646, 422] width 490 height 60
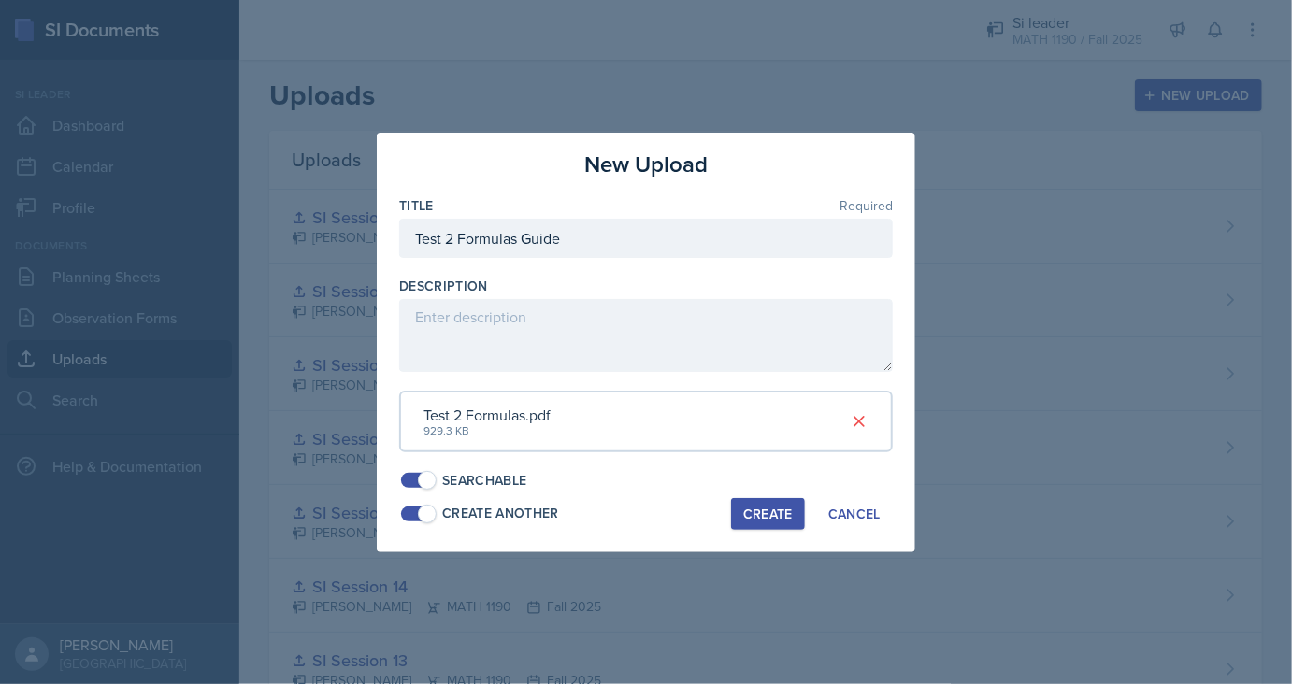
click at [766, 509] on div "Create" at bounding box center [768, 514] width 50 height 15
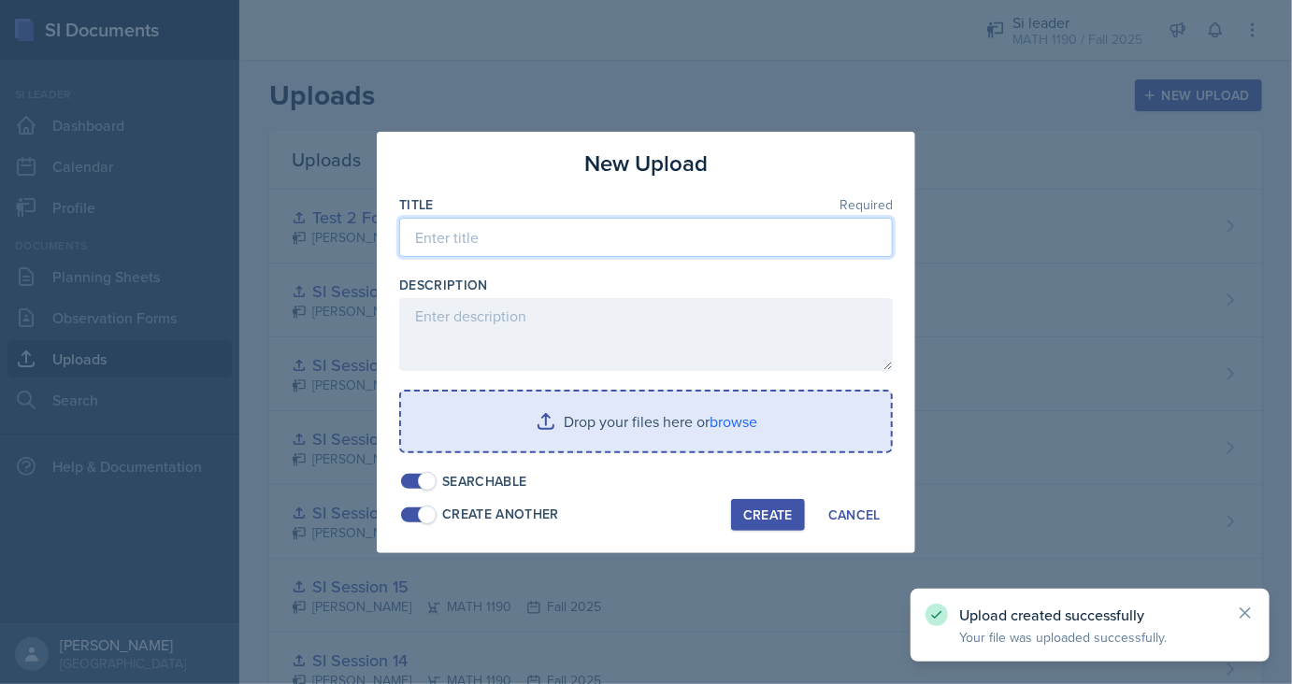
click at [696, 240] on input at bounding box center [645, 237] width 493 height 39
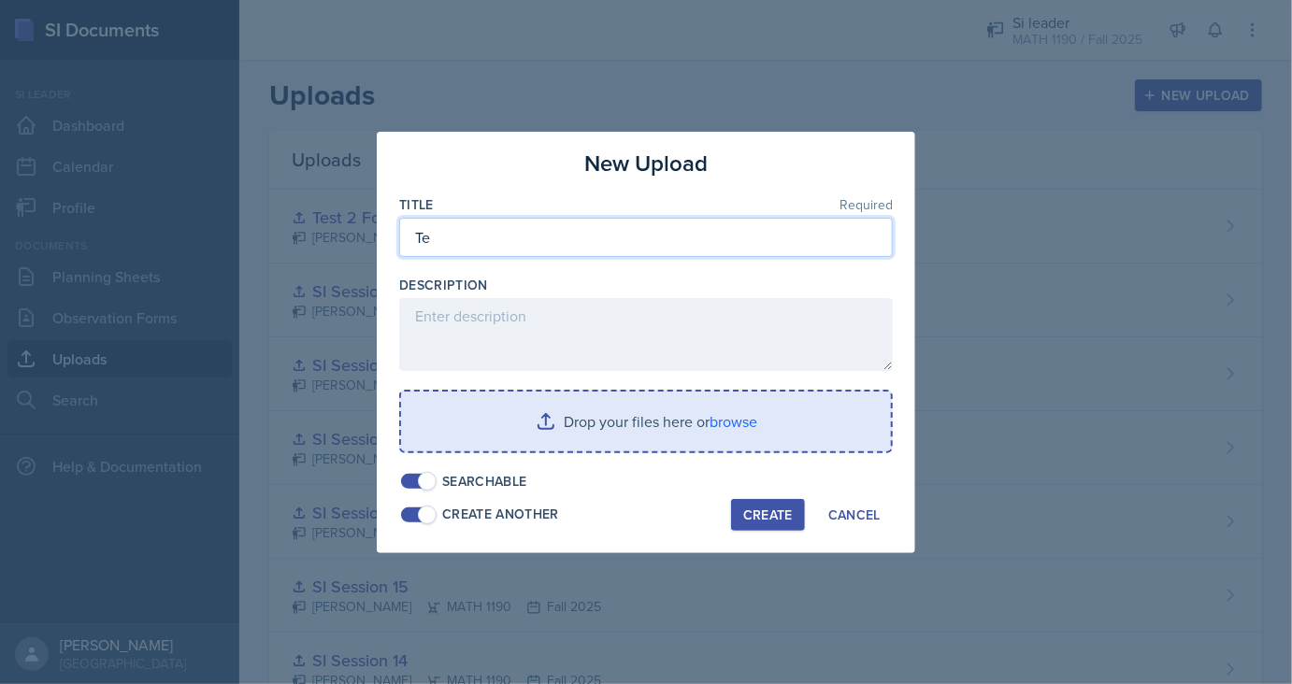
type input "T"
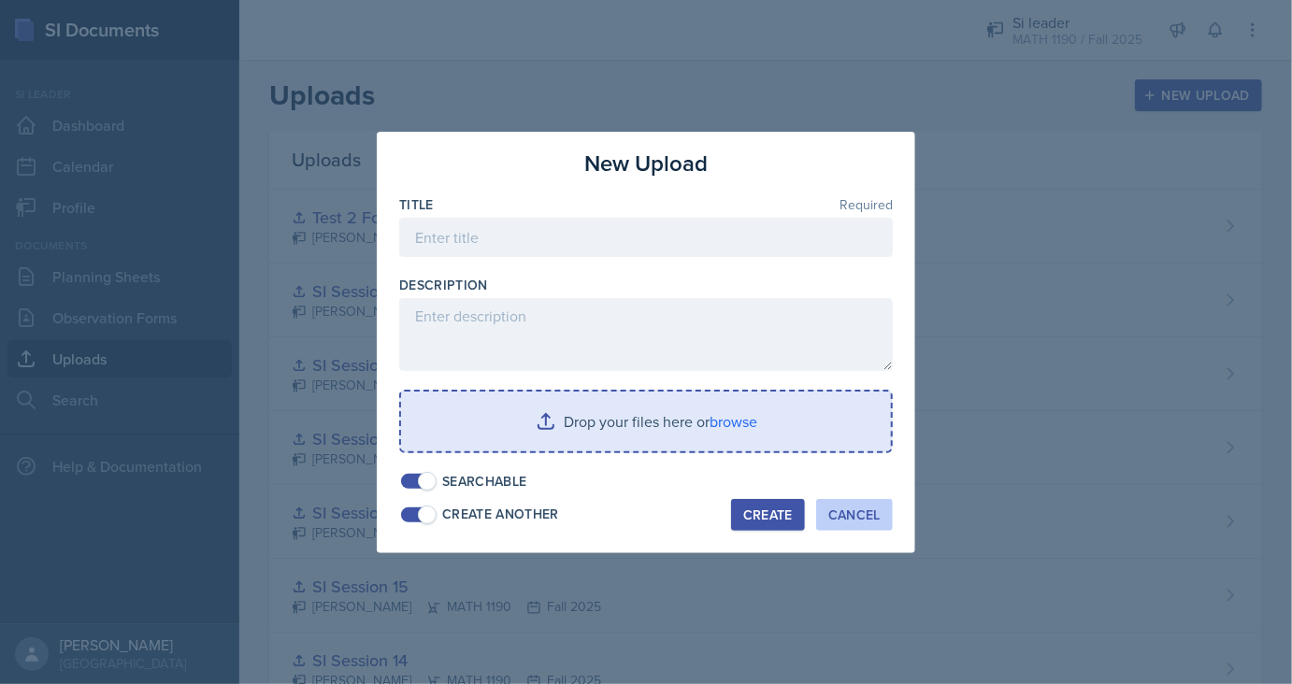
click at [832, 521] on div "Cancel" at bounding box center [854, 514] width 52 height 15
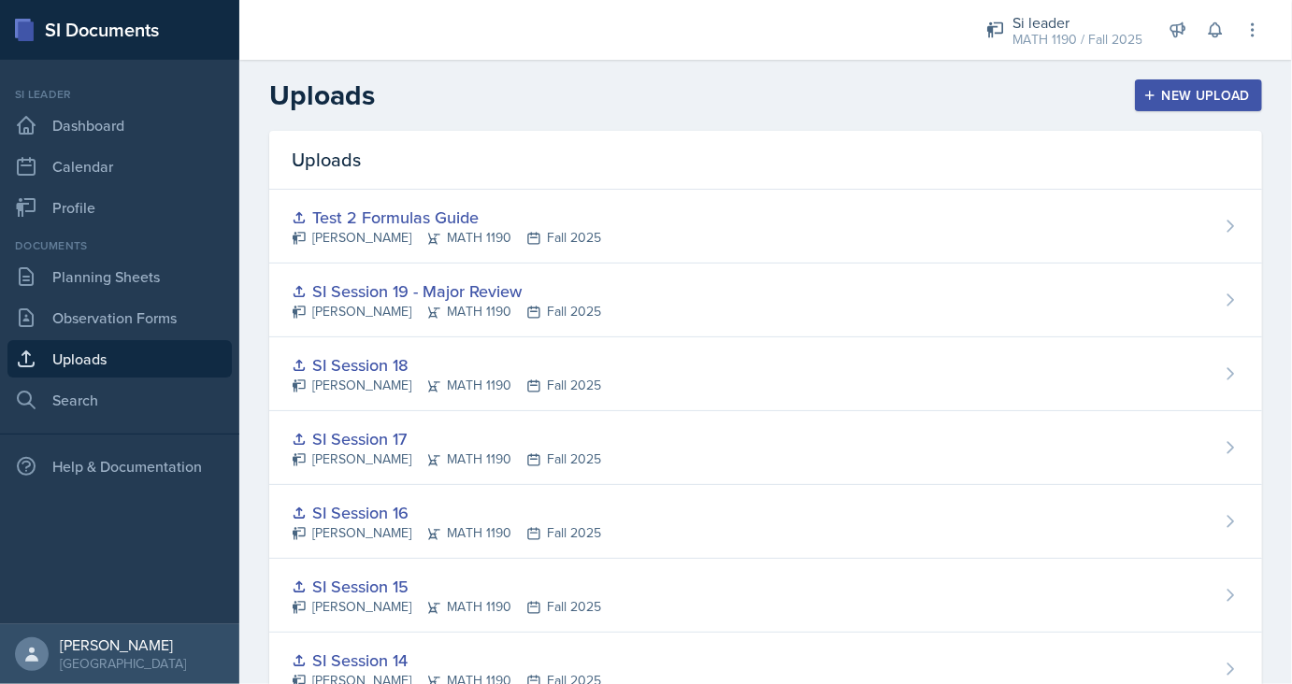
click at [127, 295] on div "Documents Planning Sheets Observation Forms Uploads Search" at bounding box center [119, 327] width 224 height 181
click at [127, 278] on link "Planning Sheets" at bounding box center [119, 276] width 224 height 37
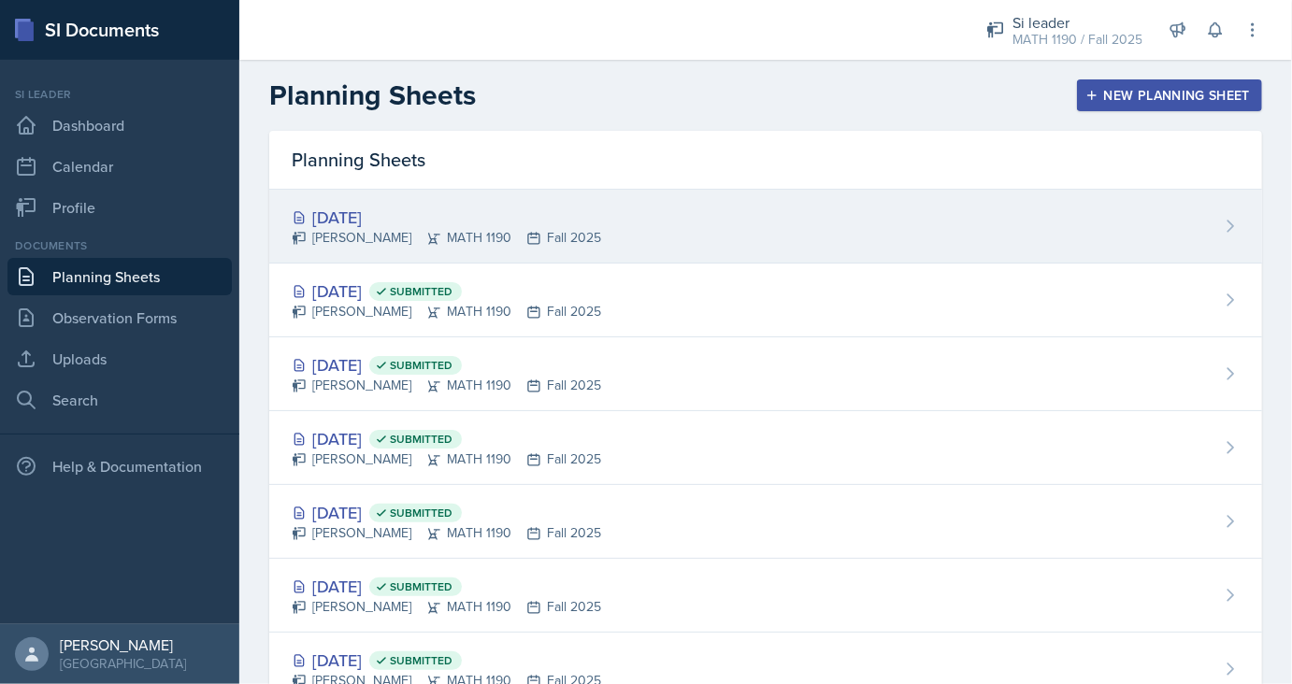
click at [370, 214] on div "[DATE]" at bounding box center [446, 217] width 309 height 25
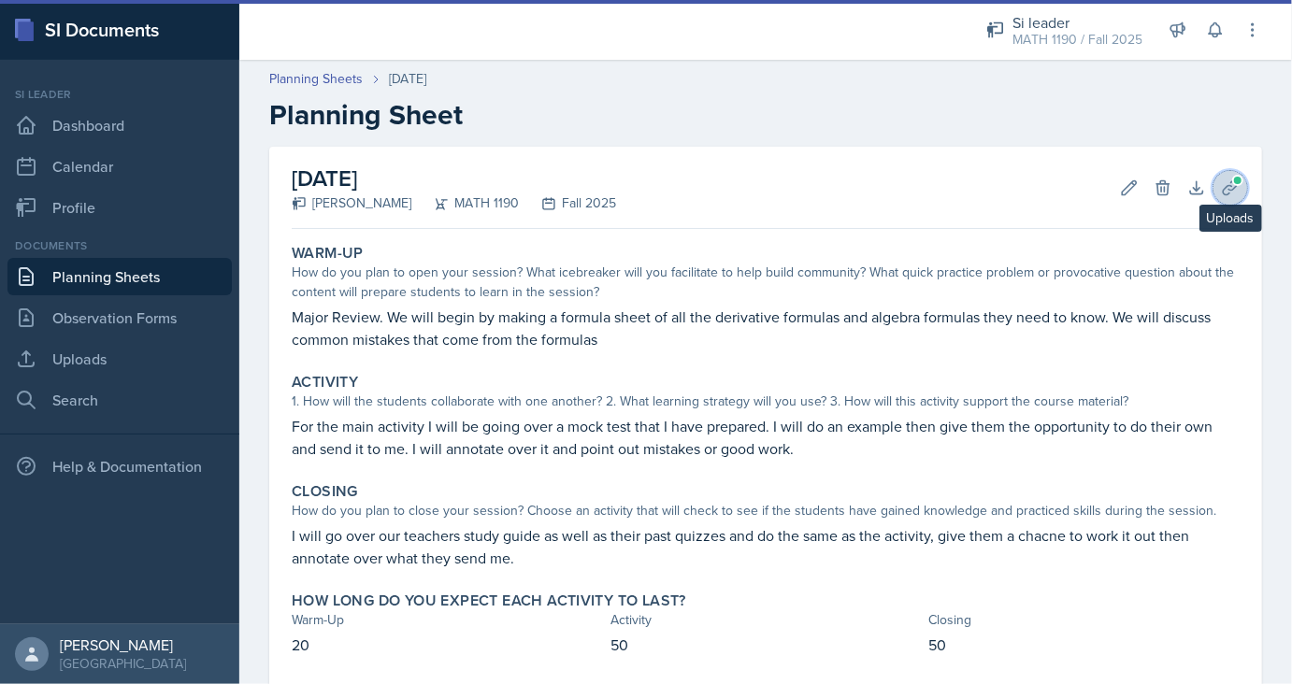
click at [1232, 182] on icon at bounding box center [1229, 187] width 14 height 14
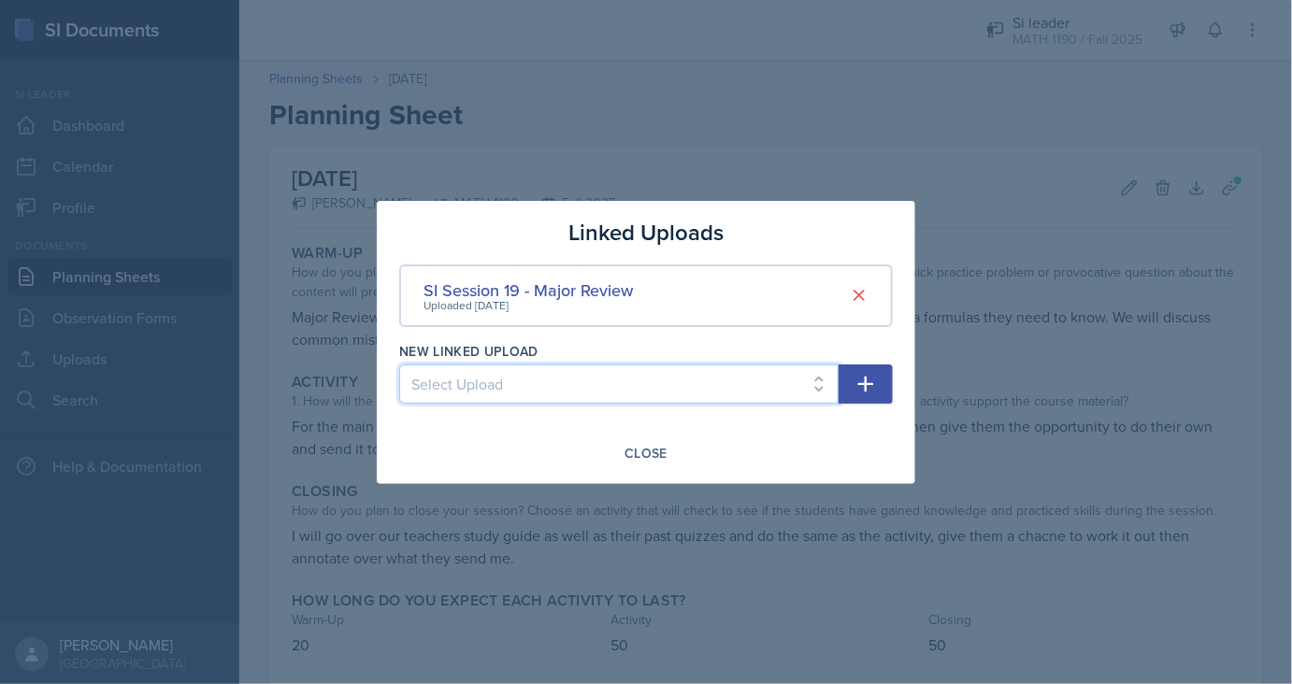
click at [399, 364] on select "Select Upload SI Session 1 SI Session 2 SI Session 3 SI Session 4 SI Session 5 …" at bounding box center [618, 383] width 439 height 39
select select "1a4f6e52-3ed5-4737-b709-3db3e60978cb"
click option "Test 2 Formulas Guide" at bounding box center [0, 0] width 0 height 0
click at [873, 379] on icon "button" at bounding box center [865, 384] width 22 height 22
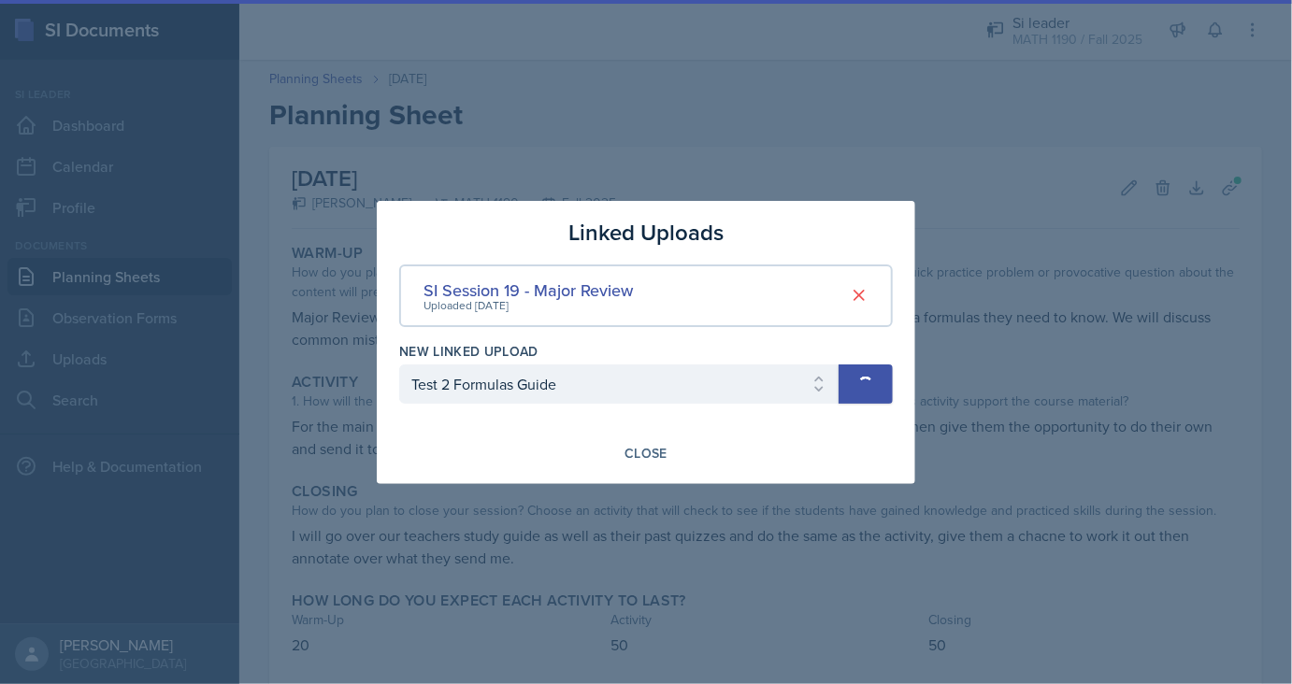
select select
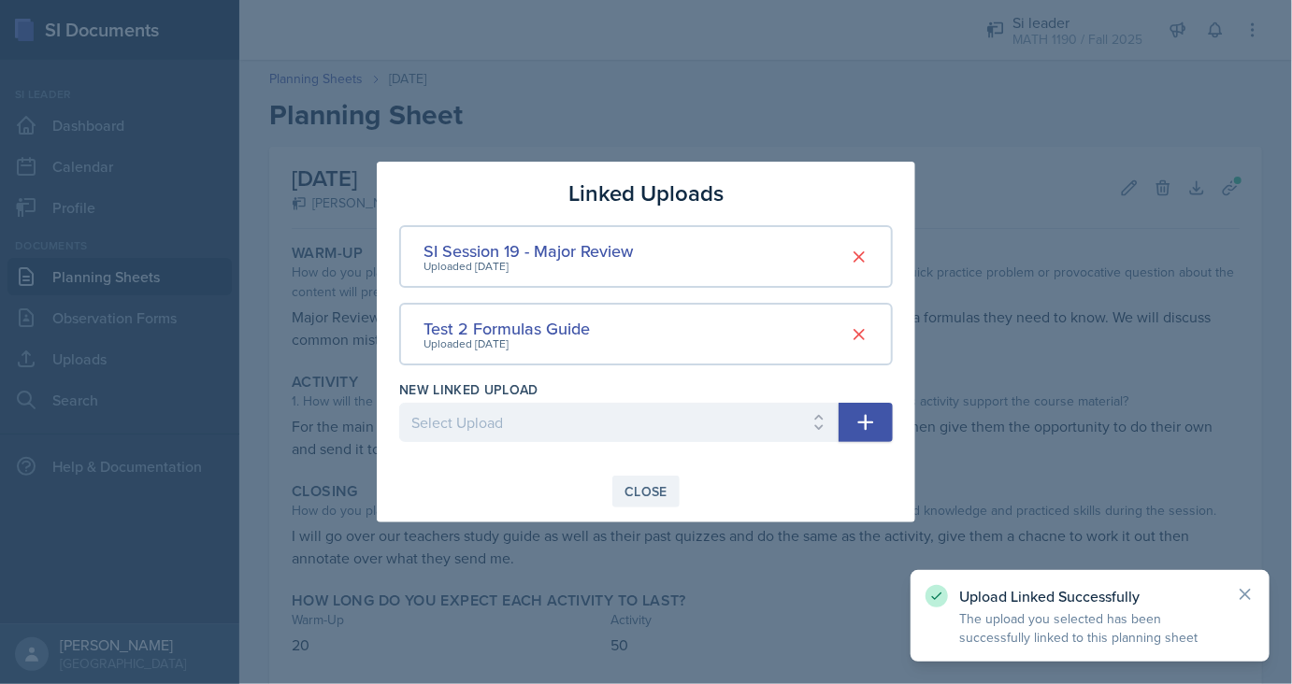
click at [654, 478] on button "Close" at bounding box center [645, 492] width 67 height 32
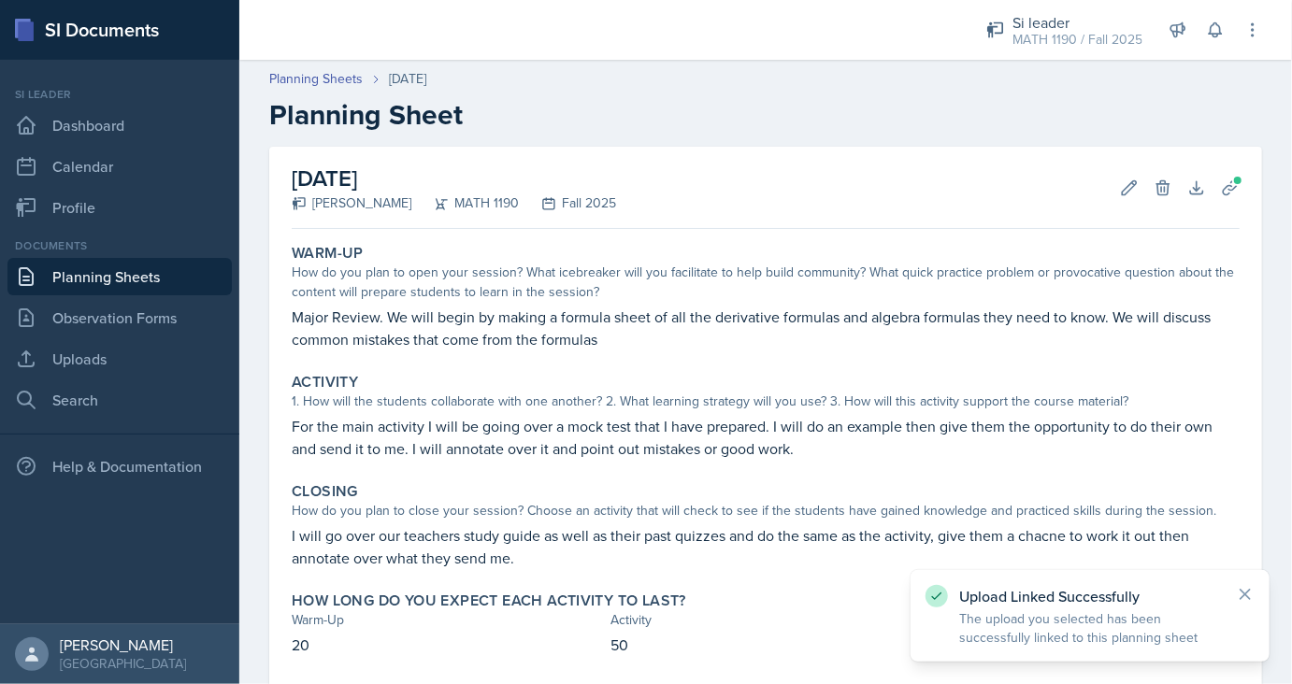
scroll to position [101, 0]
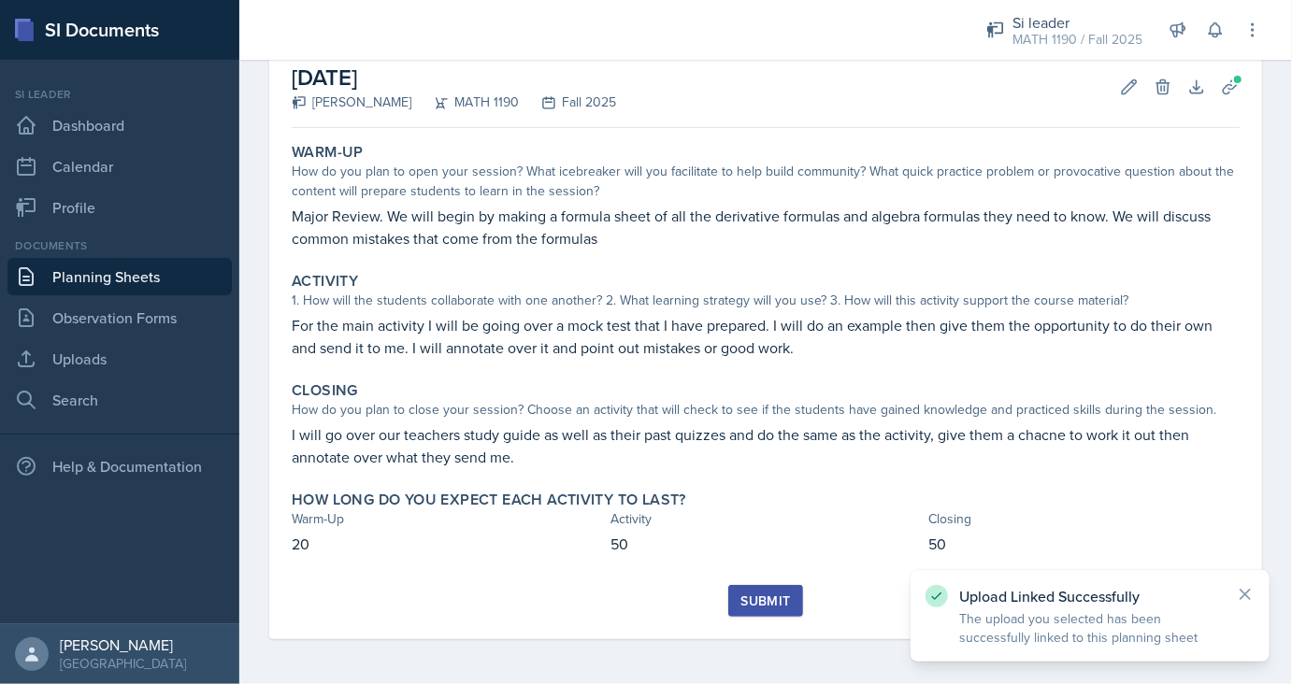
click at [749, 586] on button "Submit" at bounding box center [765, 601] width 74 height 32
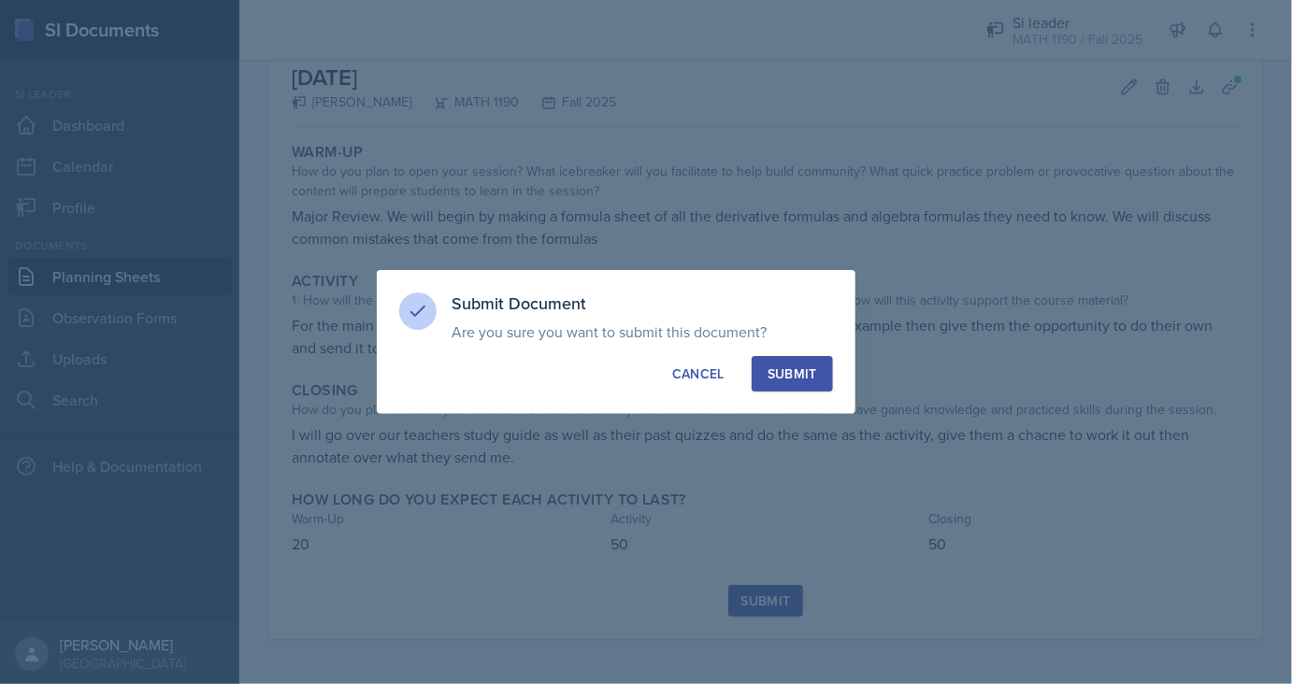
click at [782, 377] on div "Submit" at bounding box center [792, 373] width 50 height 19
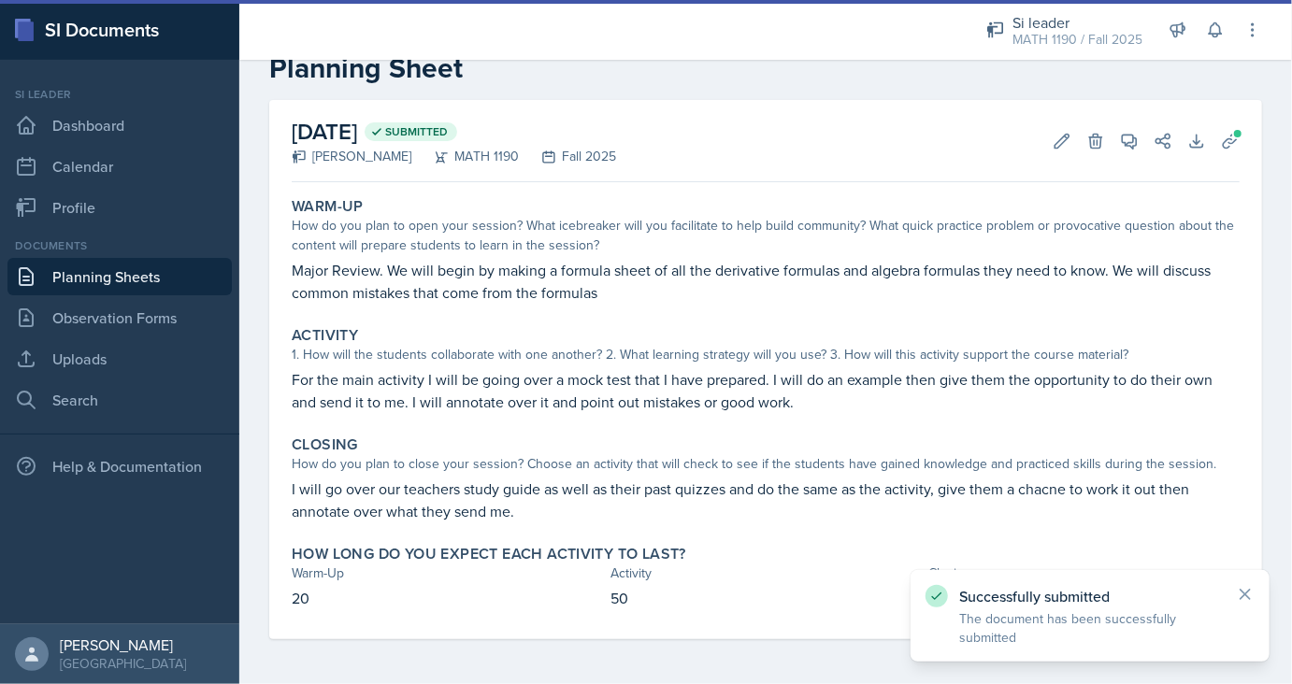
scroll to position [47, 0]
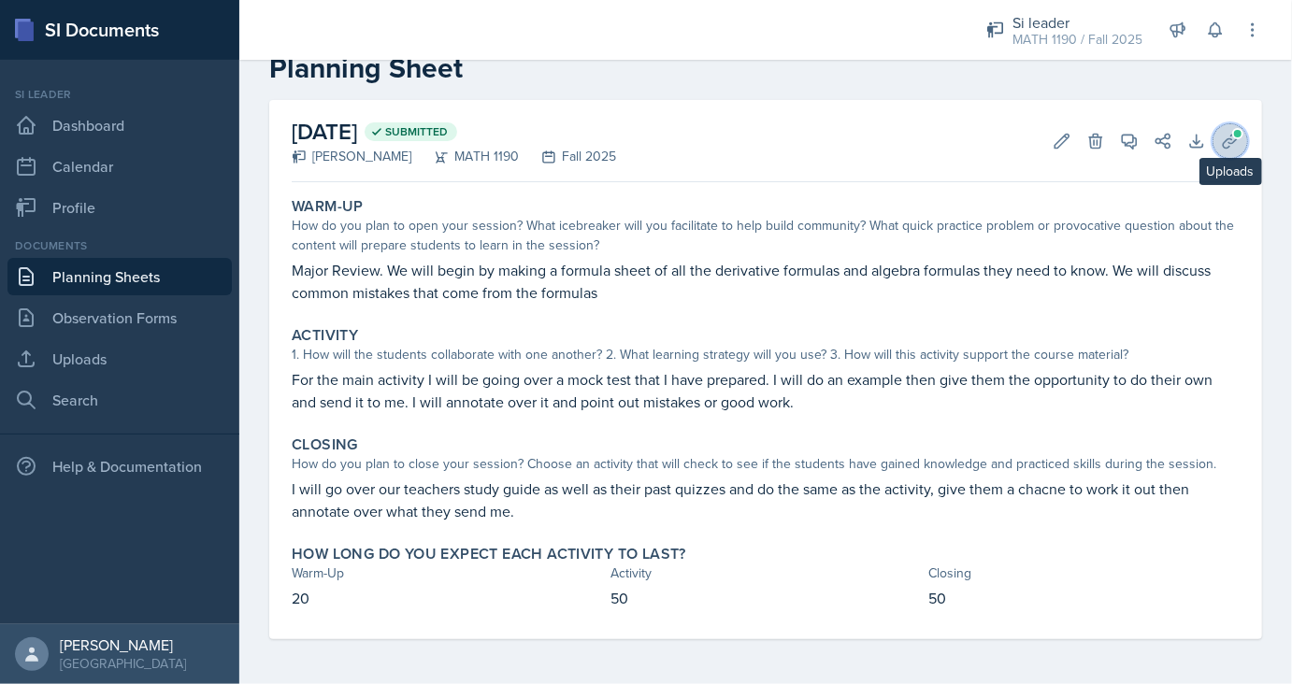
click at [1231, 143] on icon at bounding box center [1229, 141] width 14 height 14
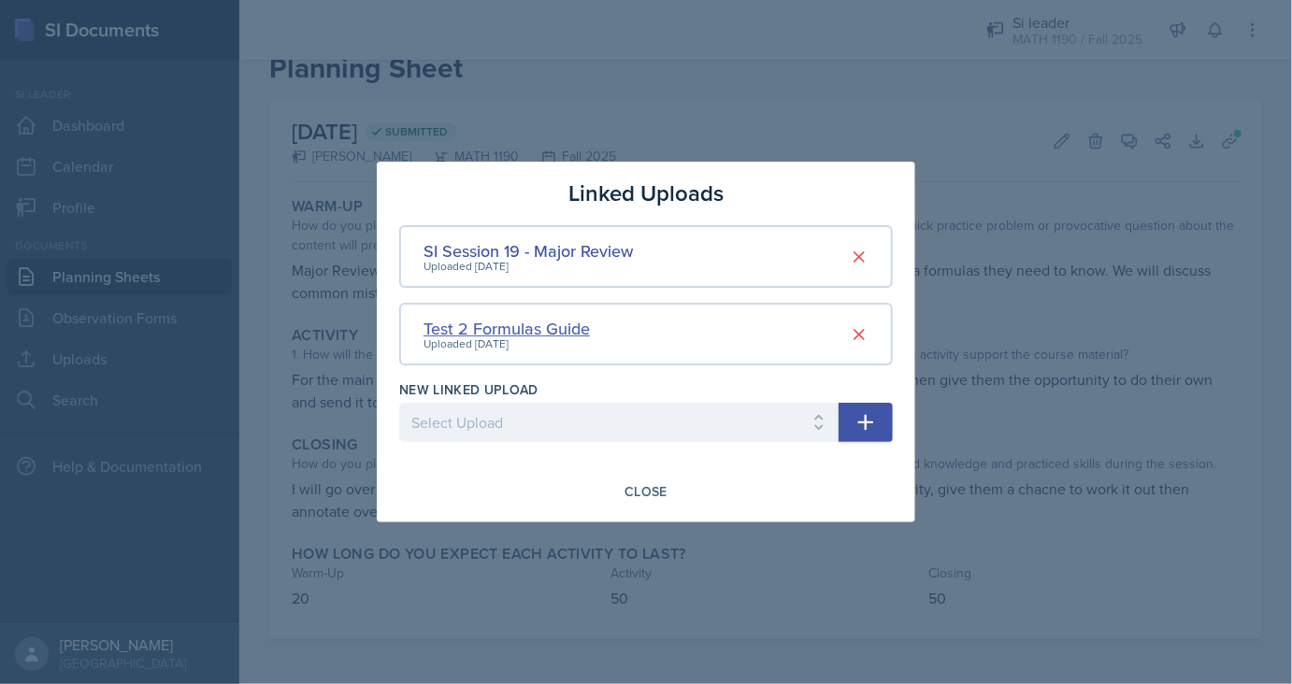
click at [490, 329] on div "Test 2 Formulas Guide" at bounding box center [506, 328] width 166 height 25
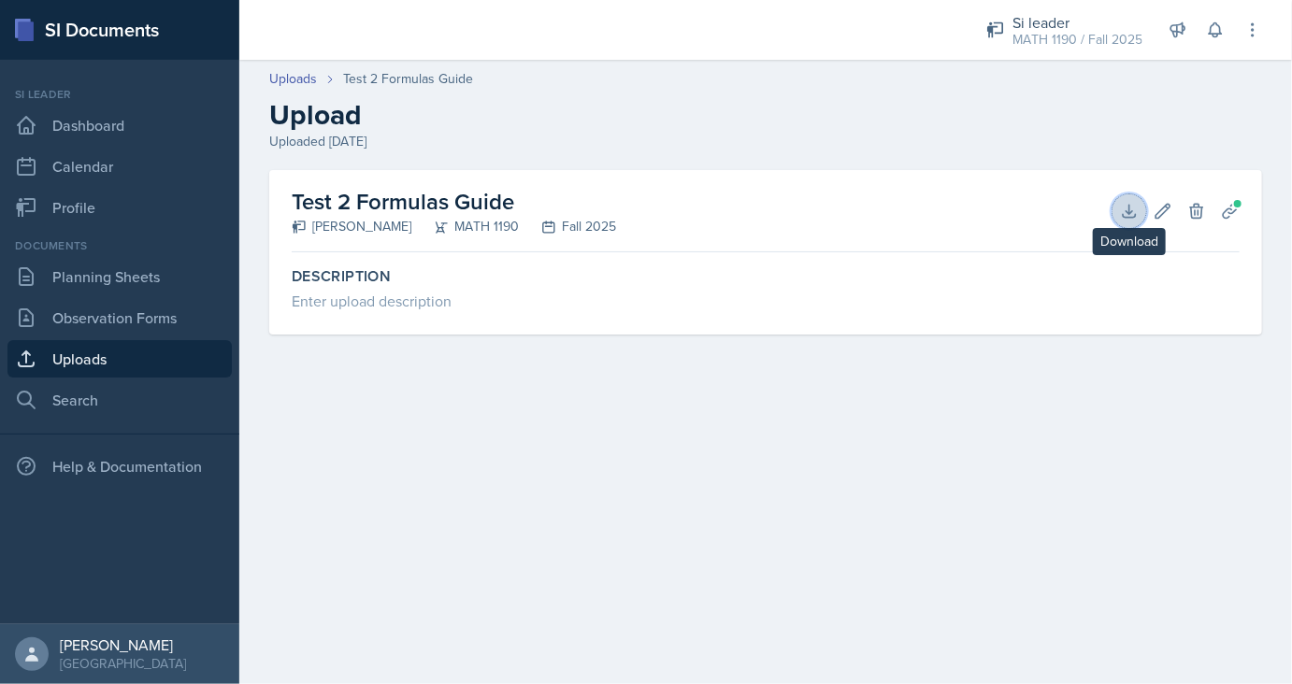
click at [1134, 200] on button "Download" at bounding box center [1129, 211] width 34 height 34
click at [993, 560] on main "Uploads Test 2 Formulas Guide Upload Uploaded [DATE] Test 2 Formulas Guide [PER…" at bounding box center [765, 372] width 1052 height 624
click at [290, 72] on link "Uploads" at bounding box center [293, 79] width 48 height 20
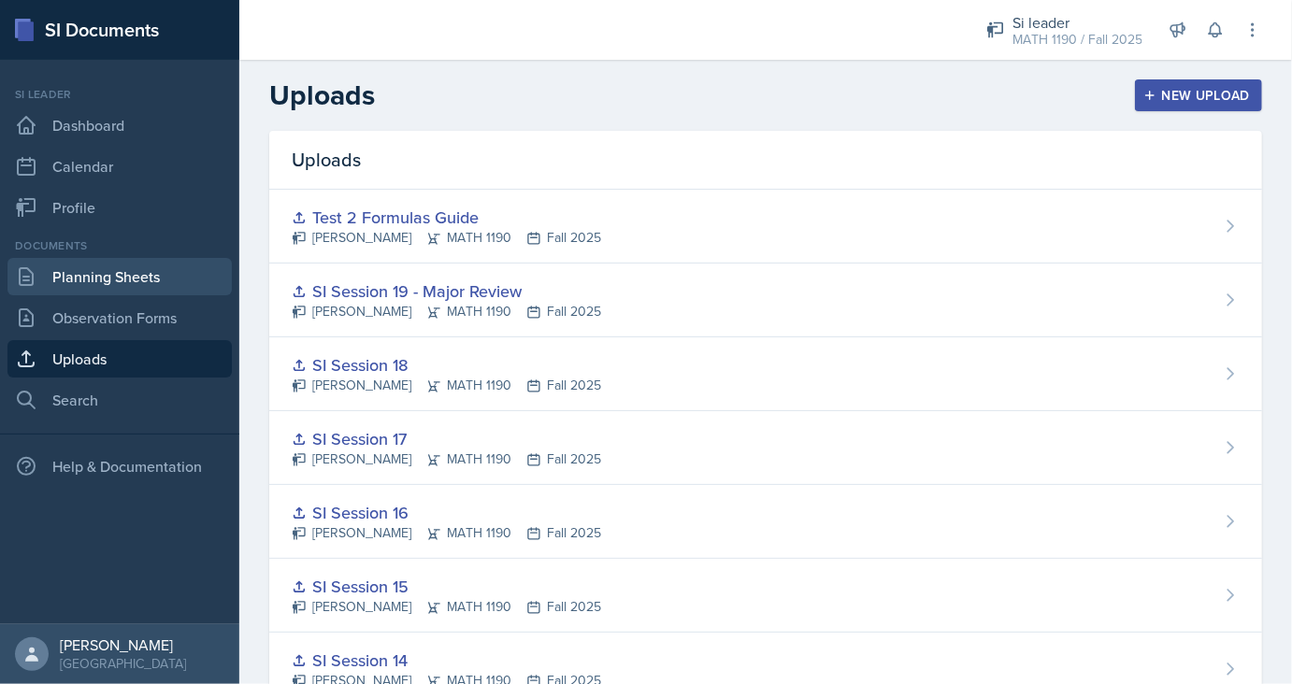
click at [74, 280] on link "Planning Sheets" at bounding box center [119, 276] width 224 height 37
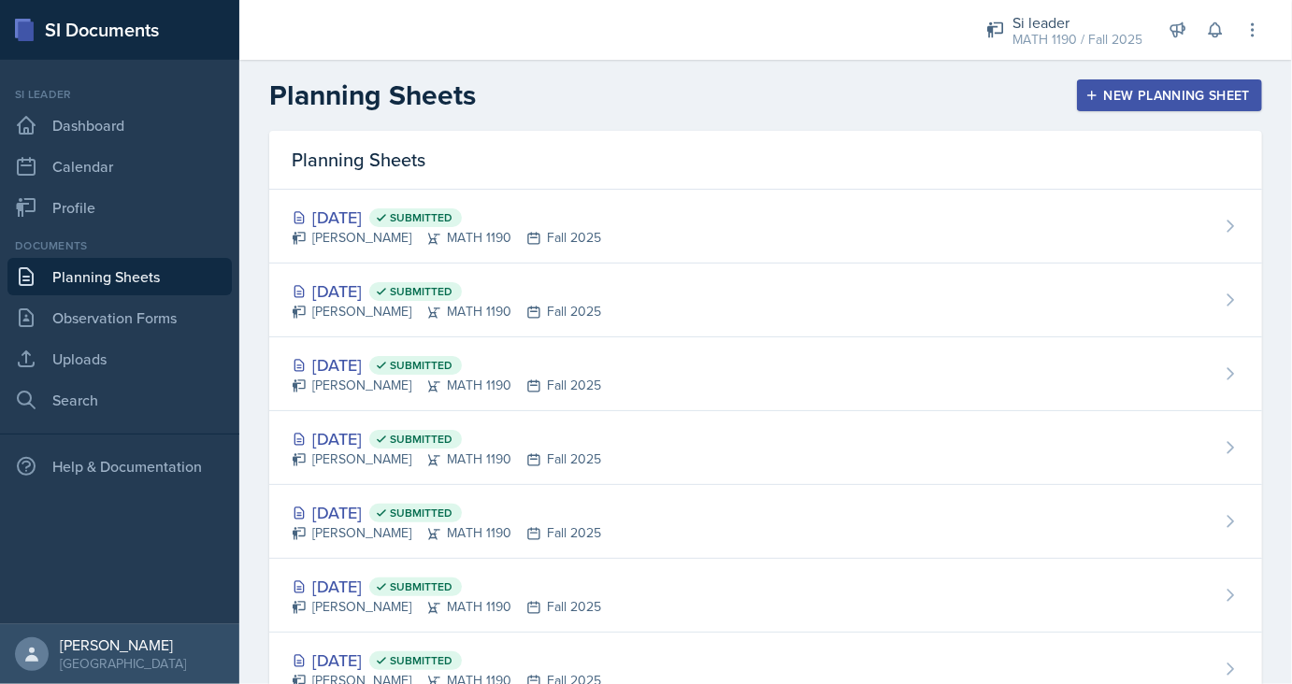
click at [1159, 102] on div "New Planning Sheet" at bounding box center [1169, 95] width 161 height 15
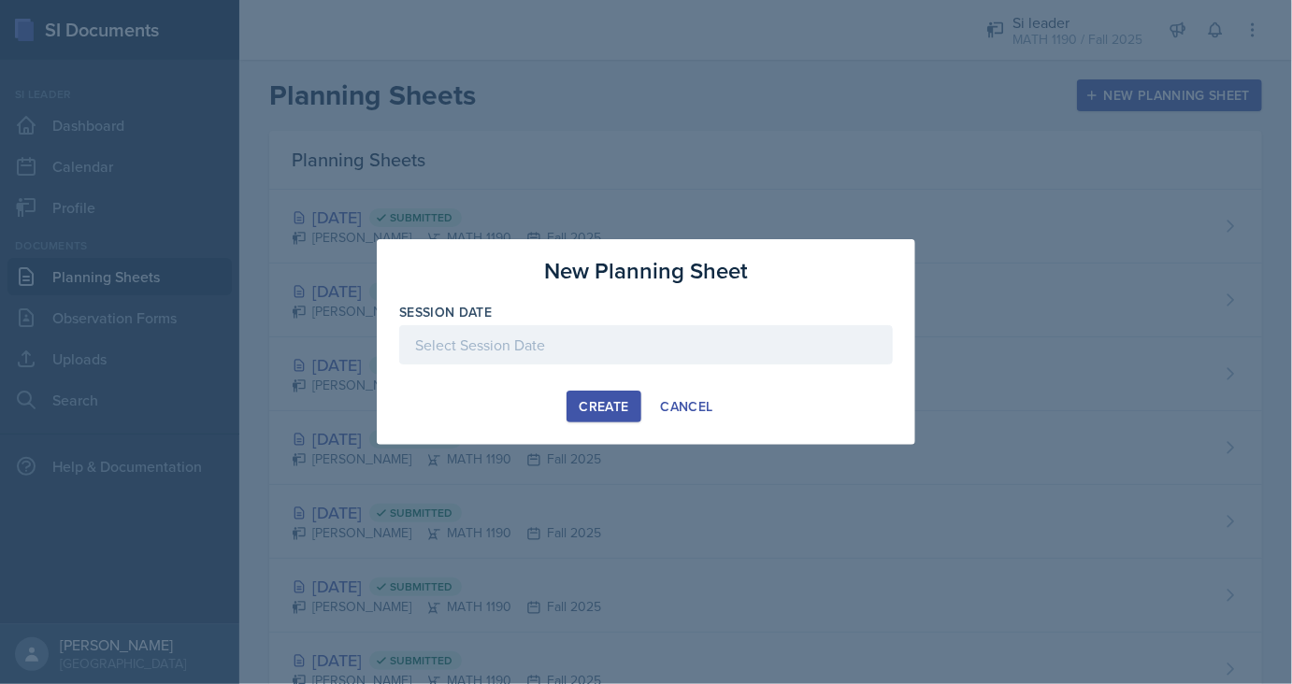
click at [518, 340] on div at bounding box center [645, 344] width 493 height 39
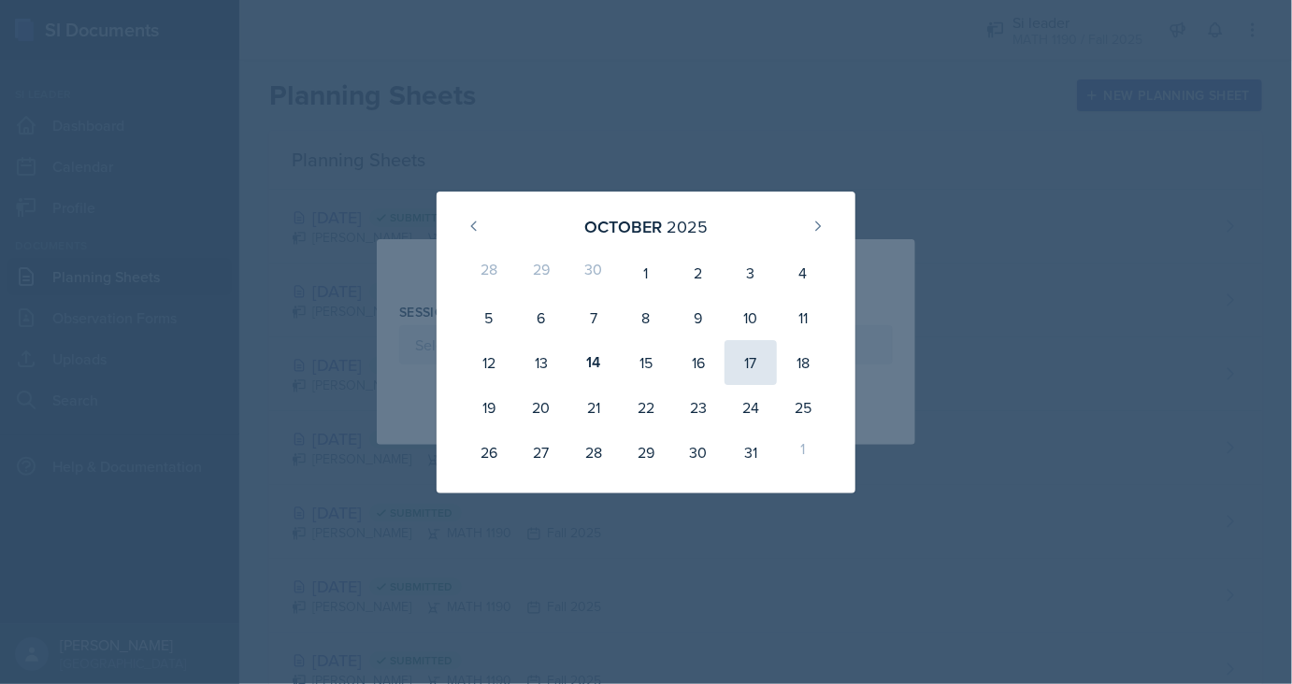
click at [746, 366] on div "17" at bounding box center [750, 362] width 52 height 45
type input "[DATE]"
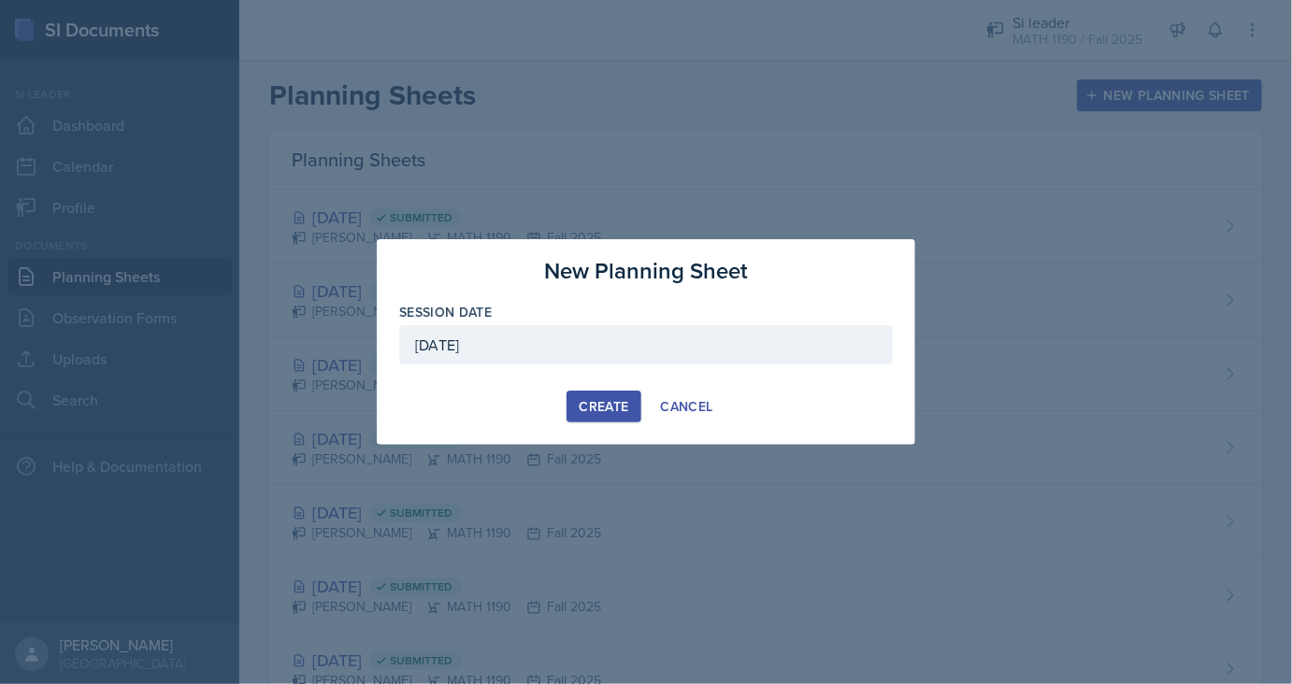
click at [578, 409] on button "Create" at bounding box center [603, 407] width 74 height 32
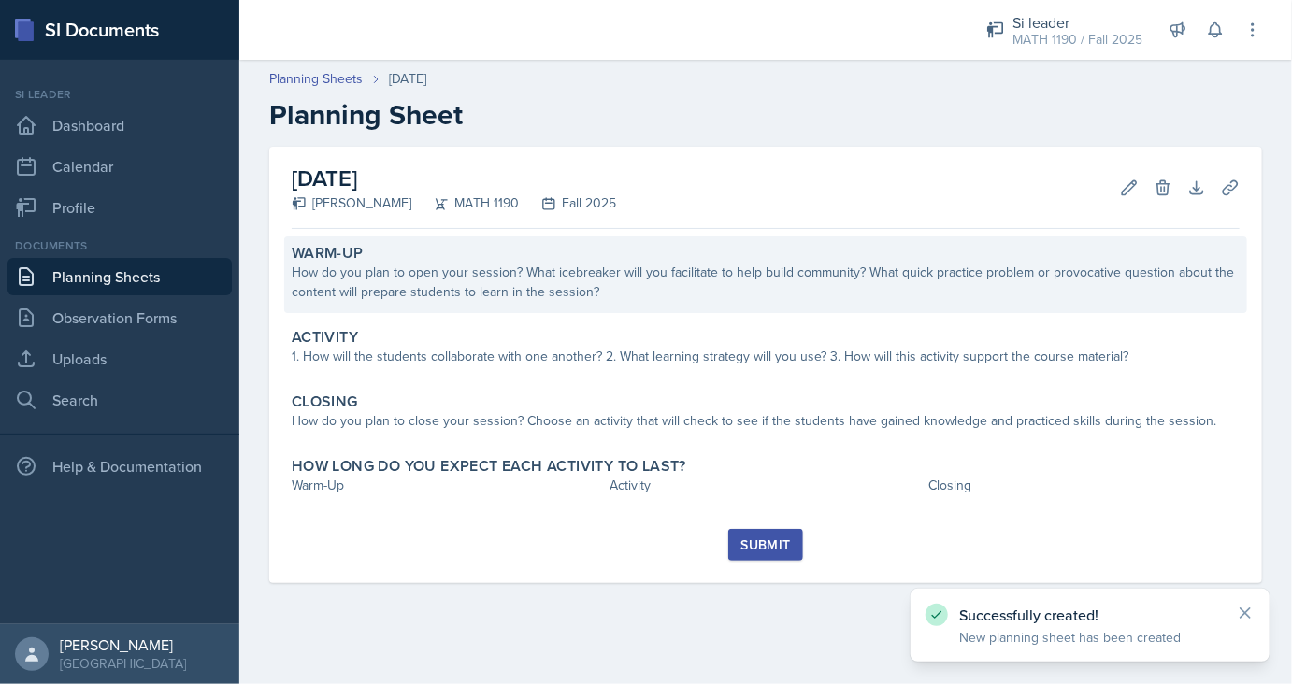
click at [485, 263] on div "How do you plan to open your session? What icebreaker will you facilitate to he…" at bounding box center [766, 282] width 948 height 39
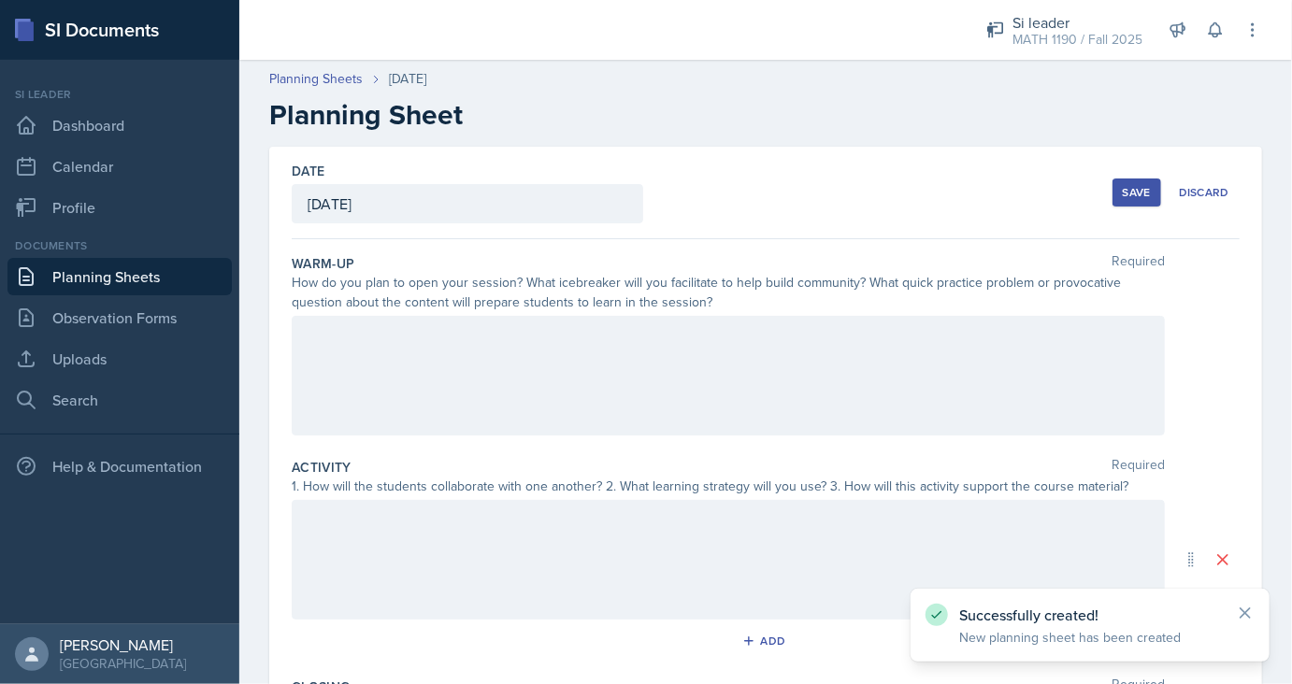
click at [414, 368] on div at bounding box center [728, 376] width 873 height 120
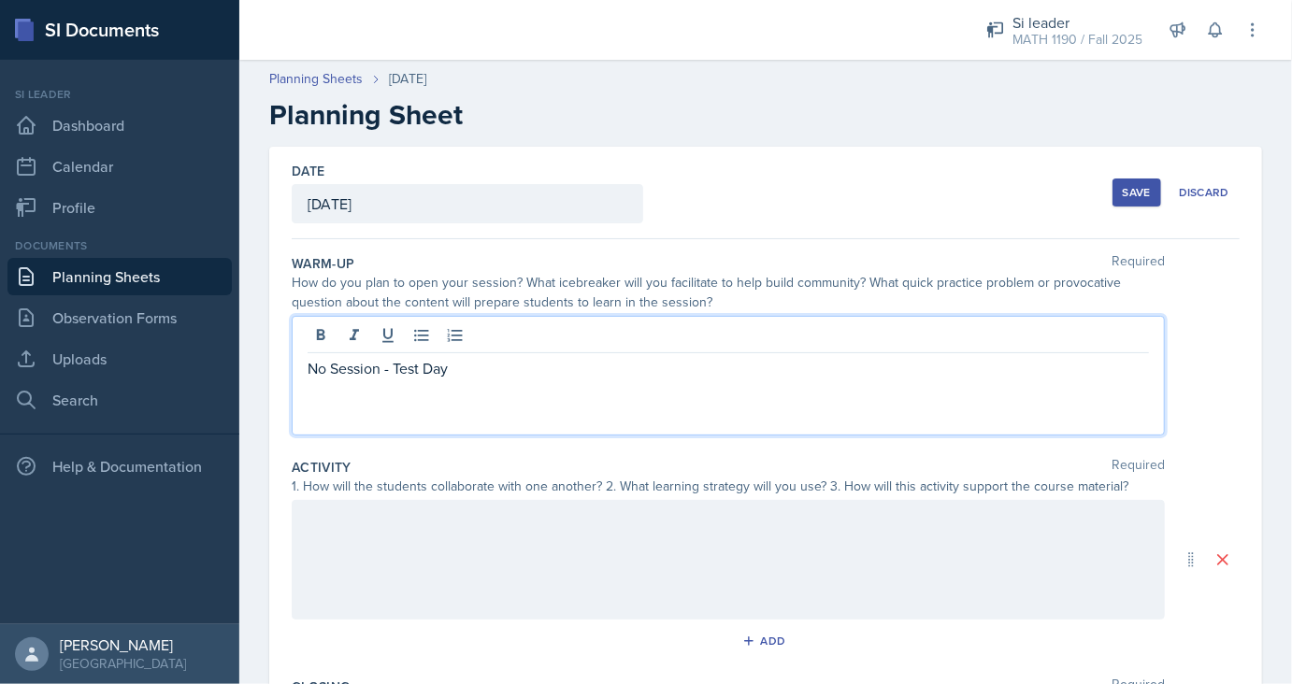
click at [312, 623] on div "Activity Required 1. How will the students collaborate with one another? 2. Wha…" at bounding box center [766, 560] width 948 height 220
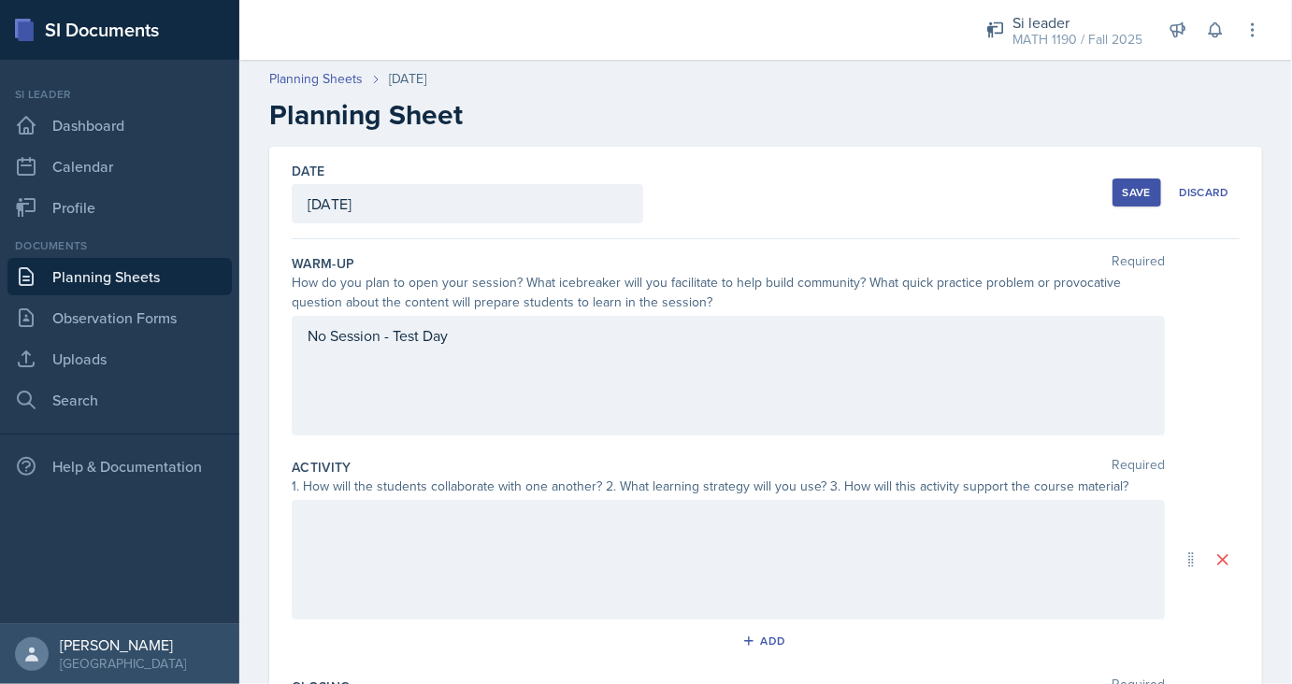
click at [385, 549] on div at bounding box center [728, 560] width 873 height 120
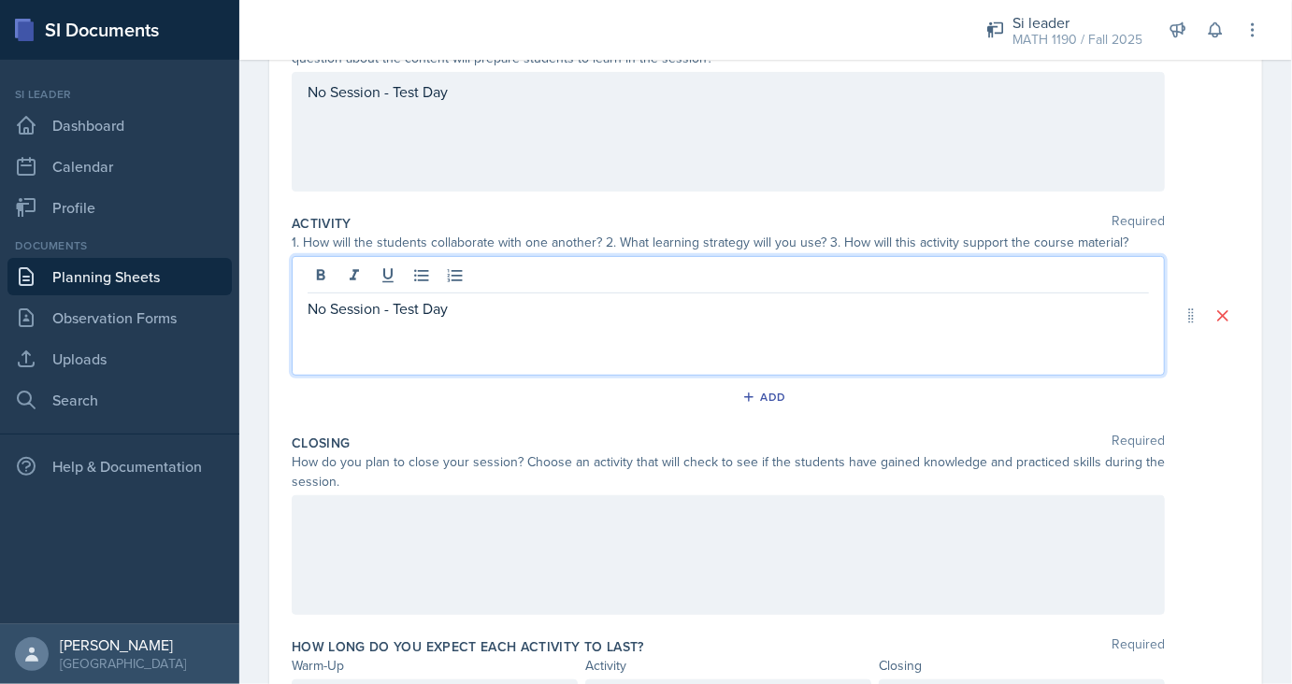
scroll to position [255, 0]
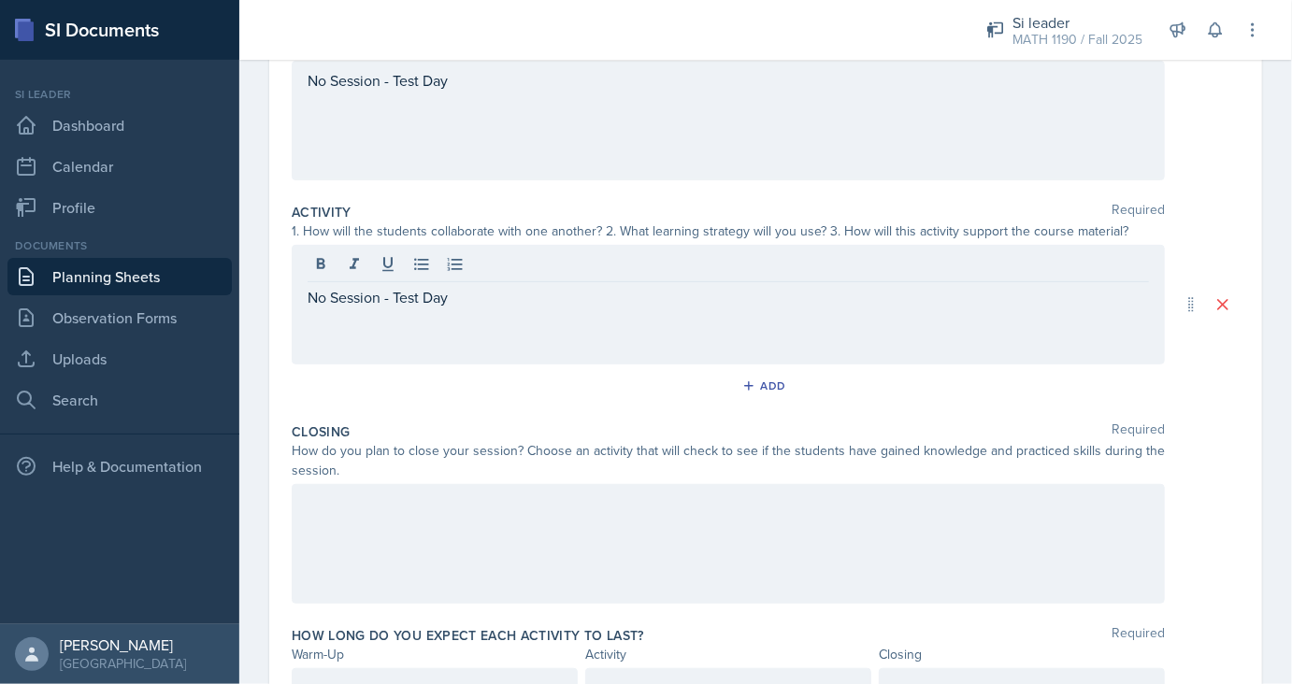
click at [416, 530] on div at bounding box center [728, 544] width 873 height 120
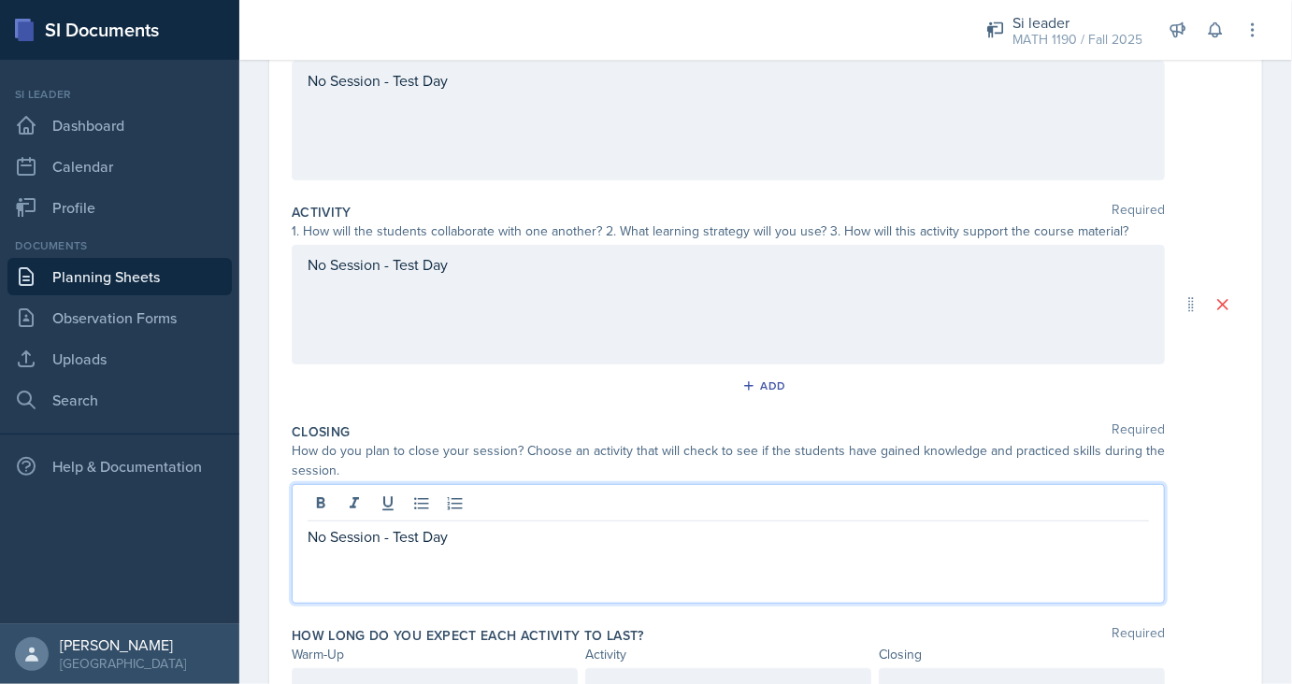
scroll to position [352, 0]
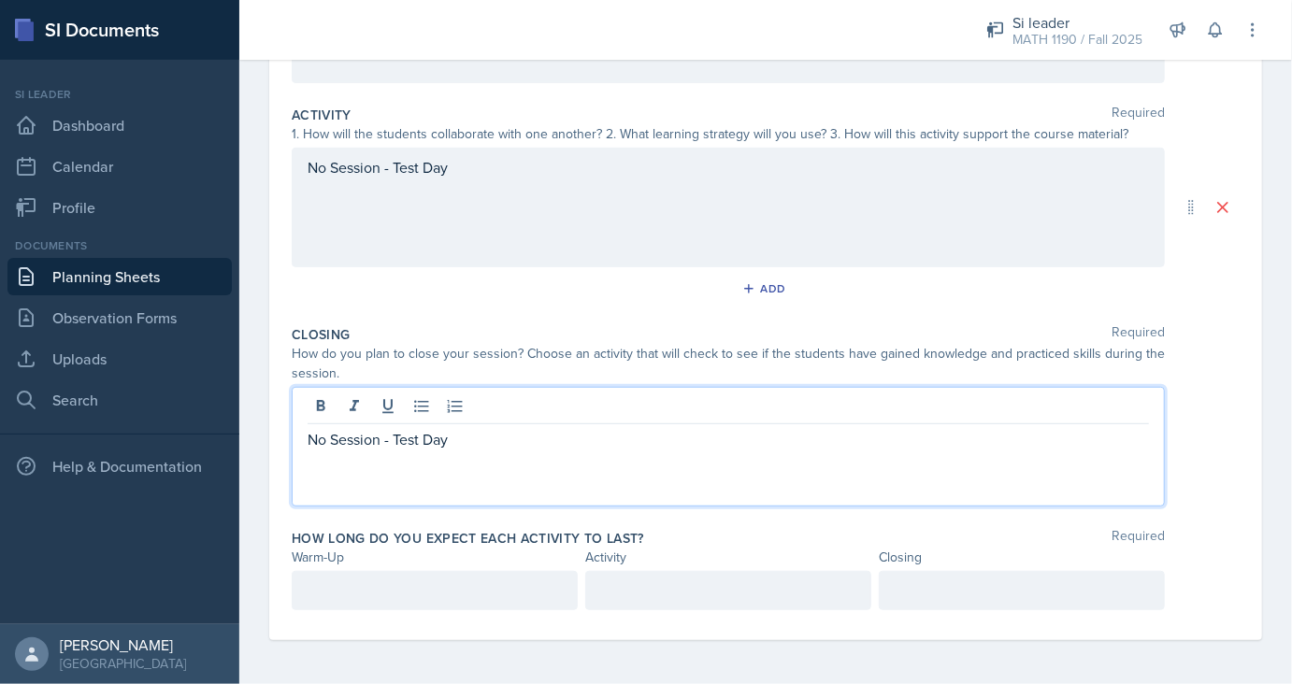
click at [357, 602] on div at bounding box center [435, 590] width 286 height 39
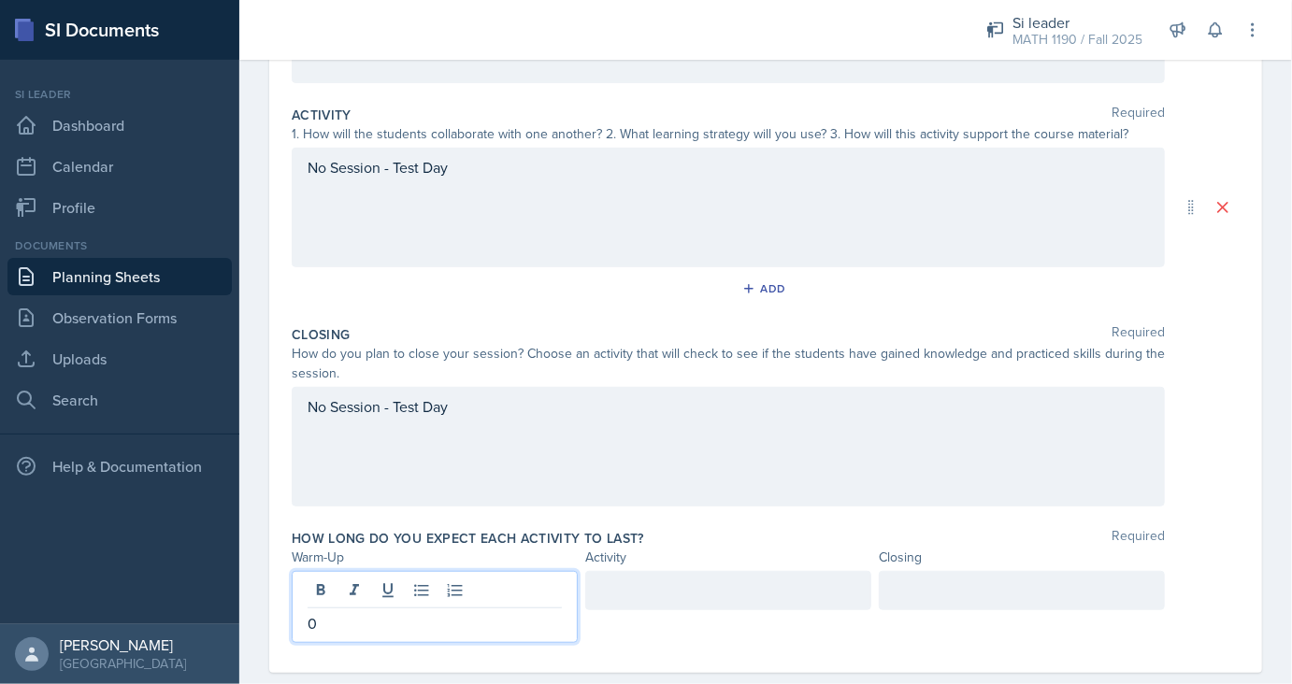
click at [645, 578] on div at bounding box center [728, 590] width 286 height 39
click at [949, 589] on div at bounding box center [1021, 590] width 286 height 39
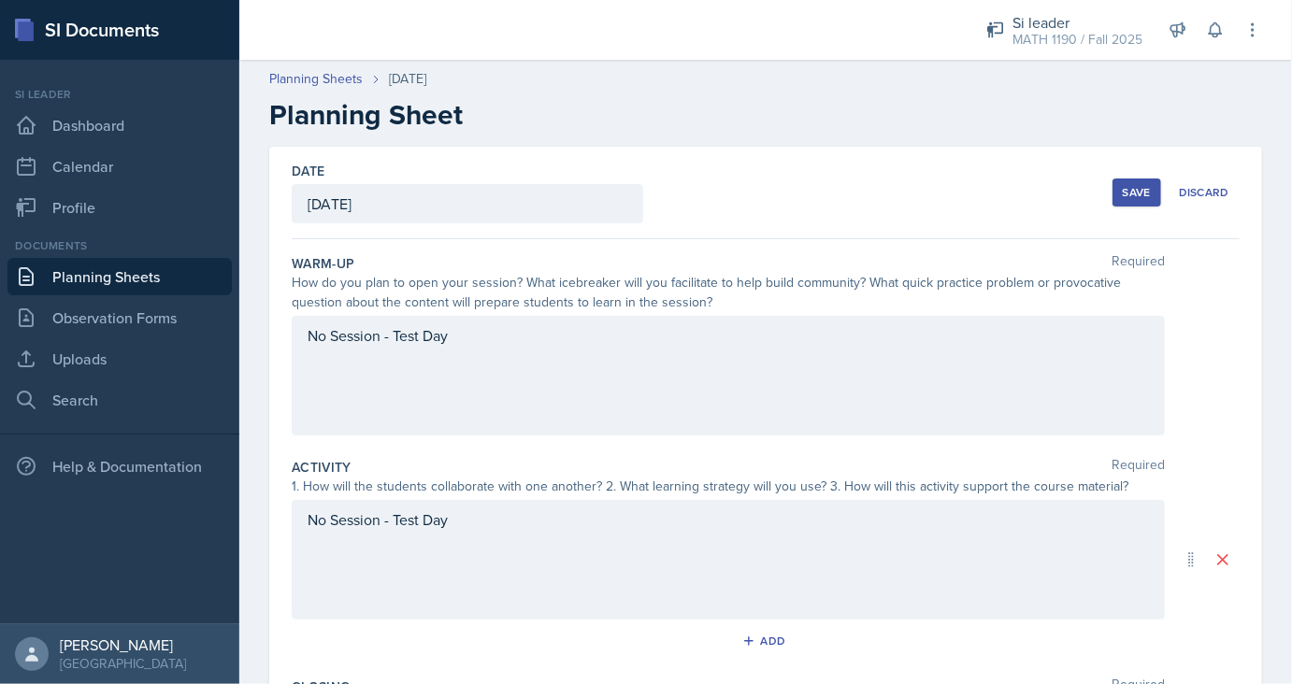
click at [1136, 199] on div "Save" at bounding box center [1136, 192] width 28 height 15
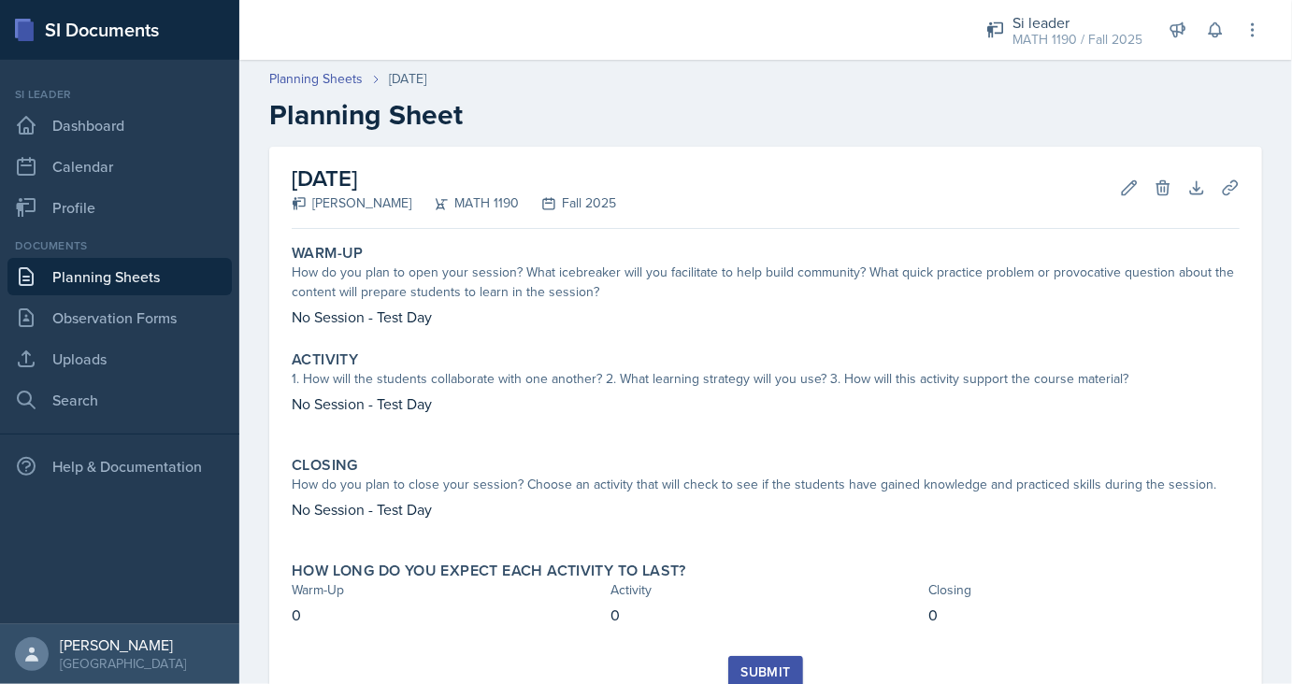
click at [759, 667] on div "Submit" at bounding box center [765, 671] width 50 height 15
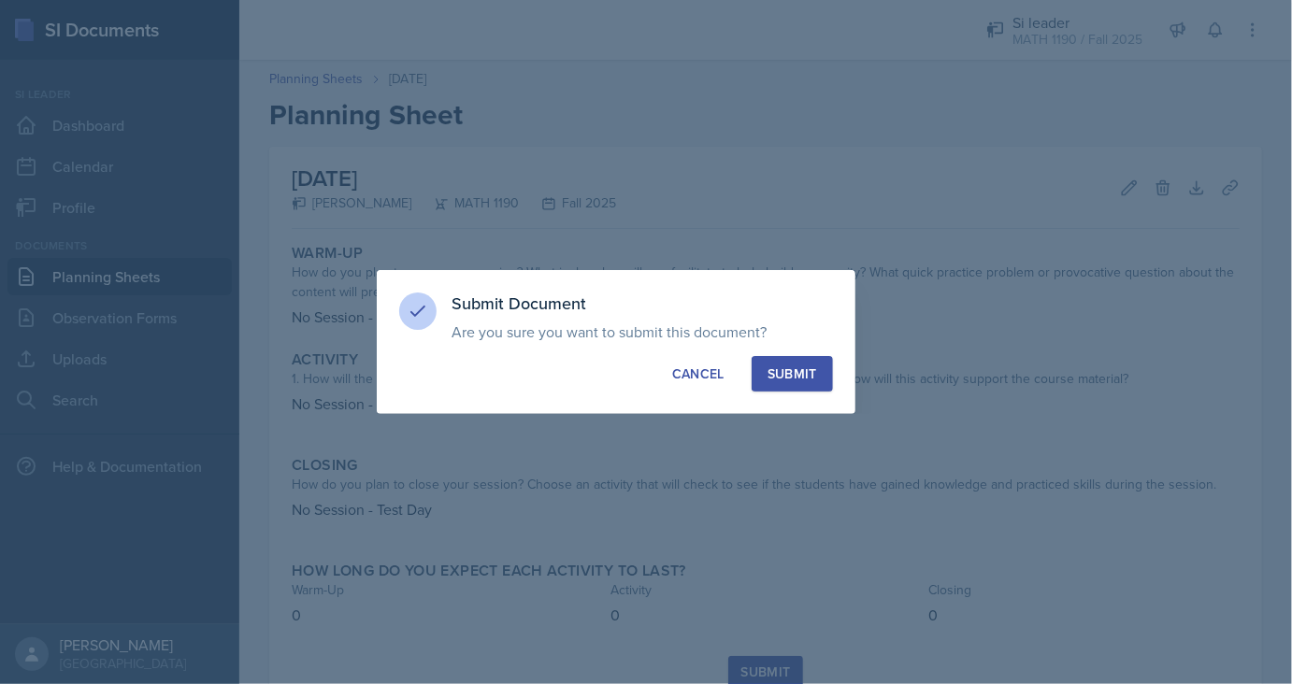
click at [807, 376] on div "Submit" at bounding box center [792, 373] width 50 height 19
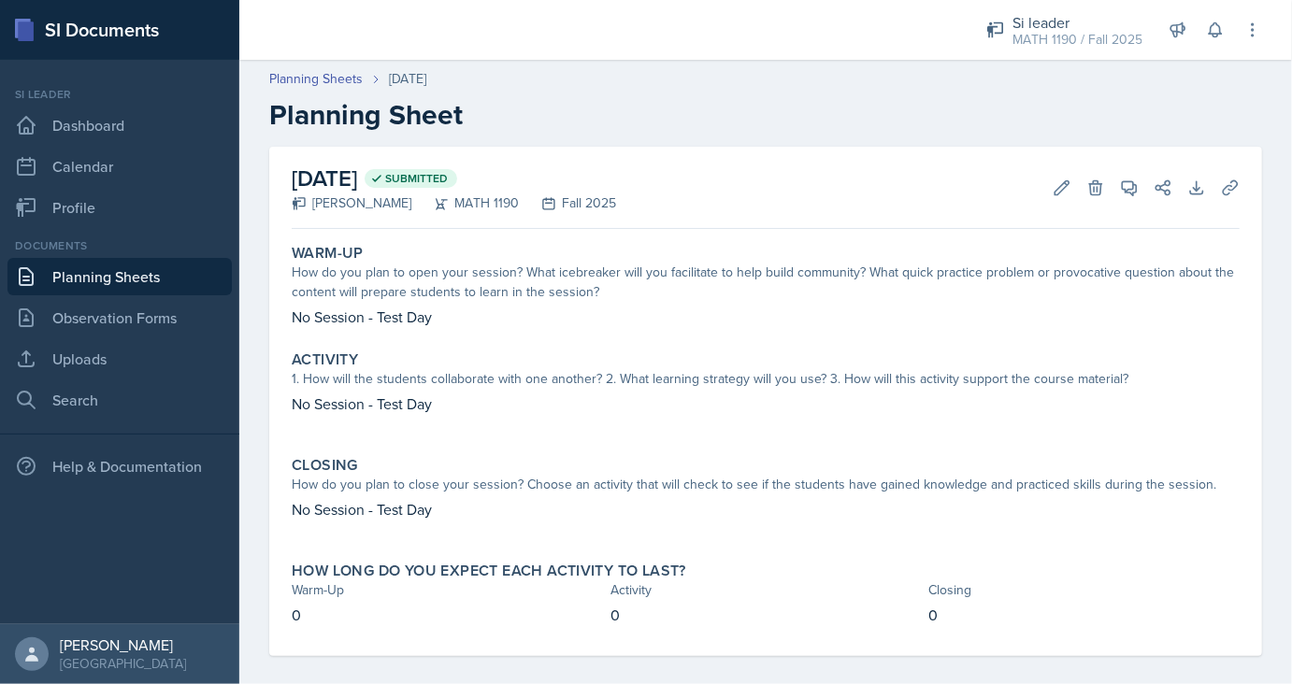
click at [128, 264] on link "Planning Sheets" at bounding box center [119, 276] width 224 height 37
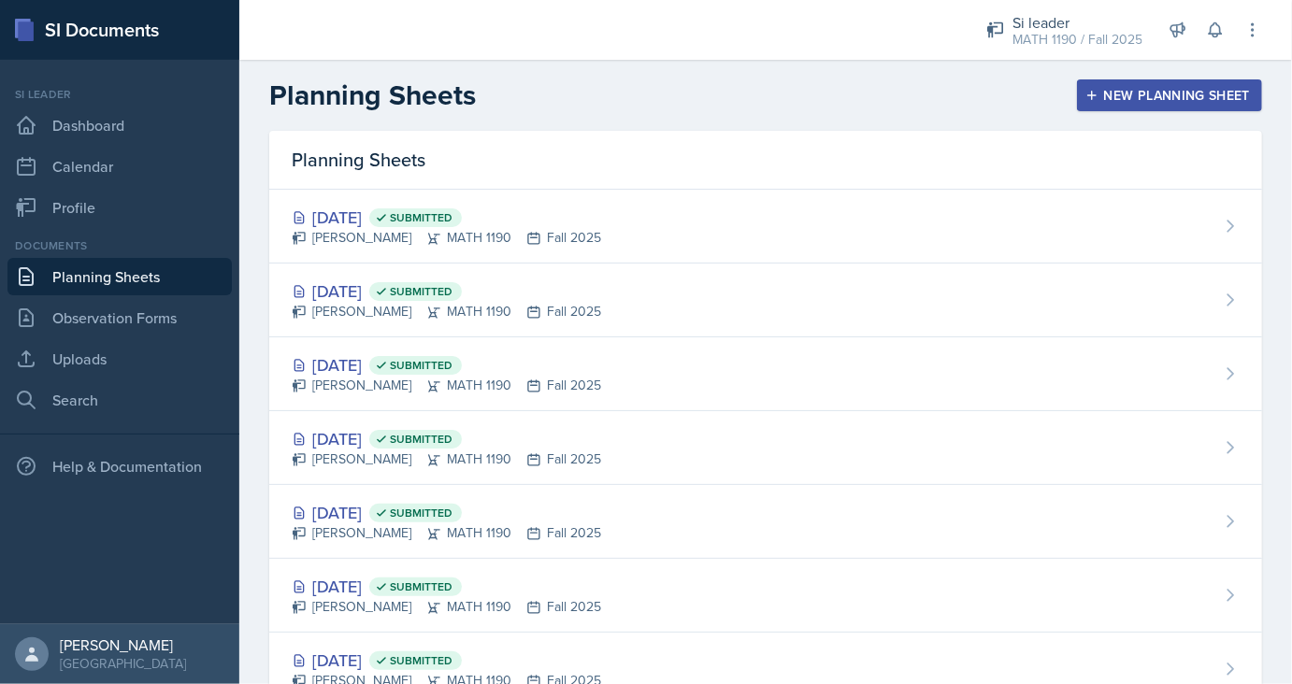
click at [952, 77] on header "Planning Sheets New Planning Sheet" at bounding box center [765, 95] width 1052 height 71
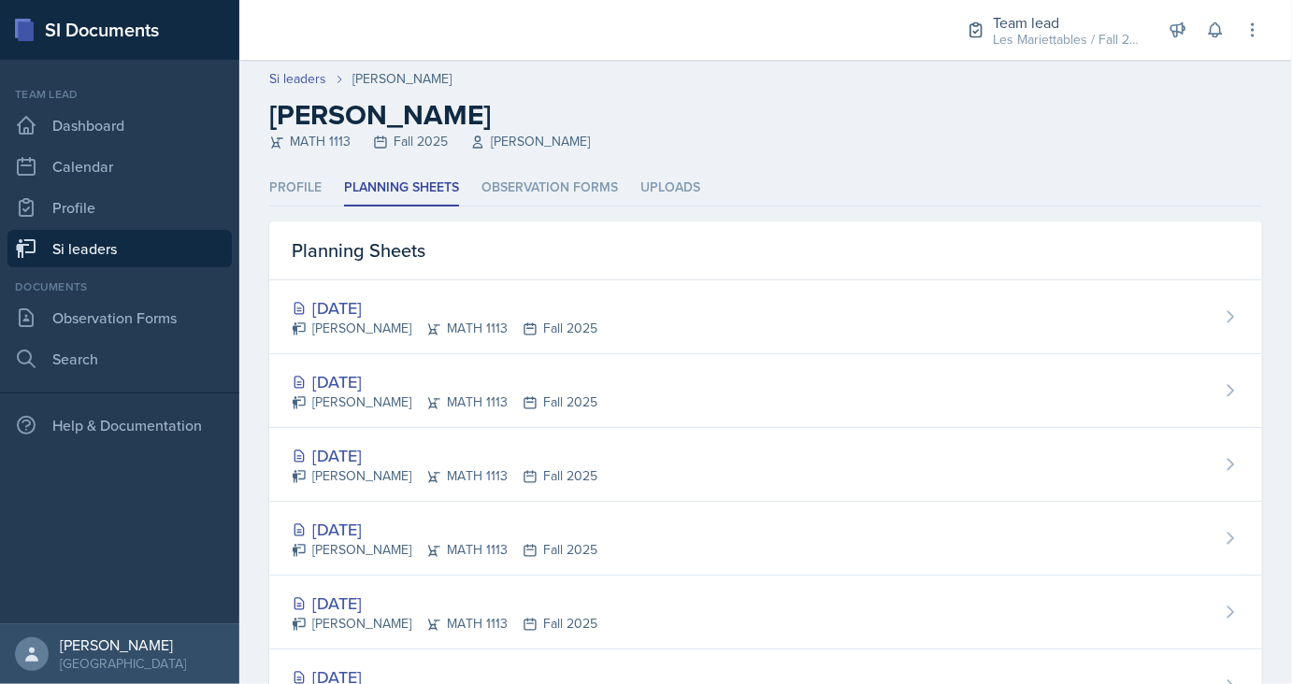
click at [79, 256] on link "Si leaders" at bounding box center [119, 248] width 224 height 37
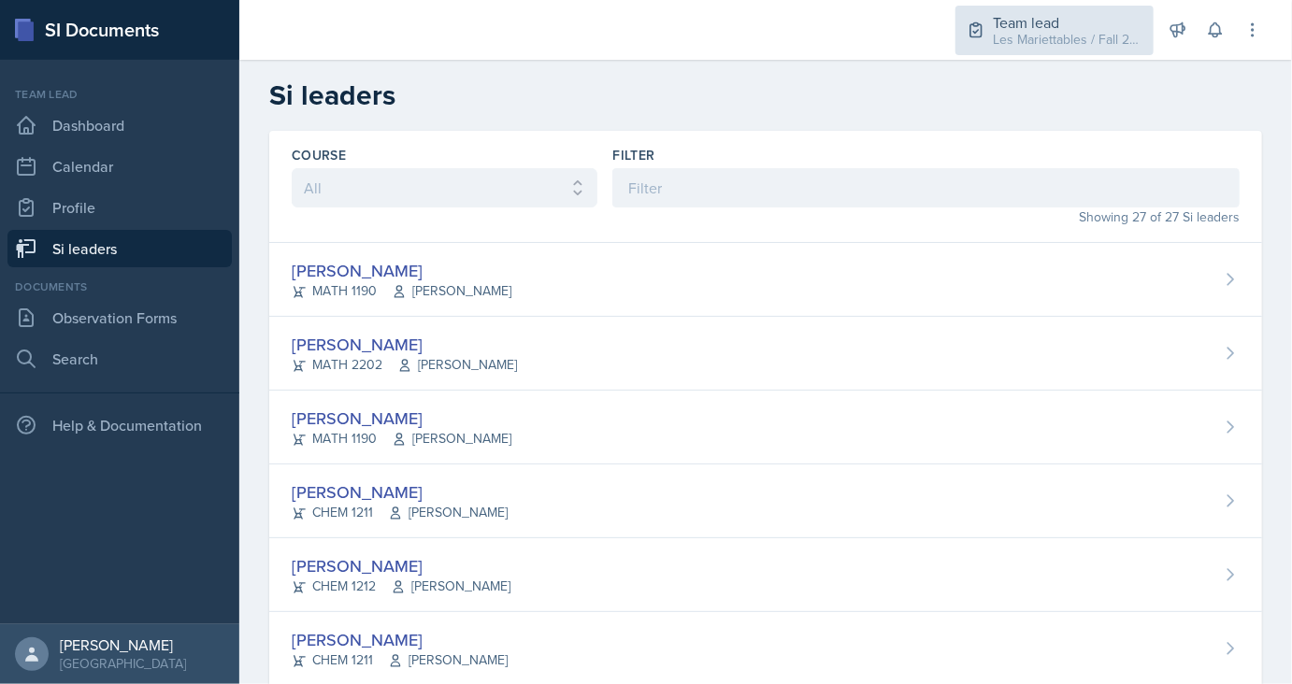
click at [1089, 36] on div "Les Mariettables / Fall 2025" at bounding box center [1067, 40] width 150 height 20
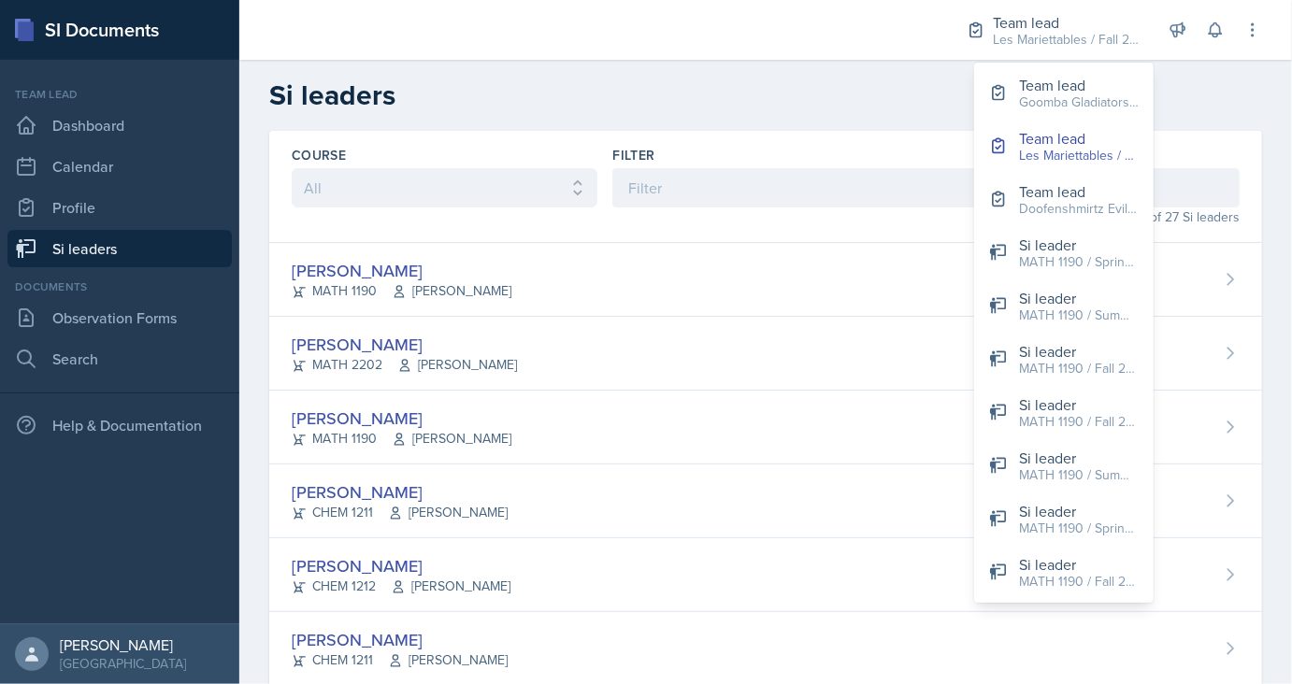
click at [775, 136] on div "Course All ACCT 2101 ACCT 2102 ACCT 4050 ANTH 1102 ANTH 3301 ARCH 1000 ARCH 100…" at bounding box center [765, 187] width 992 height 112
